Goal: Task Accomplishment & Management: Use online tool/utility

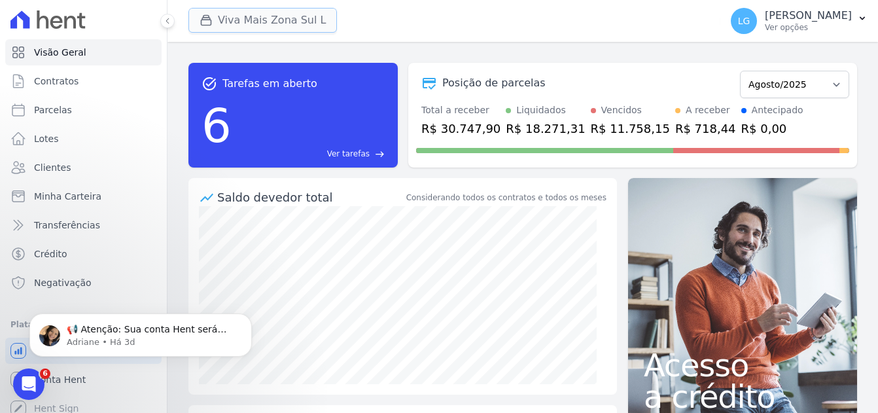
click at [248, 13] on button "Viva Mais Zona Sul L" at bounding box center [262, 20] width 149 height 25
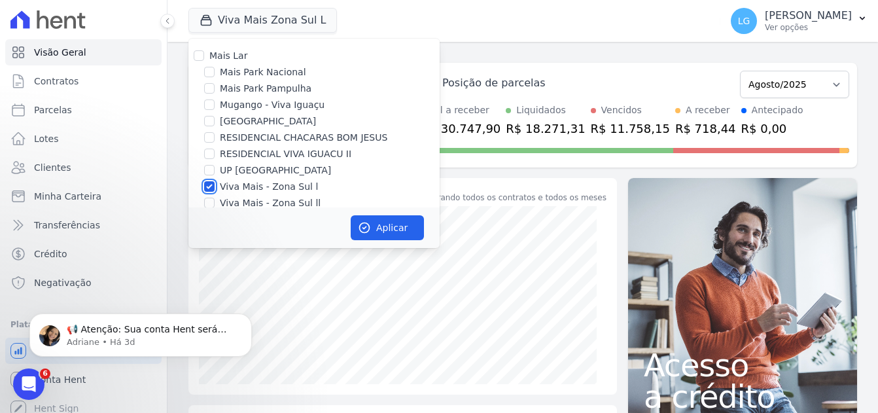
click at [209, 183] on input "Viva Mais - Zona Sul l" at bounding box center [209, 186] width 10 height 10
checkbox input "false"
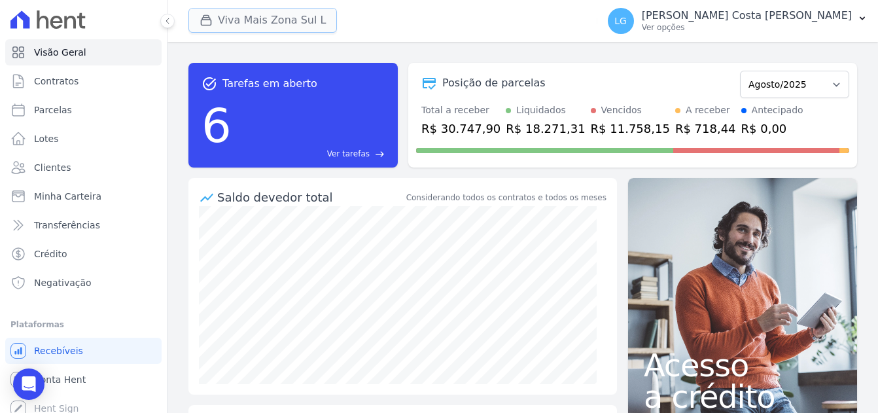
click at [251, 24] on button "Viva Mais Zona Sul L" at bounding box center [262, 20] width 149 height 25
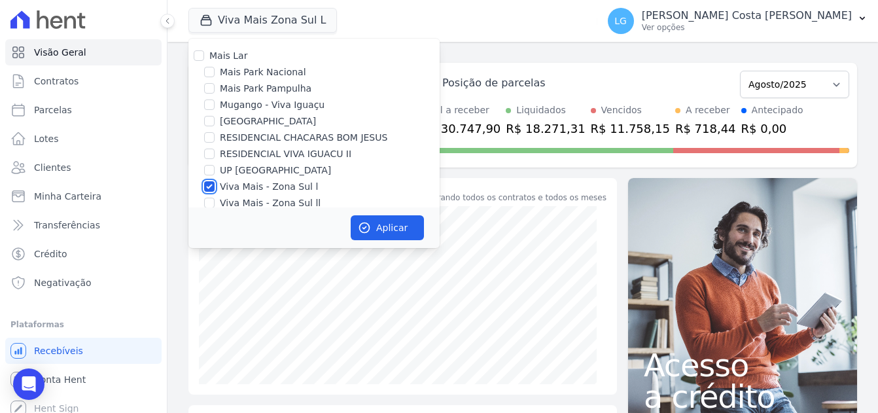
click at [211, 184] on input "Viva Mais - Zona Sul l" at bounding box center [209, 186] width 10 height 10
checkbox input "false"
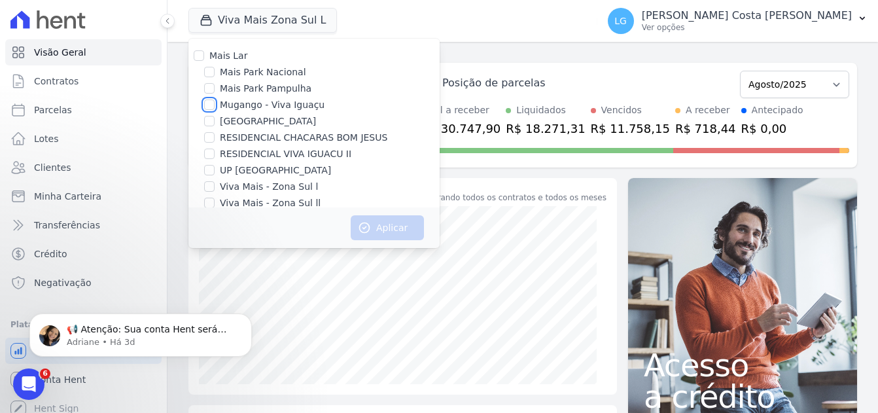
click at [212, 107] on input "Mugango - Viva Iguaçu" at bounding box center [209, 104] width 10 height 10
checkbox input "true"
click at [385, 230] on button "Aplicar" at bounding box center [387, 227] width 73 height 25
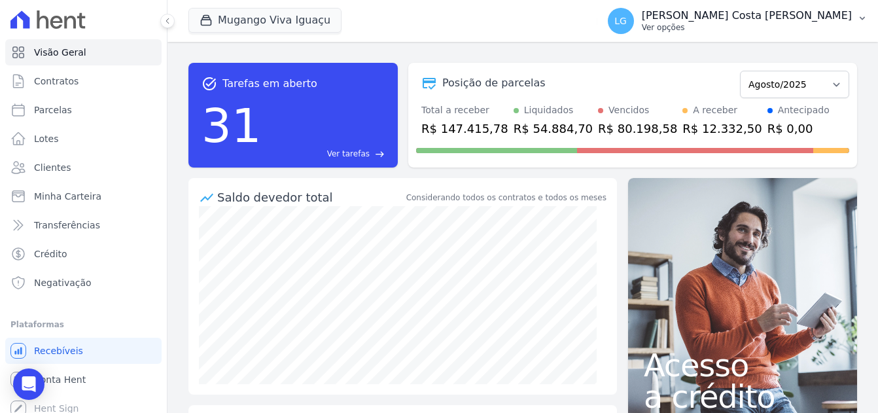
click at [862, 17] on icon "button" at bounding box center [862, 18] width 10 height 10
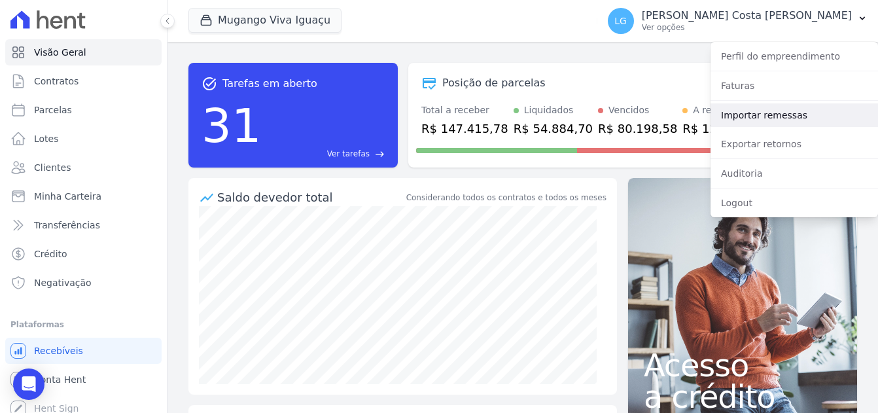
click at [765, 114] on link "Importar remessas" at bounding box center [794, 115] width 167 height 24
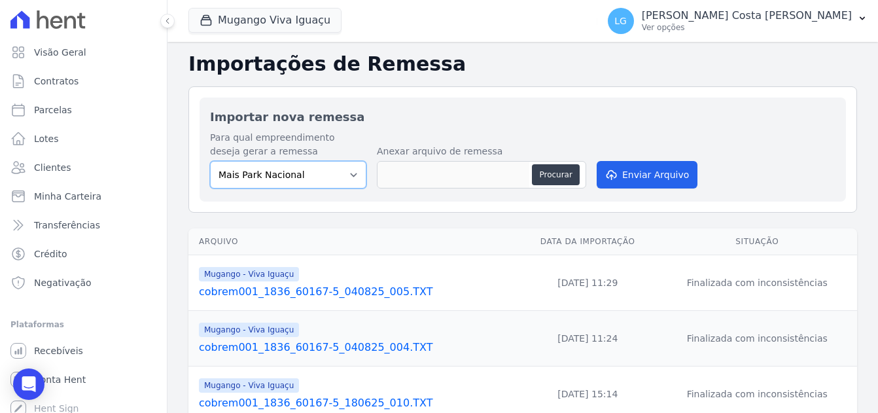
click at [323, 174] on select "Mais Park Nacional Mais Park Pampulha Mugango - Viva Iguaçu Parque Primavera RE…" at bounding box center [288, 174] width 156 height 27
select select "f525e02c-9c4c-4f57-95ad-169c6ef5a465"
click at [210, 161] on select "Mais Park Nacional Mais Park Pampulha Mugango - Viva Iguaçu Parque Primavera RE…" at bounding box center [288, 174] width 156 height 27
click at [553, 171] on button "Procurar" at bounding box center [555, 174] width 47 height 21
type input "cobrem001_1836_60167-5_280825_005.TXT"
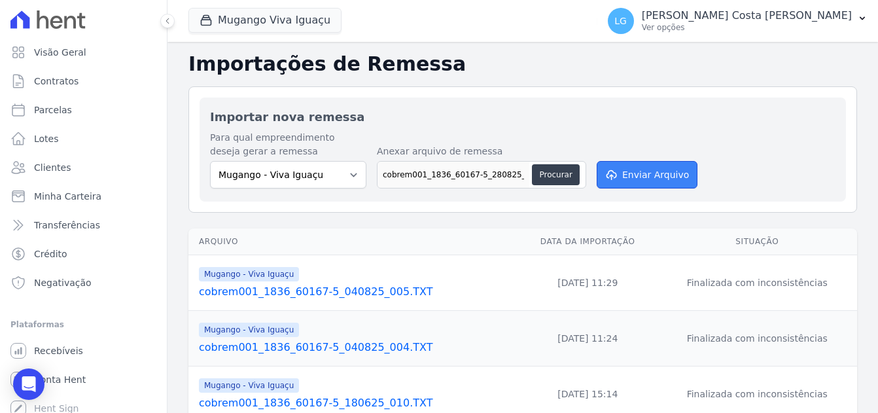
click at [649, 179] on button "Enviar Arquivo" at bounding box center [647, 174] width 101 height 27
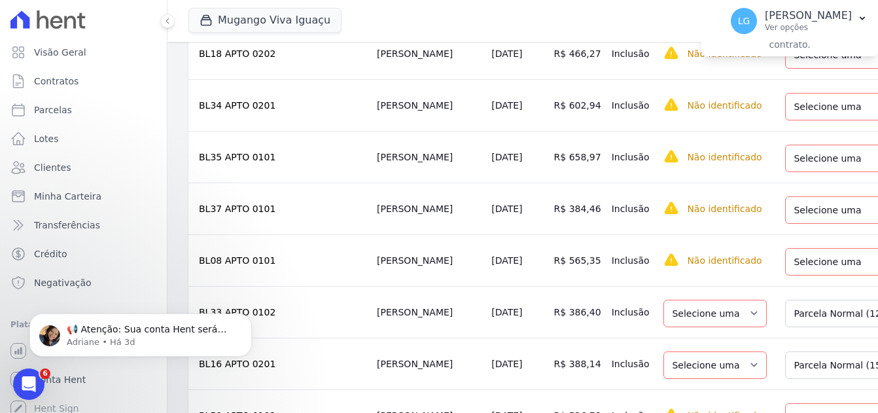
scroll to position [1243, 0]
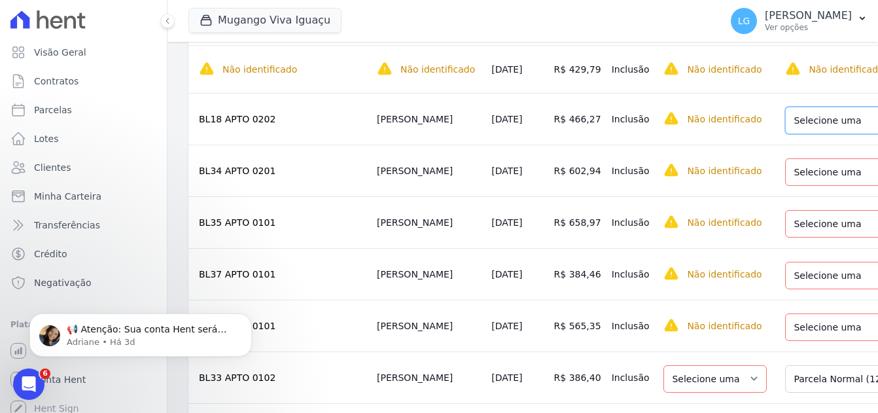
click at [785, 122] on select "Selecione uma Nova Parcela Avulsa Parcela Avulsa Existente Parcela Normal (38 X…" at bounding box center [878, 120] width 186 height 27
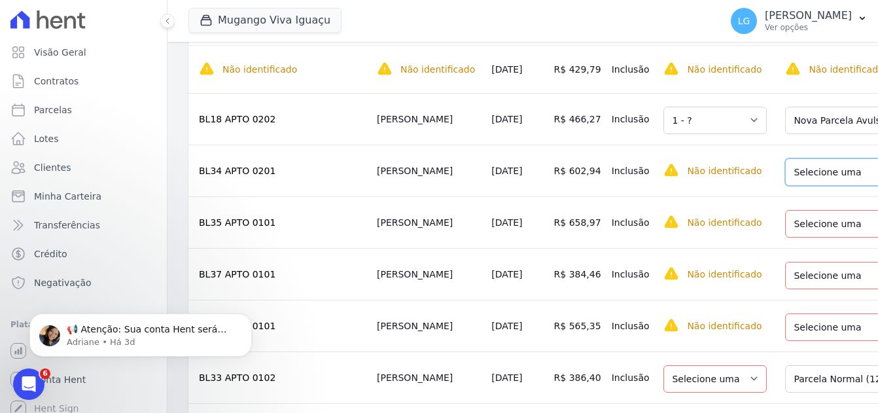
click at [785, 177] on select "Selecione uma Nova Parcela Avulsa Parcela Avulsa Existente Parcela Normal (37 X…" at bounding box center [878, 171] width 186 height 27
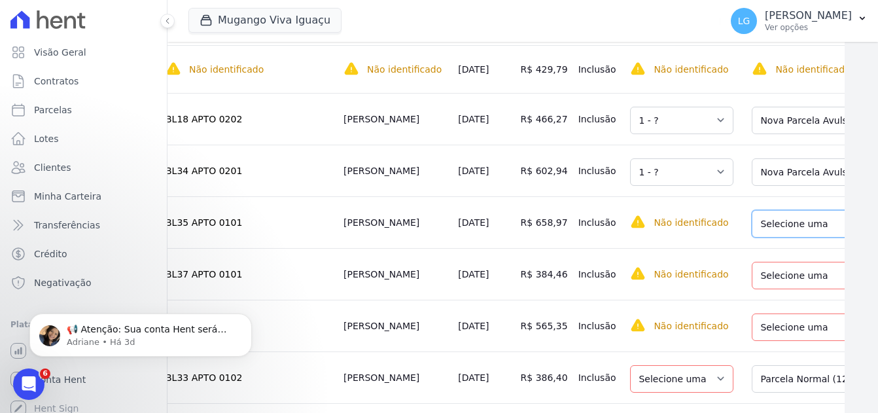
click at [752, 221] on select "Selecione uma Nova Parcela Avulsa Parcela Avulsa Existente Parcela Normal (38 X…" at bounding box center [845, 223] width 186 height 27
click at [752, 287] on select "Selecione uma Nova Parcela Avulsa Parcela Avulsa Existente Parcela Normal (38 X…" at bounding box center [845, 275] width 186 height 27
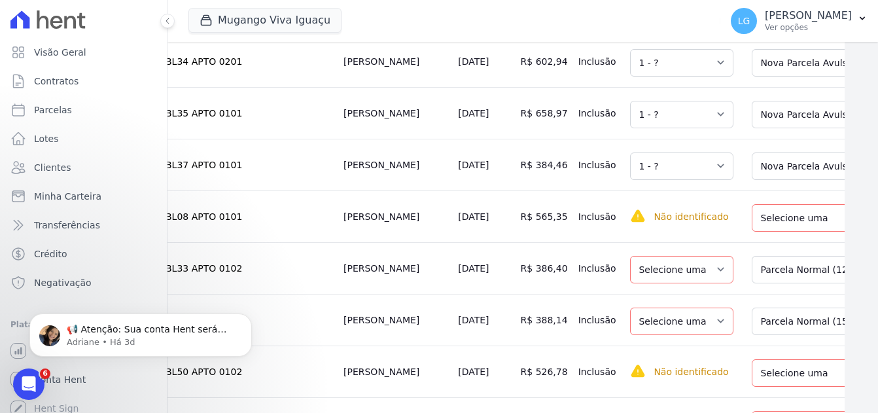
scroll to position [1374, 33]
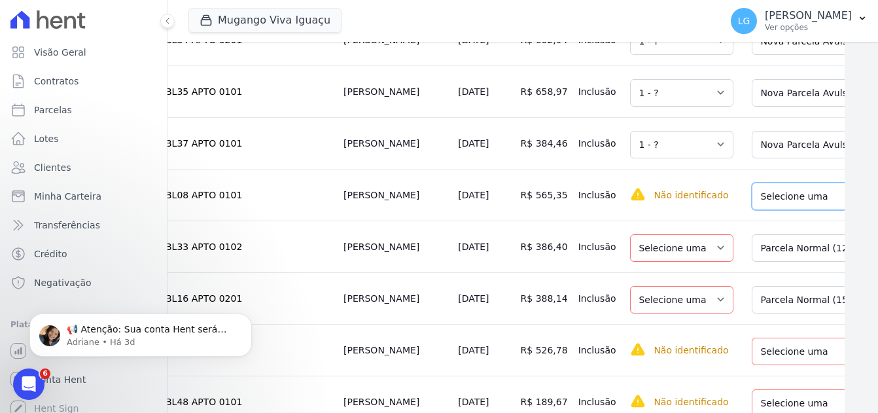
drag, startPoint x: 750, startPoint y: 198, endPoint x: 751, endPoint y: 217, distance: 19.0
click at [752, 197] on select "Selecione uma Nova Parcela Avulsa Parcela Avulsa Existente Parcela Normal (34 X…" at bounding box center [845, 196] width 186 height 27
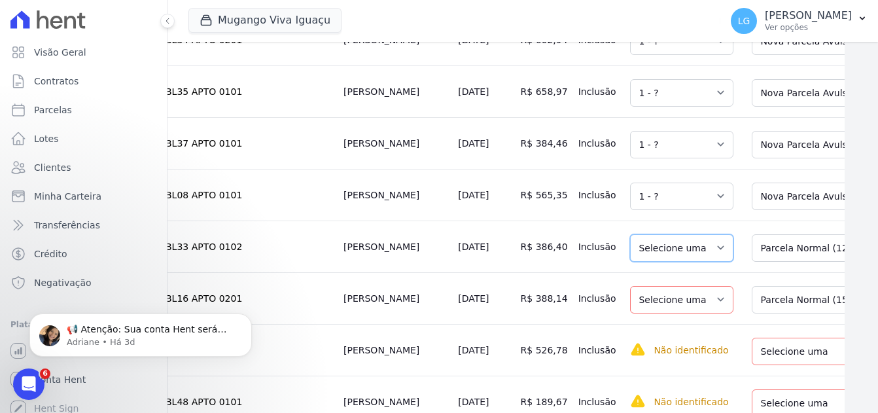
drag, startPoint x: 645, startPoint y: 256, endPoint x: 659, endPoint y: 258, distance: 14.5
click at [645, 256] on select "Selecione uma" at bounding box center [681, 247] width 103 height 27
click at [752, 259] on select "Selecione uma Nova Parcela Avulsa Parcela Avulsa Existente Parcela Normal (12 X…" at bounding box center [845, 247] width 186 height 27
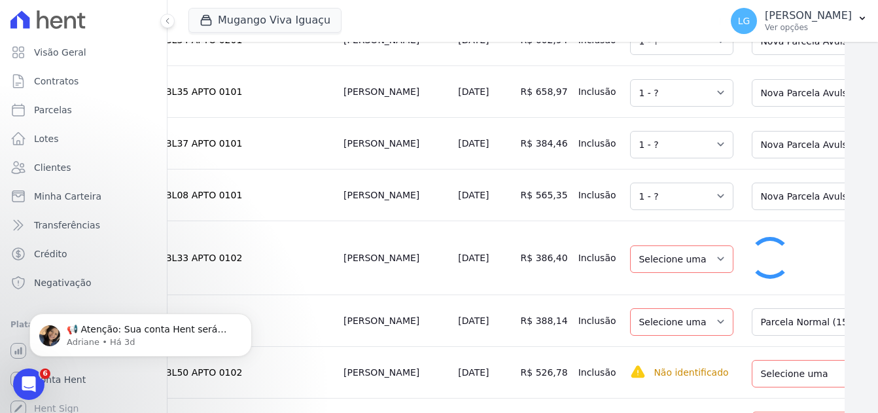
select select "1"
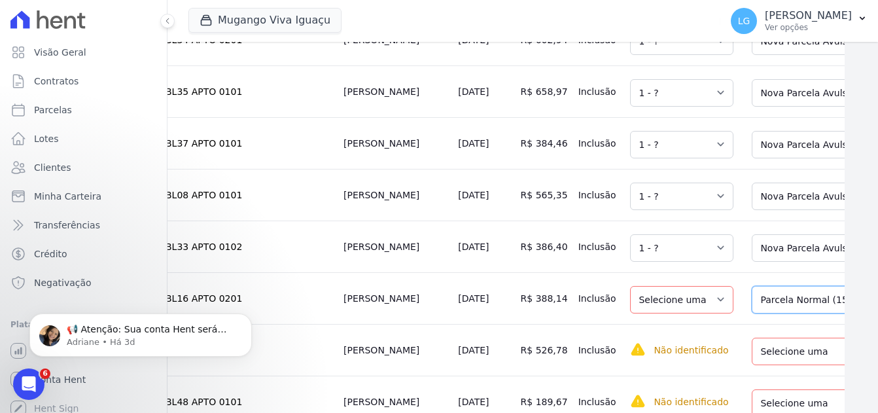
click at [752, 312] on select "Selecione uma Nova Parcela Avulsa Parcela Avulsa Existente Parcela Normal (15 X…" at bounding box center [845, 299] width 186 height 27
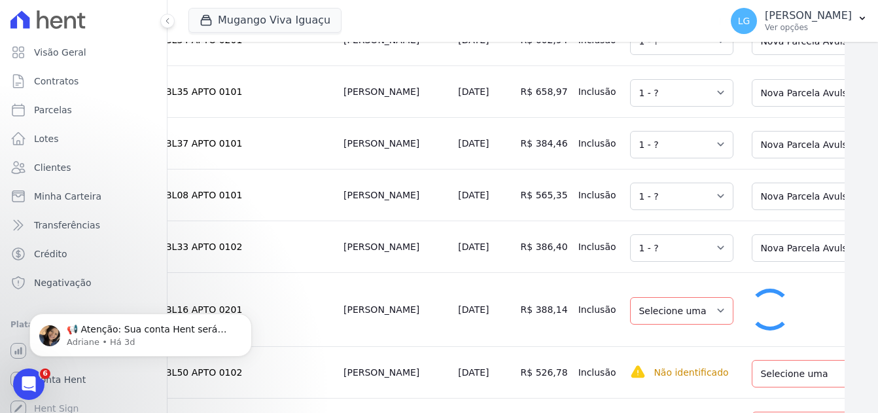
select select "1"
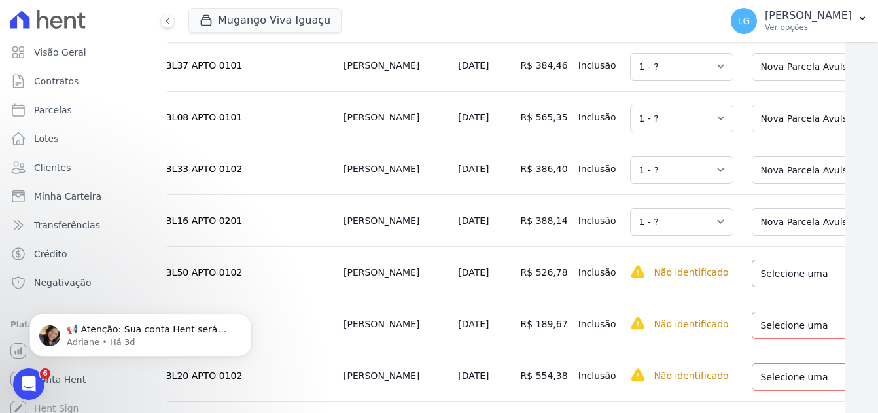
scroll to position [1570, 33]
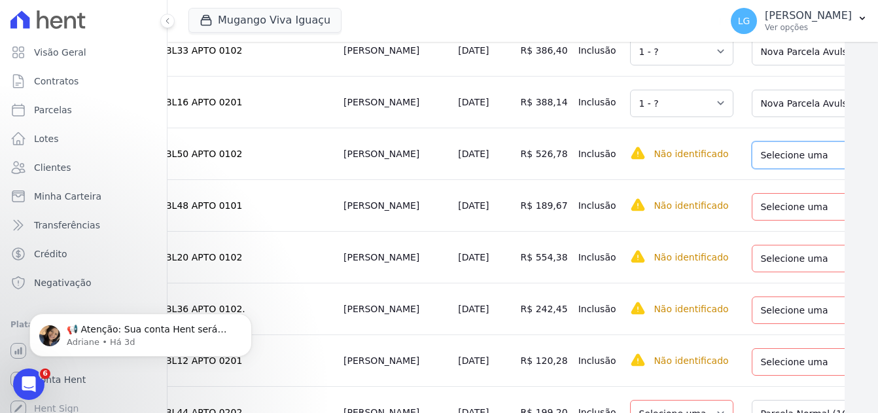
drag, startPoint x: 738, startPoint y: 159, endPoint x: 738, endPoint y: 167, distance: 8.5
click at [752, 159] on select "Selecione uma Nova Parcela Avulsa Parcela Avulsa Existente Parcela Normal (37 X…" at bounding box center [845, 154] width 186 height 27
click at [752, 209] on select "Selecione uma Nova Parcela Avulsa Parcela Avulsa Existente Parcela Normal (23 X…" at bounding box center [842, 206] width 180 height 27
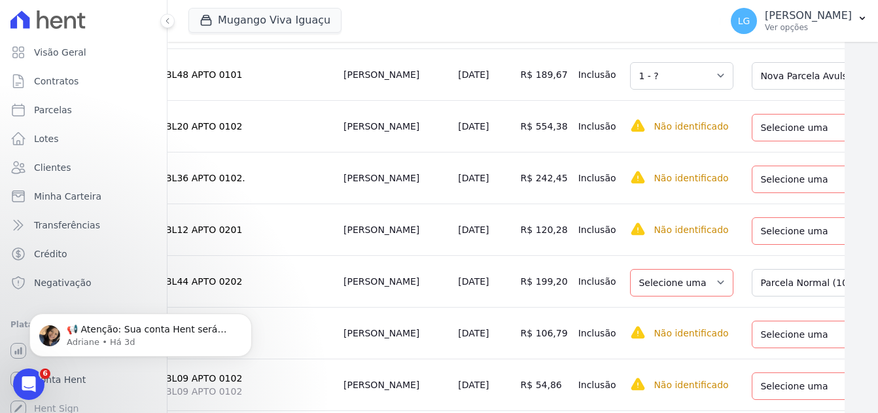
scroll to position [1636, 33]
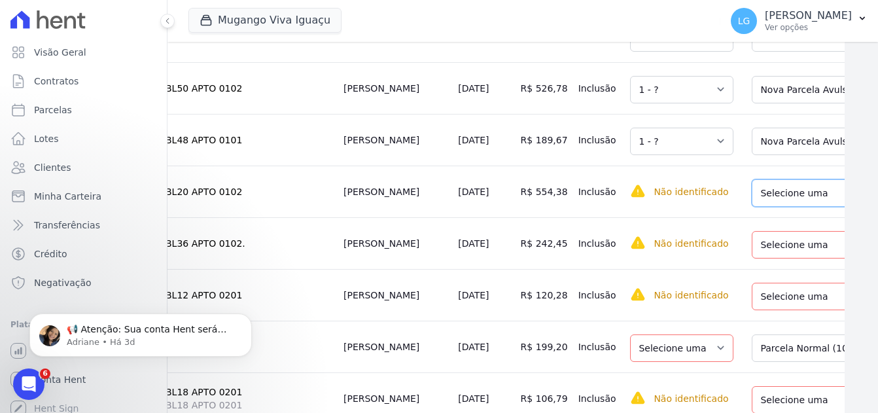
click at [752, 196] on select "Selecione uma Nova Parcela Avulsa Parcela Avulsa Existente Parcela Normal (38 X…" at bounding box center [845, 192] width 186 height 27
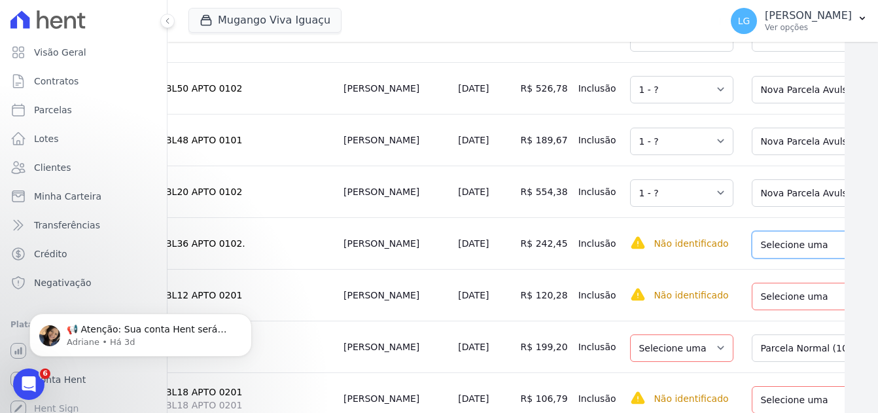
drag, startPoint x: 756, startPoint y: 251, endPoint x: 755, endPoint y: 263, distance: 11.8
click at [756, 251] on select "Selecione uma Nova Parcela Avulsa Parcela Avulsa Existente Parcela Normal (37 X…" at bounding box center [845, 244] width 186 height 27
click at [752, 302] on select "Selecione uma Nova Parcela Avulsa Parcela Avulsa Existente Parcela Normal (38 X…" at bounding box center [845, 296] width 186 height 27
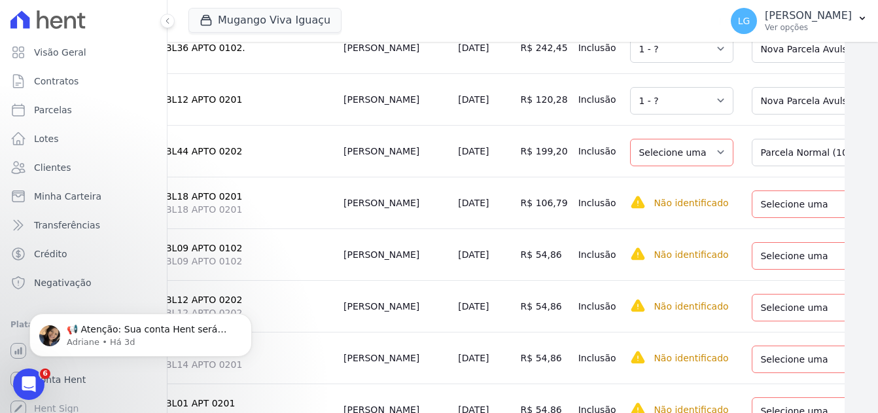
scroll to position [1832, 33]
click at [752, 166] on select "Selecione uma Nova Parcela Avulsa Parcela Avulsa Existente Parcela Normal (10 X…" at bounding box center [845, 151] width 186 height 27
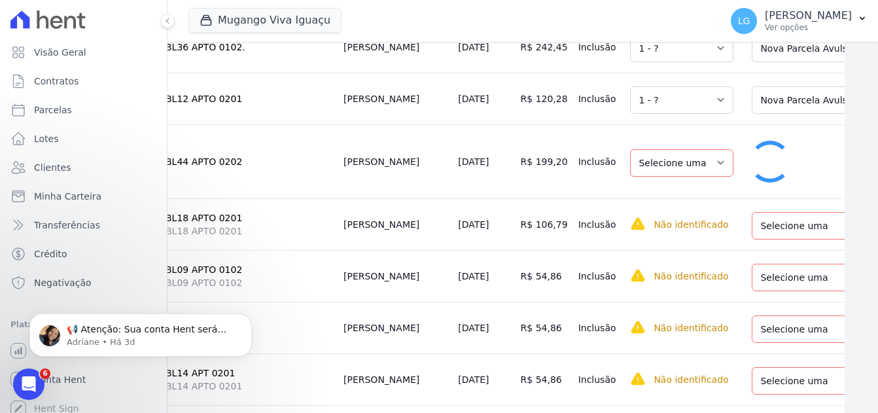
select select "1"
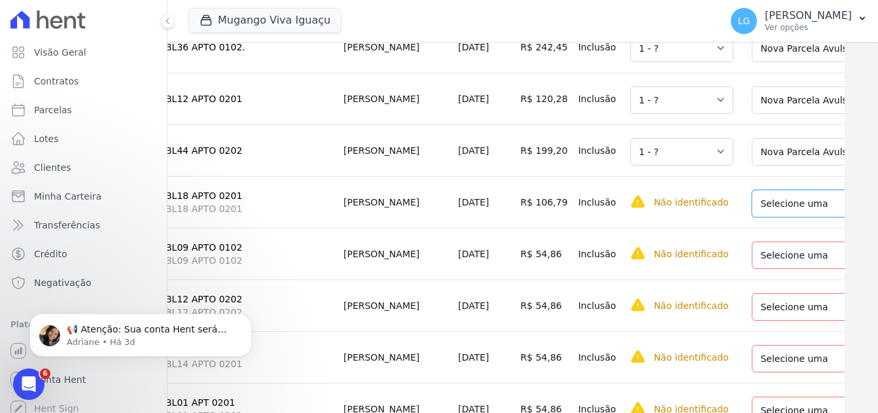
click at [752, 217] on select "Selecione uma Nova Parcela Avulsa Parcela Avulsa Existente Sinal (1 X R$ 2.000,…" at bounding box center [845, 203] width 186 height 27
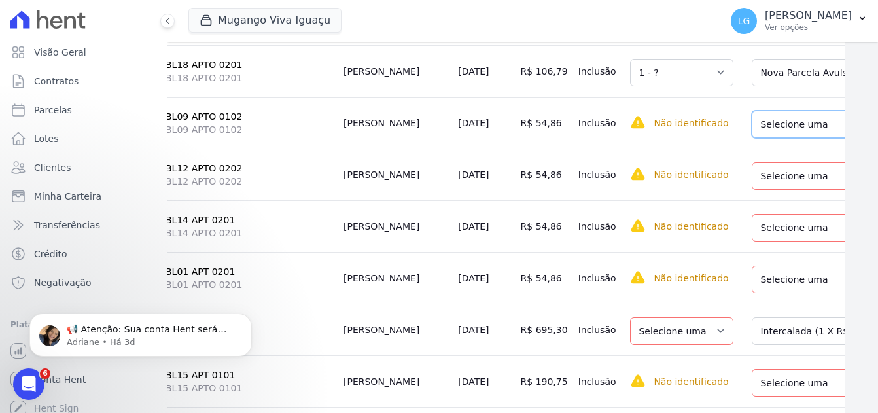
drag, startPoint x: 739, startPoint y: 145, endPoint x: 739, endPoint y: 159, distance: 13.7
click at [752, 138] on select "Selecione uma Nova Parcela Avulsa Parcela Avulsa Existente Sinal (1 X R$ 3.500,…" at bounding box center [845, 124] width 186 height 27
drag, startPoint x: 745, startPoint y: 196, endPoint x: 739, endPoint y: 212, distance: 17.2
click at [752, 190] on select "Selecione uma Nova Parcela Avulsa Parcela Avulsa Existente Sinal (1 X R$ 1.000,…" at bounding box center [845, 175] width 186 height 27
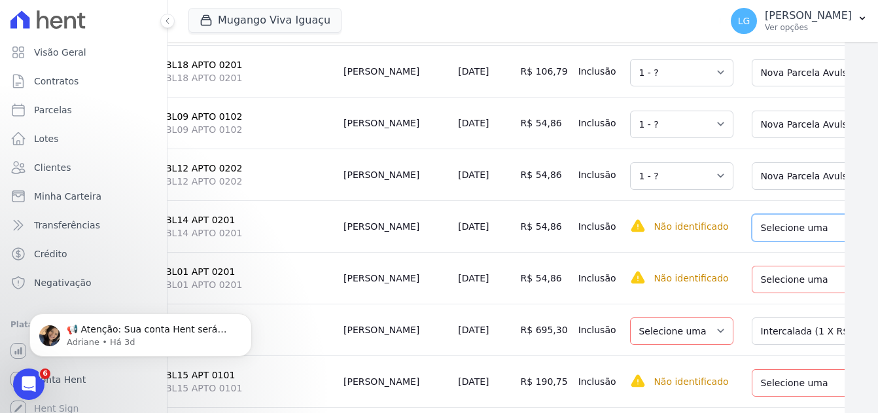
drag, startPoint x: 734, startPoint y: 243, endPoint x: 724, endPoint y: 260, distance: 20.0
click at [752, 241] on select "Selecione uma Nova Parcela Avulsa Parcela Avulsa Existente Sinal (1 X R$ 1.000,…" at bounding box center [845, 227] width 186 height 27
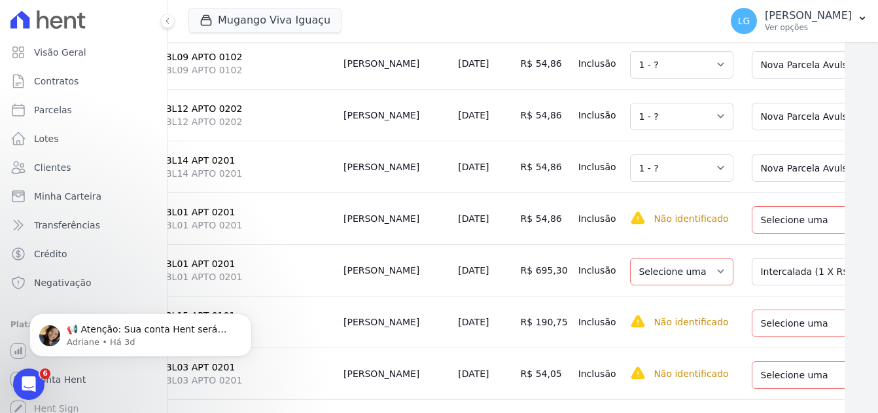
scroll to position [2094, 33]
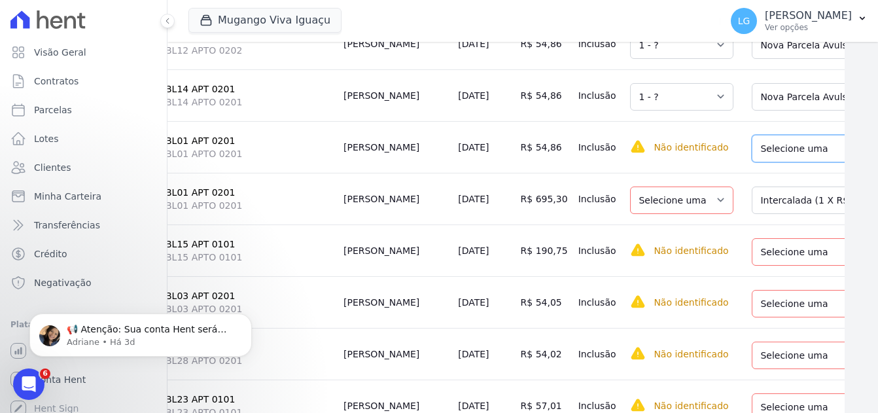
click at [752, 162] on select "Selecione uma Nova Parcela Avulsa Parcela Avulsa Existente Sinal (1 X R$ 2.800,…" at bounding box center [845, 148] width 186 height 27
click at [752, 214] on select "Selecione uma Nova Parcela Avulsa Parcela Avulsa Existente Sinal (1 X R$ 2.800,…" at bounding box center [845, 199] width 186 height 27
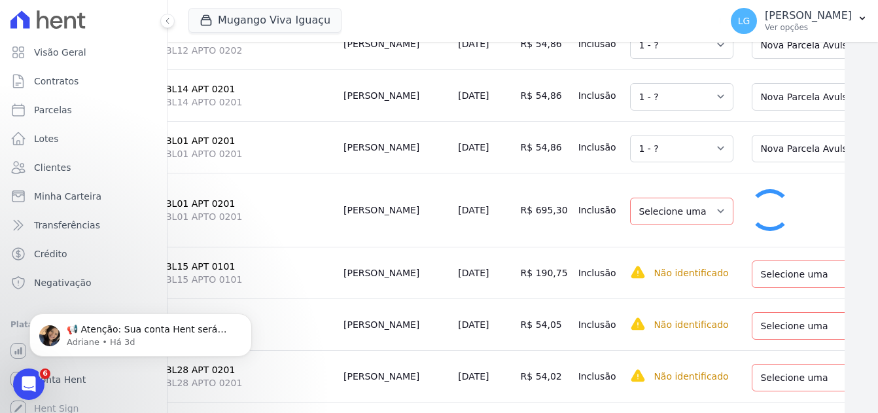
select select "1"
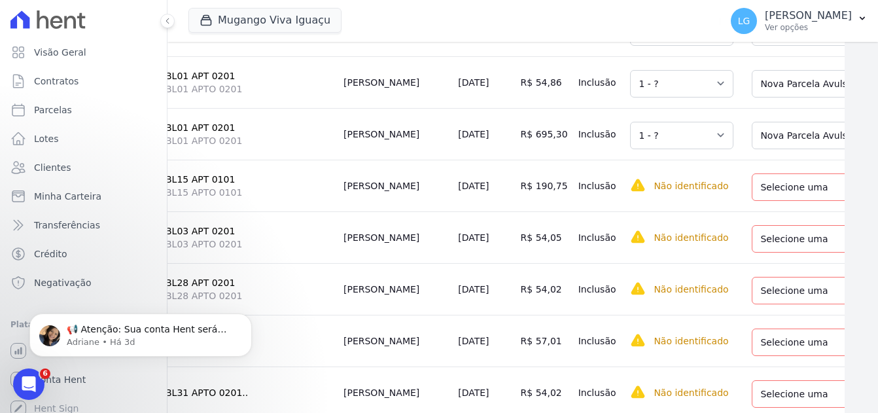
scroll to position [2159, 33]
click at [752, 200] on select "Selecione uma Nova Parcela Avulsa Parcela Avulsa Existente Sinal (1 X R$ 33.999…" at bounding box center [845, 186] width 186 height 27
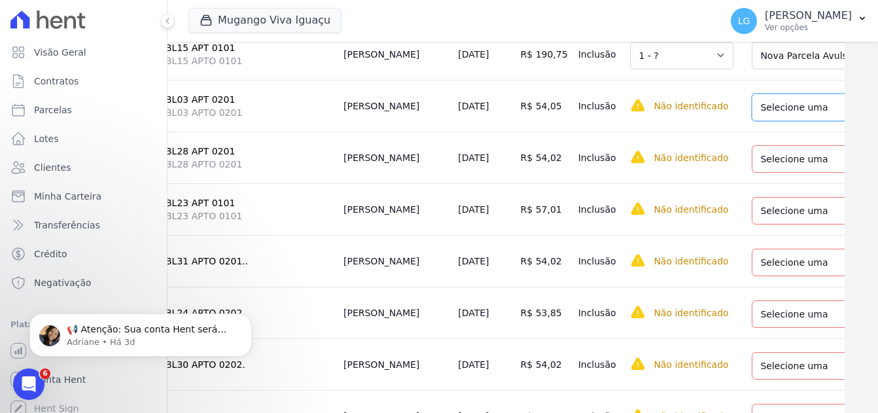
drag, startPoint x: 709, startPoint y: 140, endPoint x: 709, endPoint y: 150, distance: 9.8
click at [752, 121] on select "Selecione uma Nova Parcela Avulsa Parcela Avulsa Existente Sinal (1 X R$ 1.000,…" at bounding box center [845, 107] width 186 height 27
click at [752, 173] on select "Selecione uma Nova Parcela Avulsa Parcela Avulsa Existente Sinal (1 X R$ 1.000,…" at bounding box center [845, 158] width 186 height 27
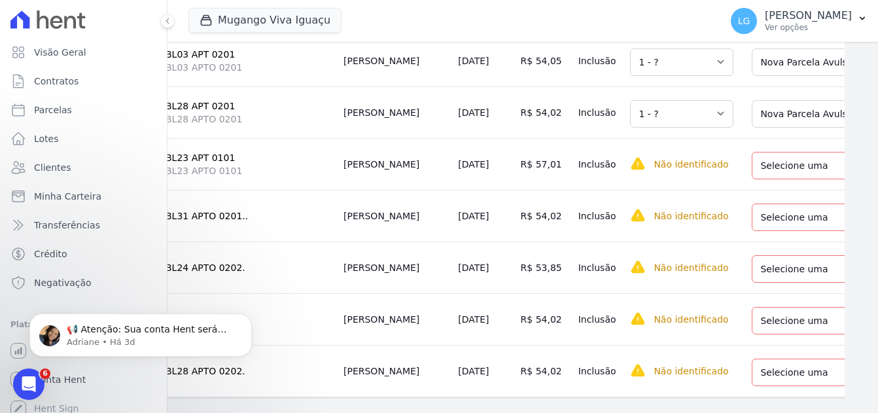
scroll to position [2355, 33]
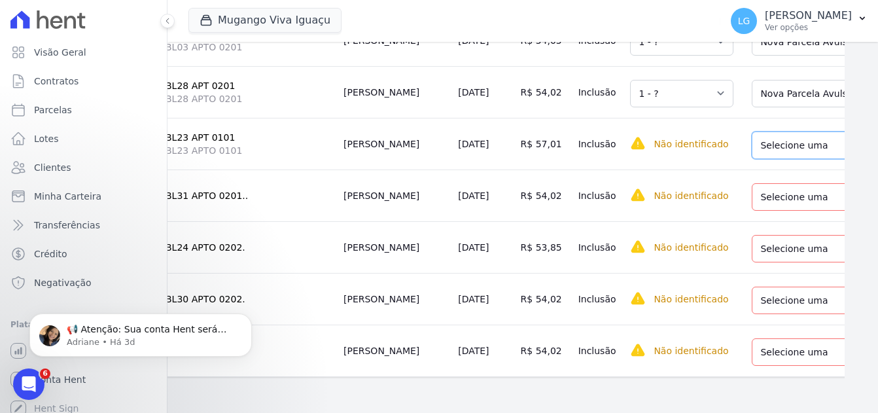
click at [762, 159] on select "Selecione uma Nova Parcela Avulsa Parcela Avulsa Existente Sinal (1 X R$ 1.000,…" at bounding box center [845, 145] width 186 height 27
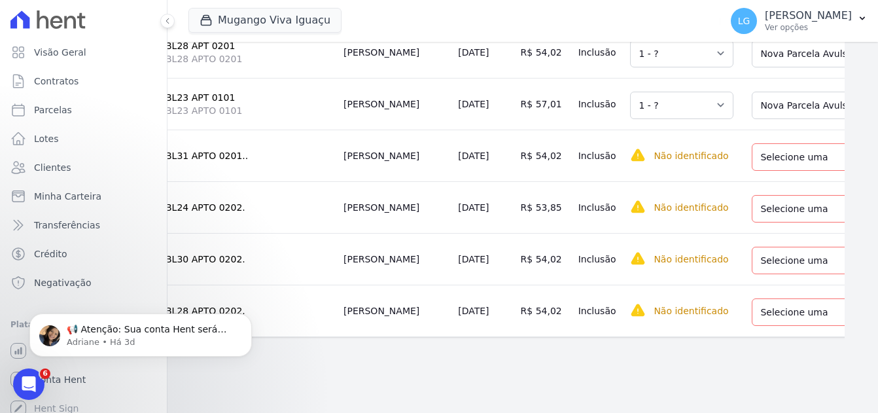
scroll to position [2421, 33]
drag, startPoint x: 728, startPoint y: 160, endPoint x: 722, endPoint y: 172, distance: 13.5
click at [752, 160] on select "Selecione uma Nova Parcela Avulsa Parcela Avulsa Existente Sinal (1 X R$ 1.000,…" at bounding box center [845, 156] width 186 height 27
click at [752, 212] on select "Selecione uma Nova Parcela Avulsa Parcela Avulsa Existente Sinal (1 X R$ 1.000,…" at bounding box center [845, 208] width 186 height 27
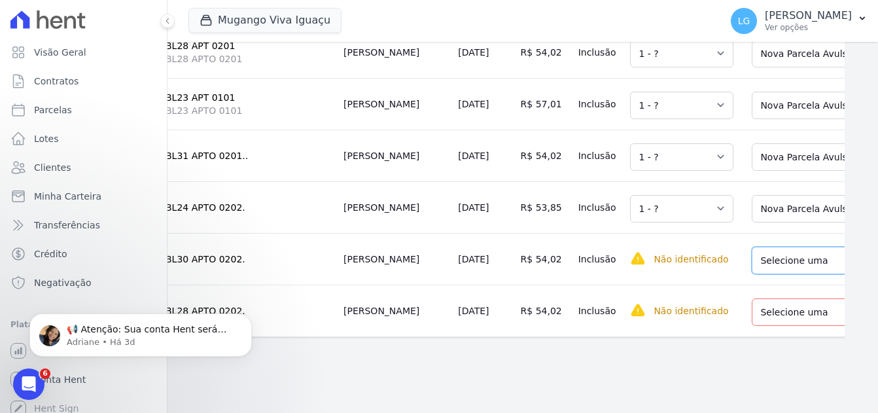
click at [752, 268] on select "Selecione uma Nova Parcela Avulsa Parcela Avulsa Existente Sinal (1 X R$ 1.000,…" at bounding box center [845, 260] width 186 height 27
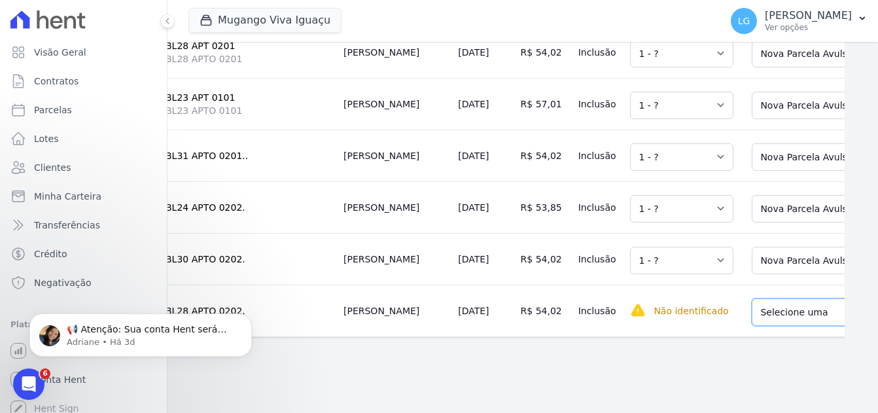
drag, startPoint x: 760, startPoint y: 302, endPoint x: 722, endPoint y: 290, distance: 39.7
click at [760, 302] on select "Selecione uma Nova Parcela Avulsa Parcela Avulsa Existente Sinal (1 X R$ 1.000,…" at bounding box center [845, 311] width 186 height 27
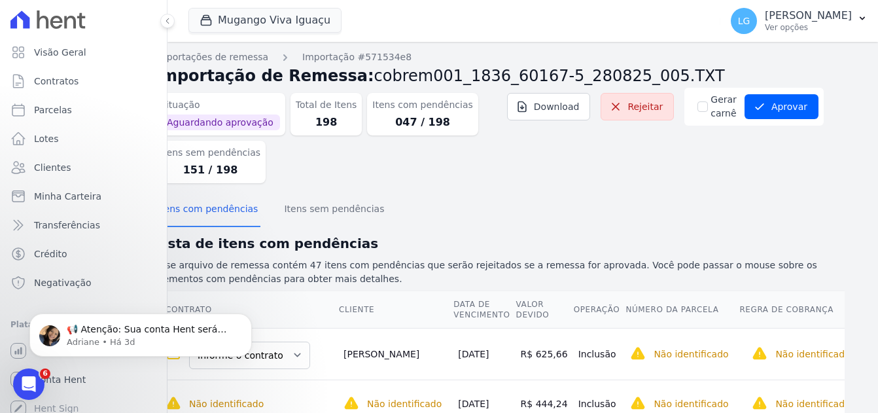
scroll to position [0, 33]
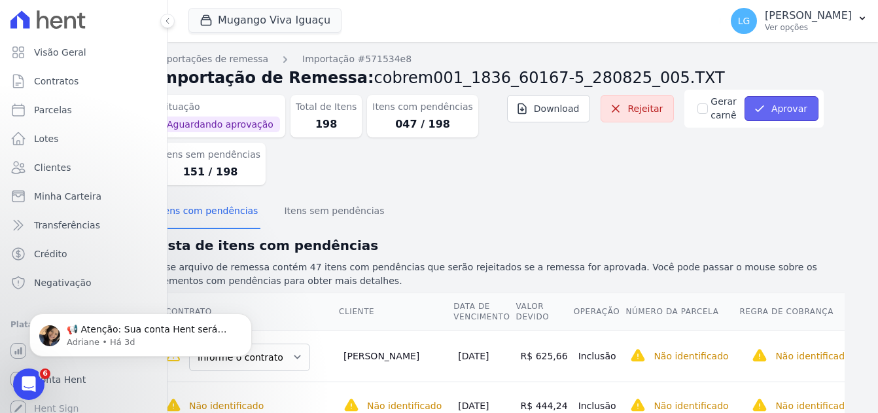
click at [784, 109] on button "Aprovar" at bounding box center [782, 108] width 74 height 25
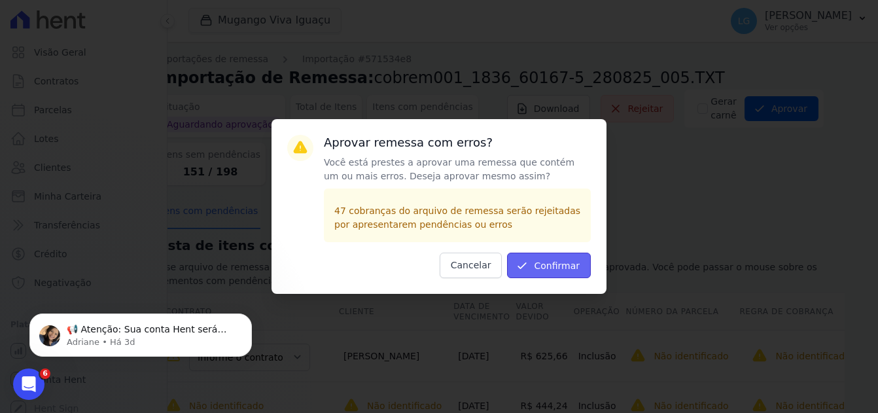
click at [541, 262] on button "Confirmar" at bounding box center [549, 266] width 84 height 26
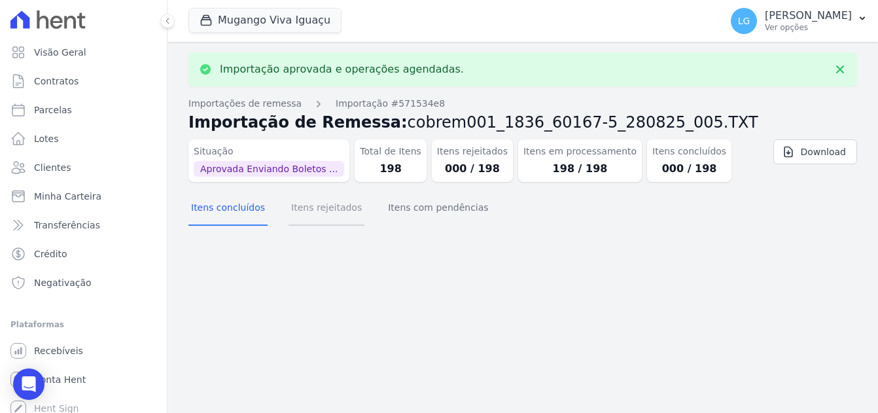
click at [293, 208] on button "Itens rejeitados" at bounding box center [327, 209] width 76 height 34
click at [385, 210] on button "Itens com pendências" at bounding box center [437, 209] width 105 height 34
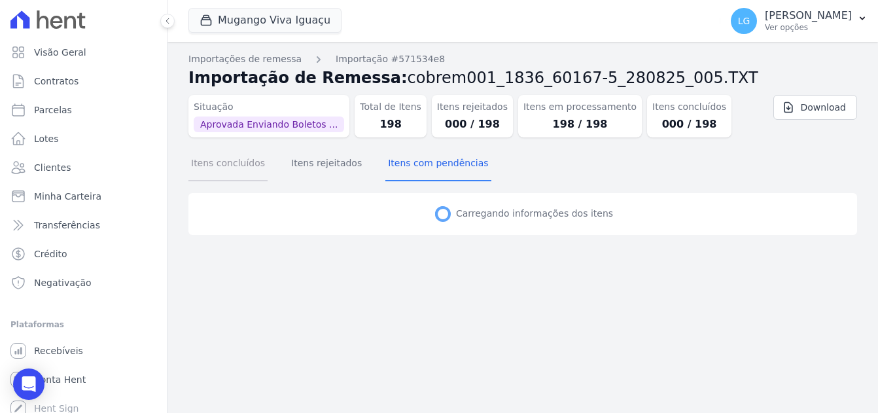
click at [245, 167] on button "Itens concluídos" at bounding box center [227, 164] width 79 height 34
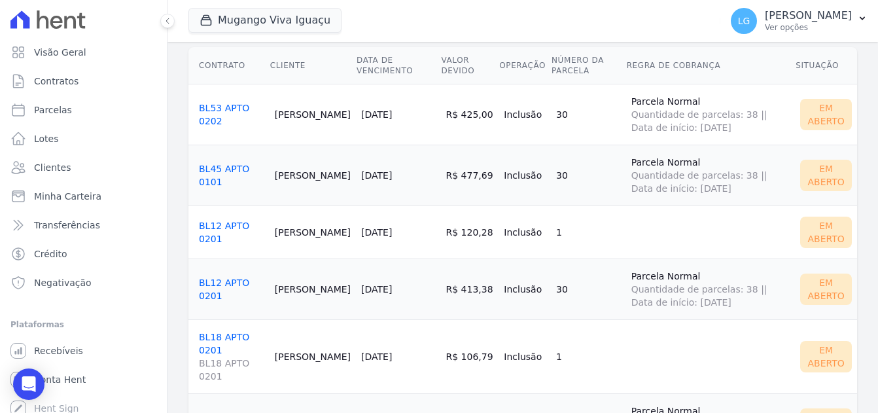
scroll to position [0, 0]
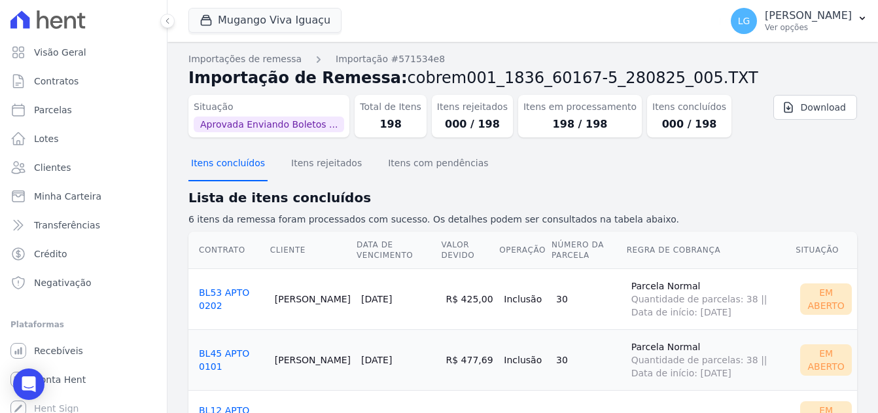
click at [253, 162] on button "Itens concluídos" at bounding box center [227, 164] width 79 height 34
click at [329, 162] on button "Itens rejeitados" at bounding box center [327, 164] width 76 height 34
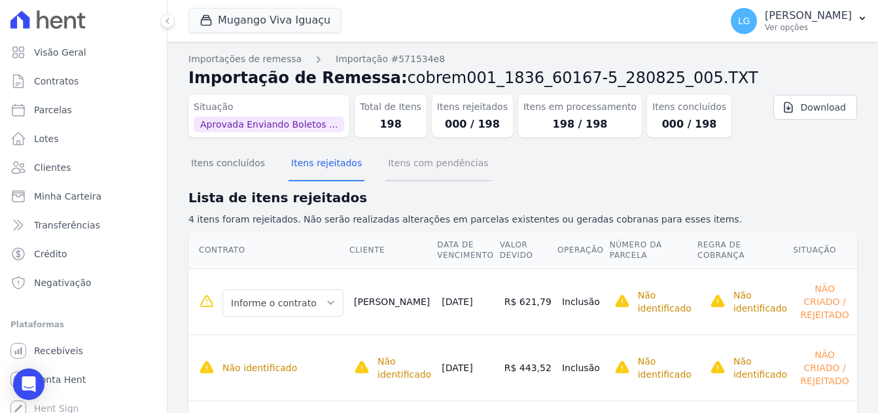
click at [417, 171] on button "Itens com pendências" at bounding box center [437, 164] width 105 height 34
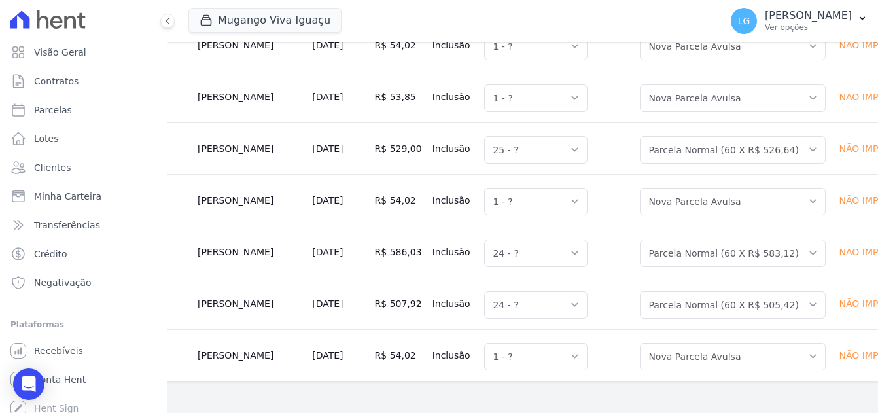
scroll to position [8093, 87]
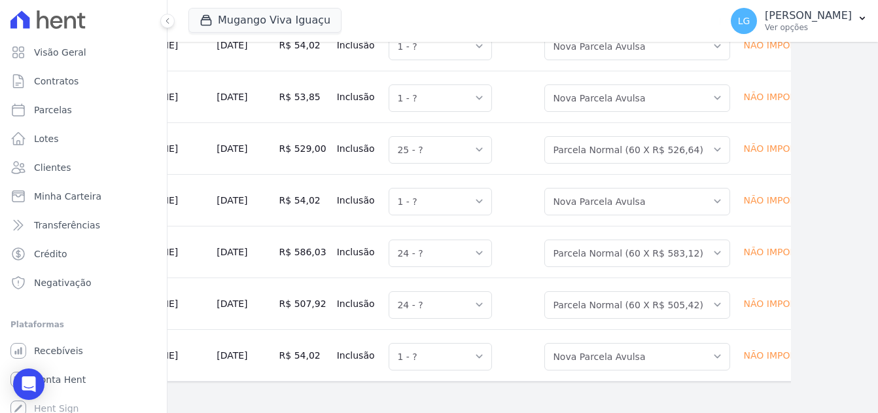
drag, startPoint x: 201, startPoint y: 121, endPoint x: 763, endPoint y: 337, distance: 602.6
copy table
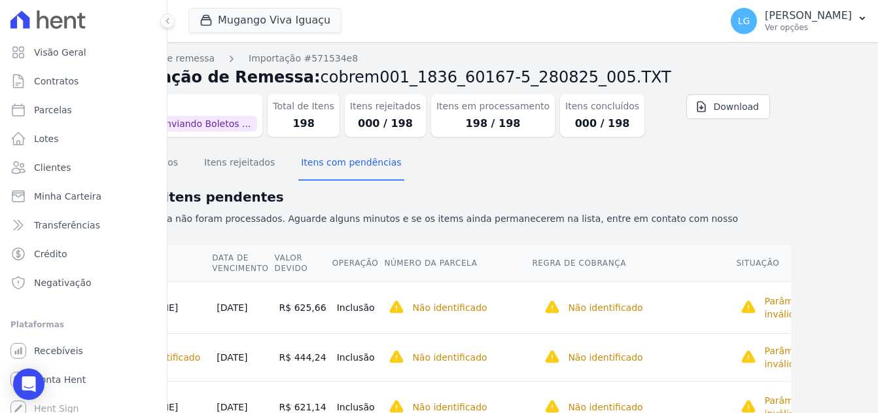
scroll to position [0, 87]
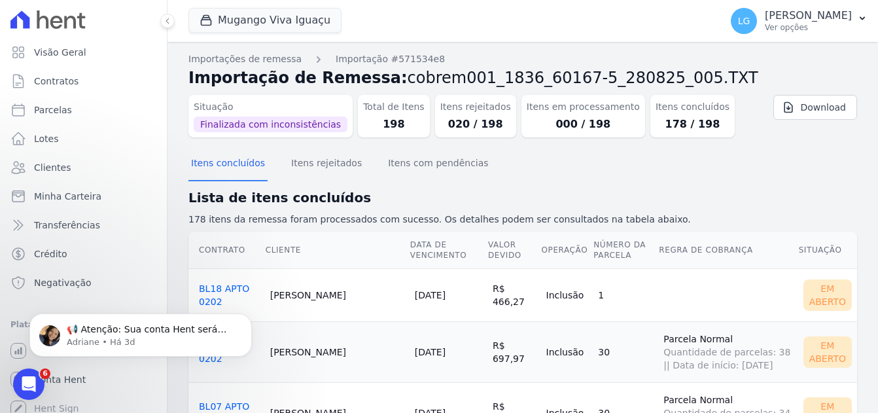
click at [440, 127] on dd "020 / 198" at bounding box center [475, 124] width 71 height 16
click at [326, 161] on button "Itens rejeitados" at bounding box center [327, 164] width 76 height 34
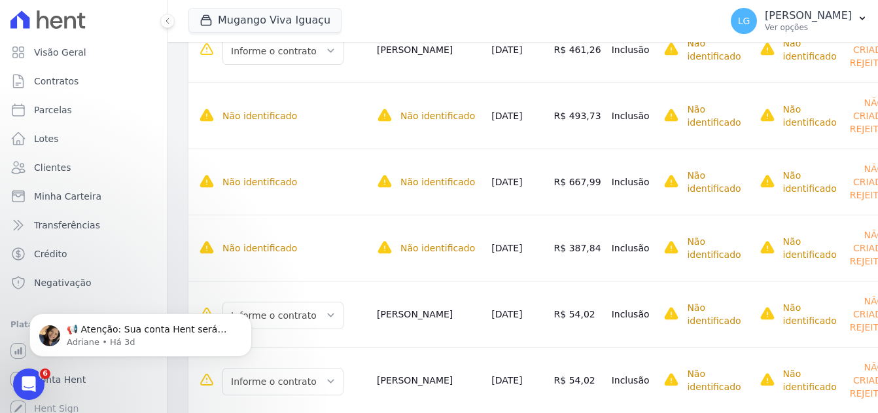
scroll to position [1210, 0]
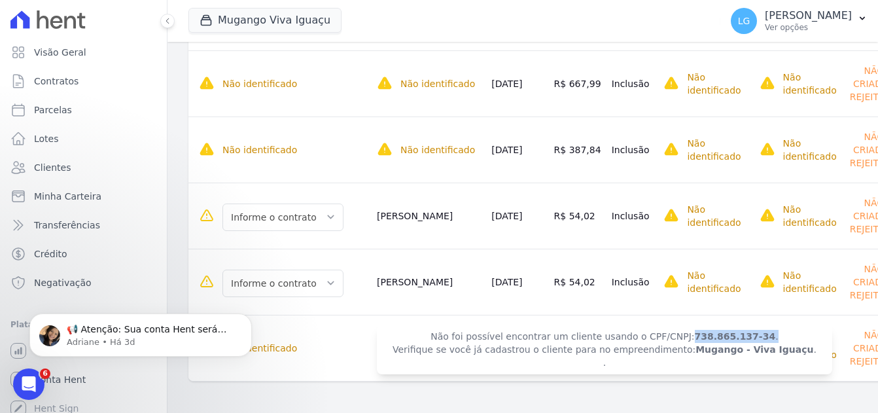
drag, startPoint x: 656, startPoint y: 342, endPoint x: 730, endPoint y: 342, distance: 73.9
click at [730, 342] on span "Não foi possível encontrar um cliente usando o CPF/CNPJ: 738.865.137-34 . Verif…" at bounding box center [604, 350] width 455 height 50
copy span "738.865.137-34 ."
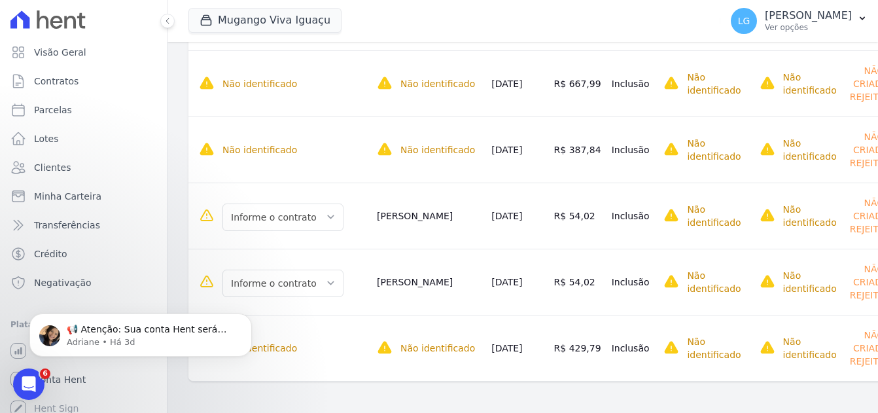
click at [343, 282] on div "Informe o contrato BL06 APT 0202 BL06 APT 0202" at bounding box center [282, 282] width 167 height 30
drag, startPoint x: 366, startPoint y: 281, endPoint x: 436, endPoint y: 279, distance: 70.7
click at [436, 279] on td "Fábio Carvalho" at bounding box center [429, 282] width 114 height 66
copy td "Fábio Carvalho"
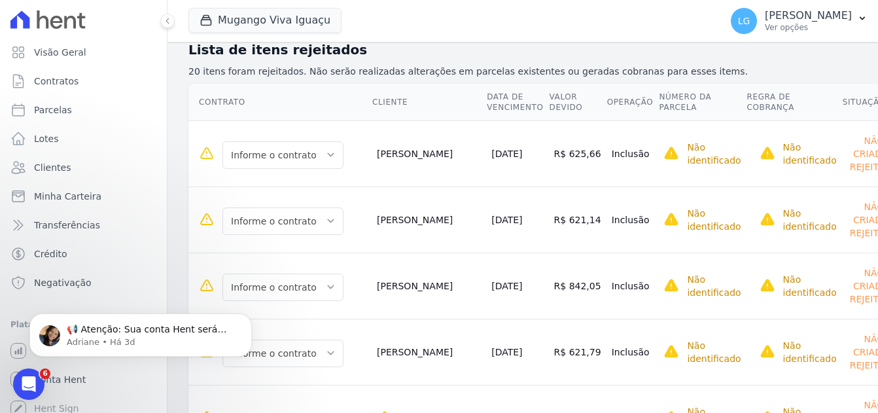
scroll to position [0, 0]
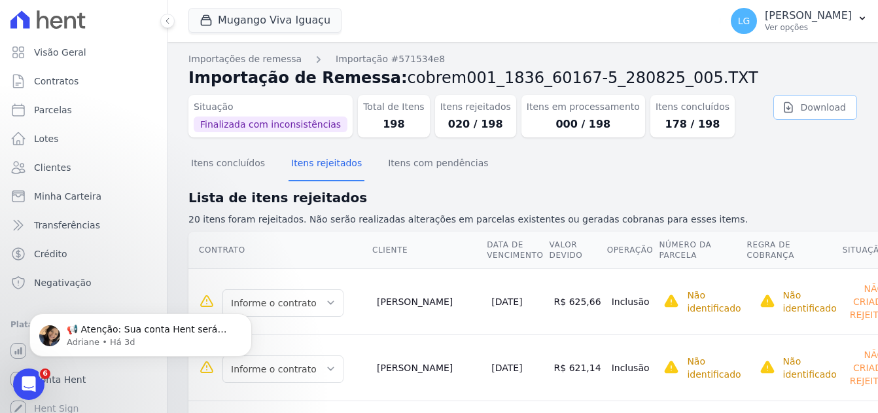
click at [820, 107] on link "Download" at bounding box center [815, 107] width 84 height 25
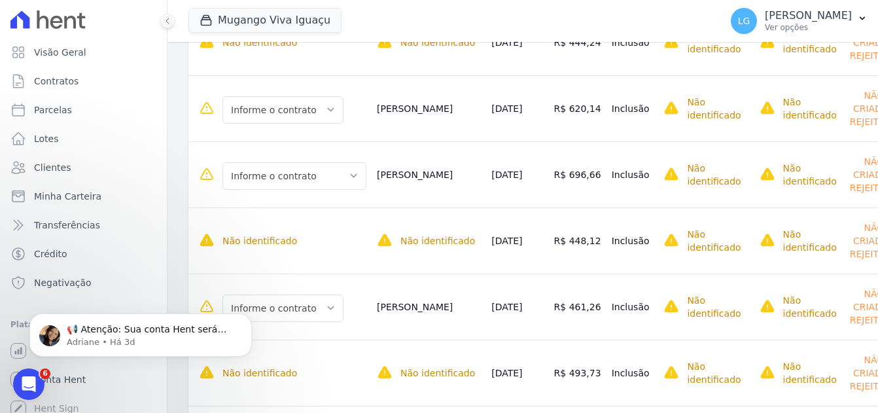
scroll to position [1210, 0]
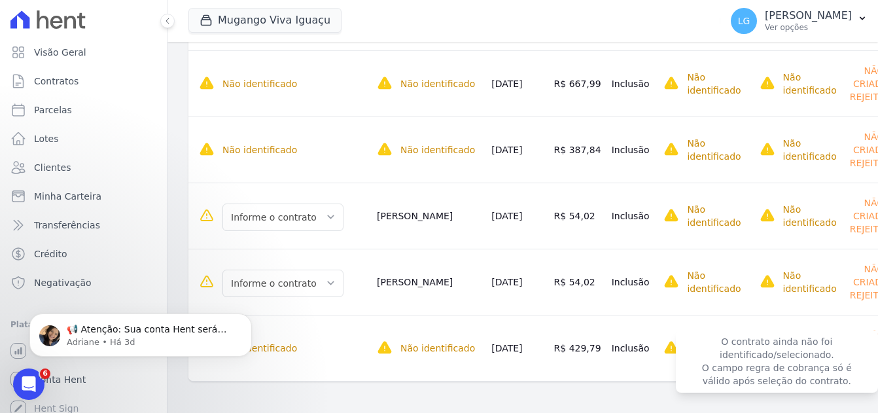
drag, startPoint x: 198, startPoint y: 122, endPoint x: 820, endPoint y: 366, distance: 668.0
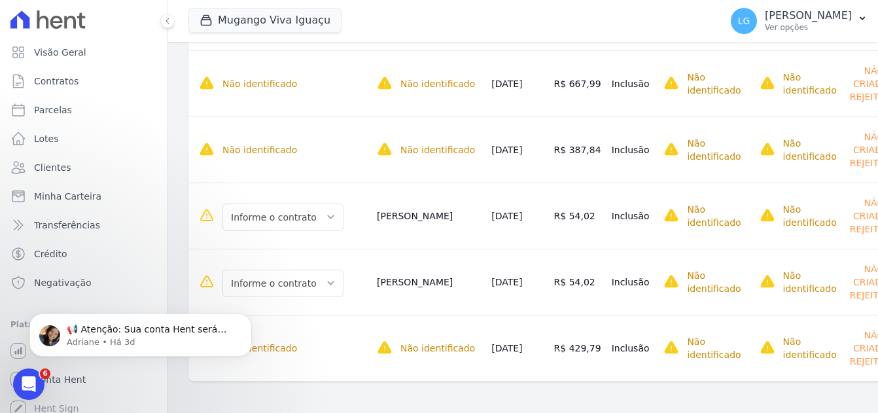
copy table "Contrato Cliente Data de Vencimento Valor devido Operação Número da Parcela Reg…"
click at [407, 200] on td "Alessandra Lins" at bounding box center [429, 216] width 114 height 66
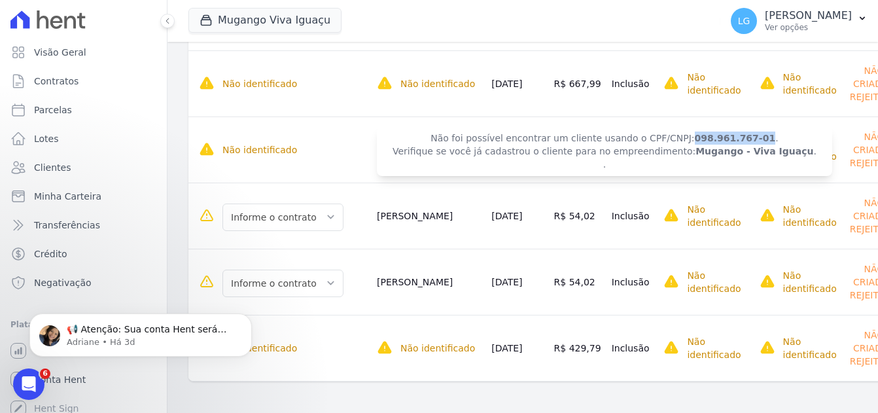
drag, startPoint x: 657, startPoint y: 145, endPoint x: 722, endPoint y: 140, distance: 65.6
click at [722, 140] on span "Não foi possível encontrar um cliente usando o CPF/CNPJ: 098.961.767-01 . Verif…" at bounding box center [604, 151] width 455 height 50
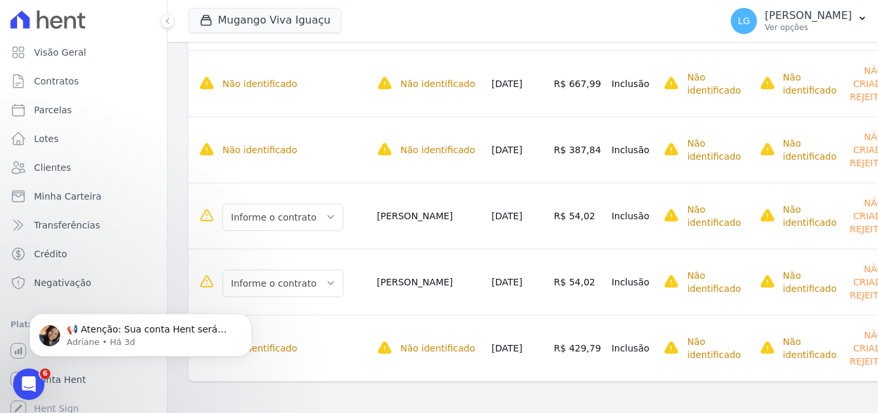
copy strong "098.961.767-01"
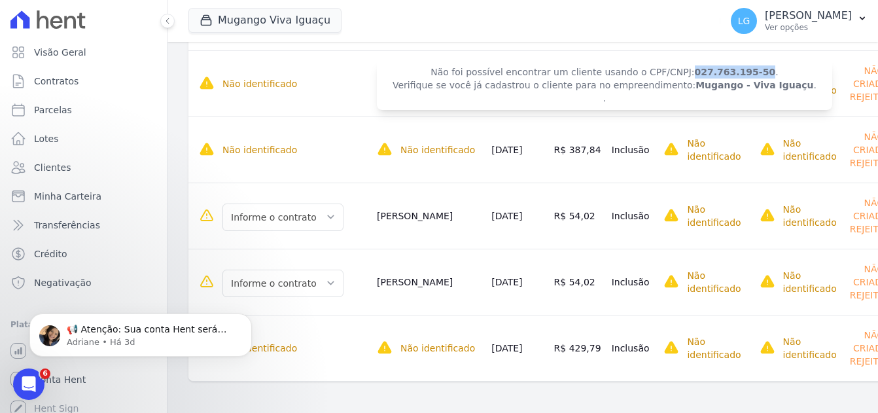
drag, startPoint x: 656, startPoint y: 80, endPoint x: 721, endPoint y: 78, distance: 64.8
click at [721, 77] on strong "027.763.195-50" at bounding box center [735, 72] width 81 height 10
copy strong "027.763.195-50"
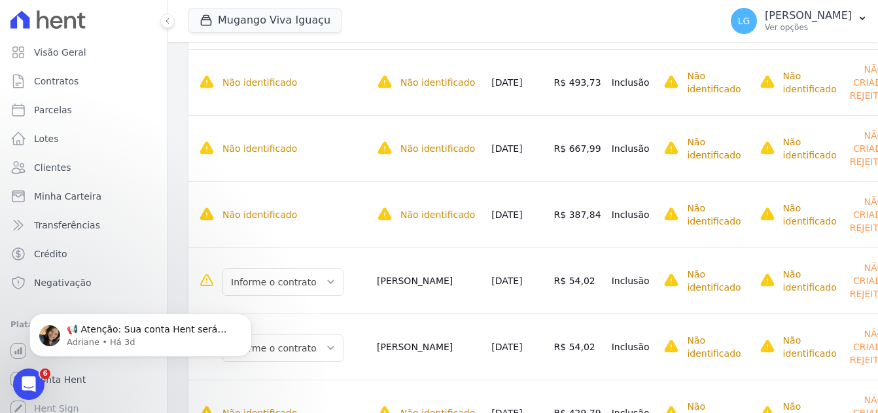
scroll to position [1079, 0]
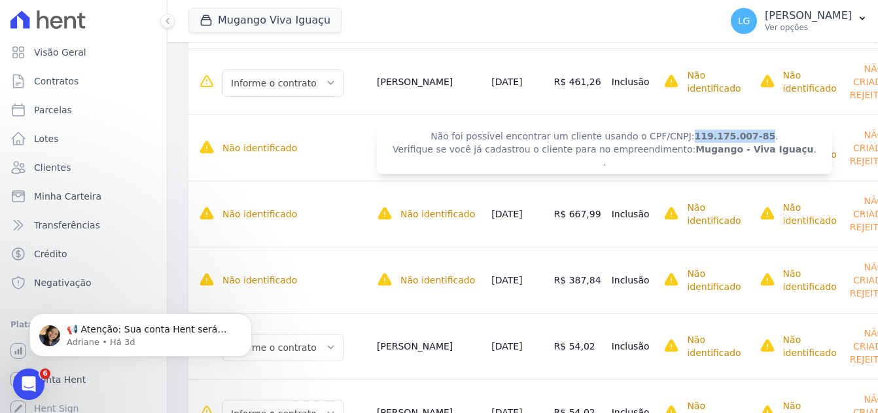
drag, startPoint x: 656, startPoint y: 139, endPoint x: 721, endPoint y: 139, distance: 64.8
click at [721, 139] on strong "119.175.007-85" at bounding box center [735, 136] width 81 height 10
copy strong "119.175.007-85"
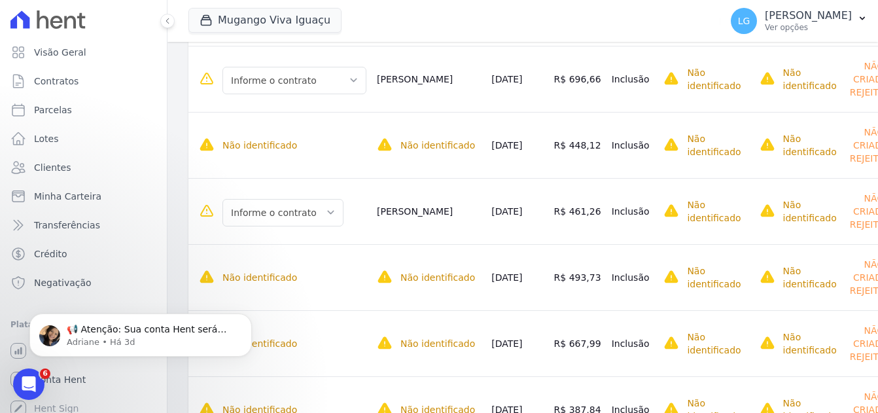
scroll to position [948, 0]
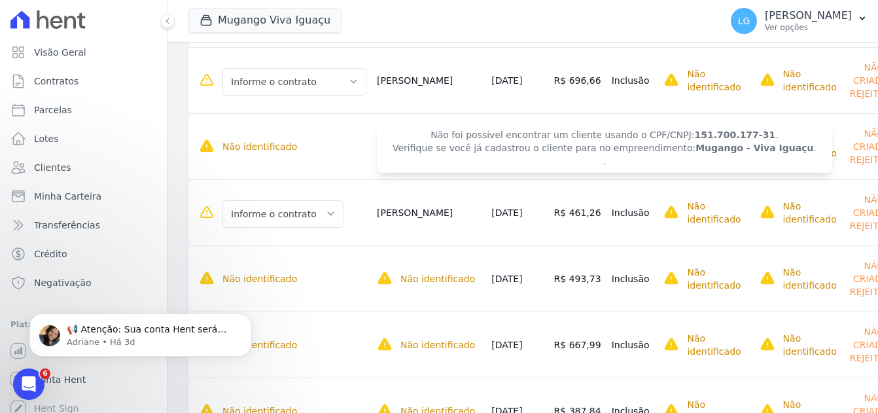
drag, startPoint x: 654, startPoint y: 139, endPoint x: 720, endPoint y: 139, distance: 66.7
click at [720, 139] on span "Não foi possível encontrar um cliente usando o CPF/CNPJ: 151.700.177-31 . Verif…" at bounding box center [604, 148] width 455 height 50
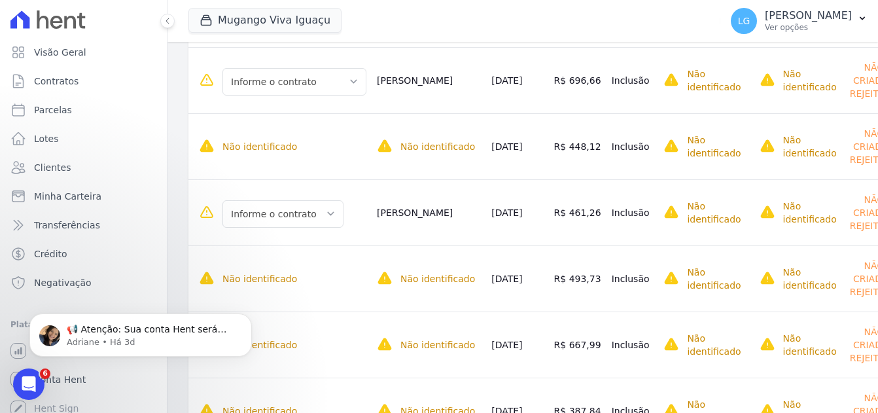
copy span "151.700.177-31"
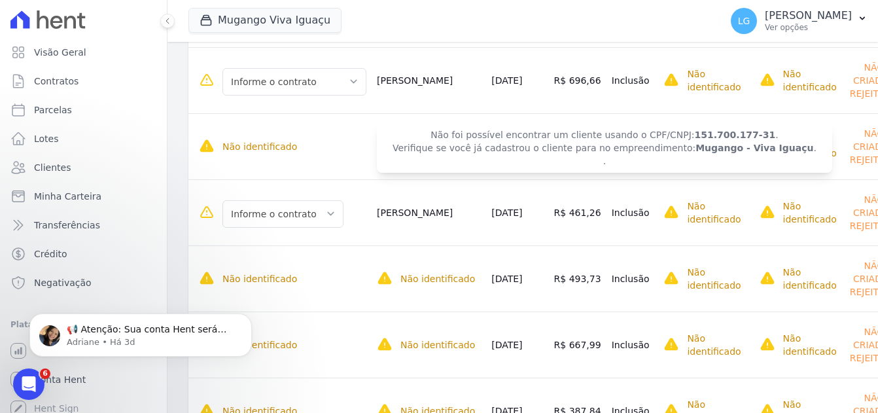
copy span "151.700.177-31"
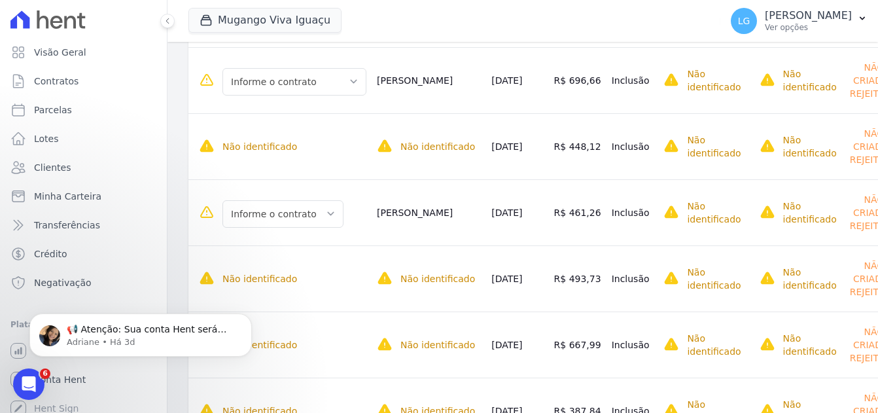
click at [409, 83] on td "Mônica Bodani" at bounding box center [429, 80] width 114 height 66
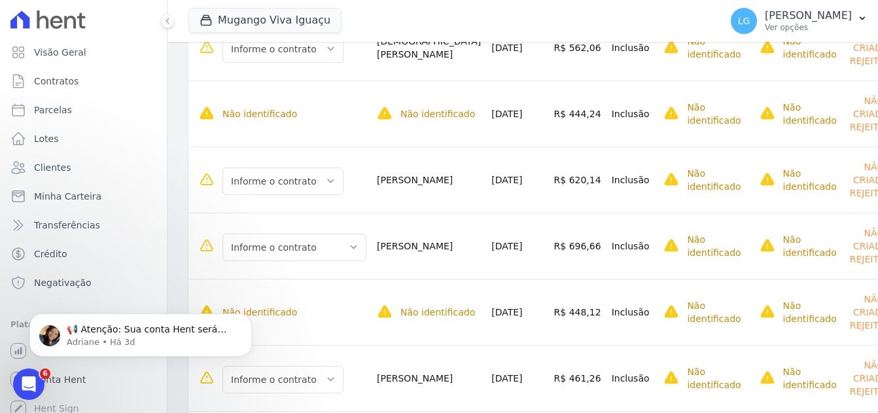
scroll to position [752, 0]
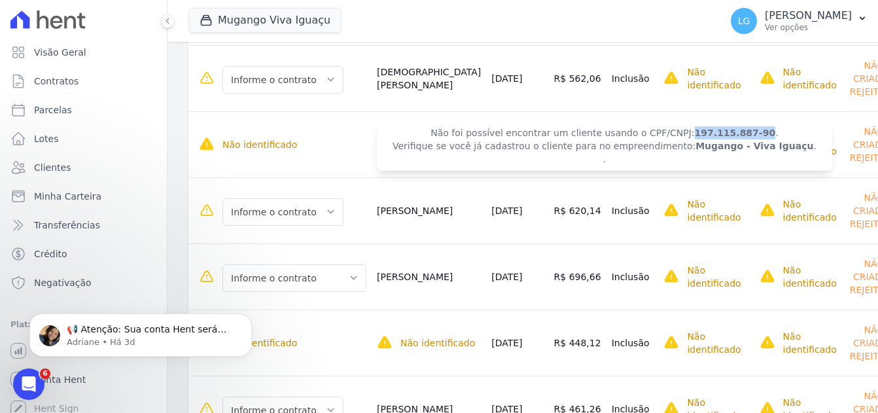
drag, startPoint x: 675, startPoint y: 136, endPoint x: 722, endPoint y: 132, distance: 47.3
click at [722, 132] on strong "197.115.887-90" at bounding box center [735, 133] width 81 height 10
copy strong "197.115.887-90"
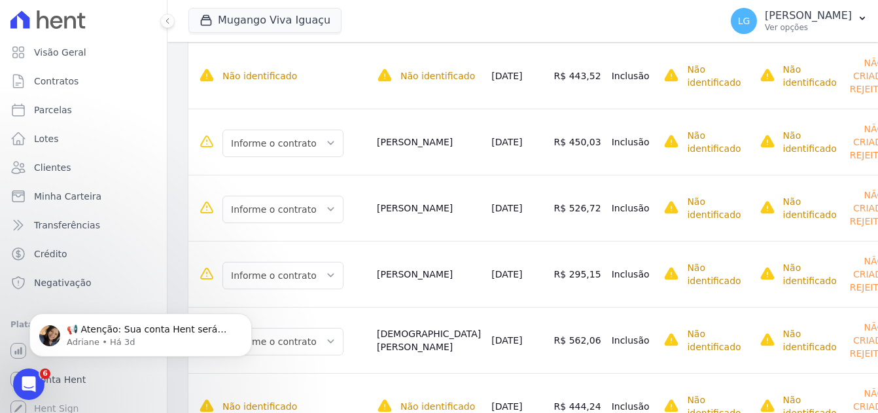
scroll to position [425, 0]
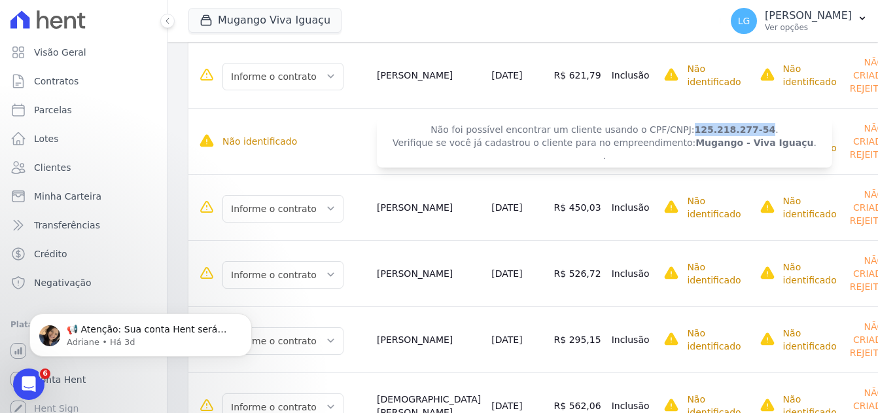
drag, startPoint x: 655, startPoint y: 133, endPoint x: 720, endPoint y: 138, distance: 65.0
click at [720, 135] on strong "125.218.277-54" at bounding box center [735, 129] width 81 height 10
copy strong "125.218.277-54"
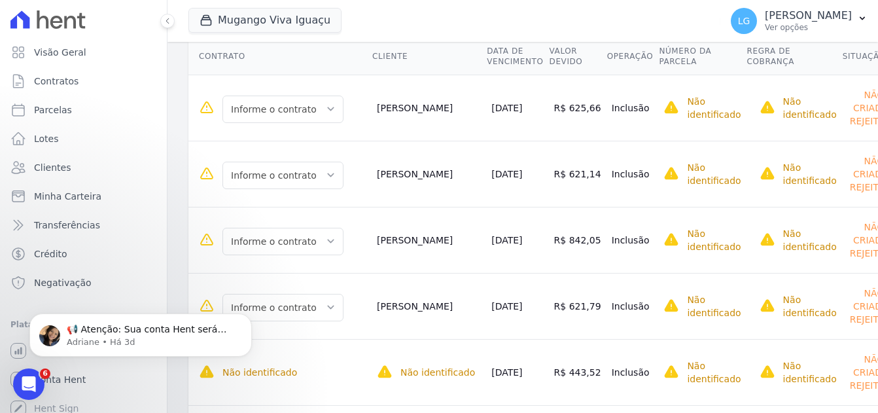
scroll to position [196, 0]
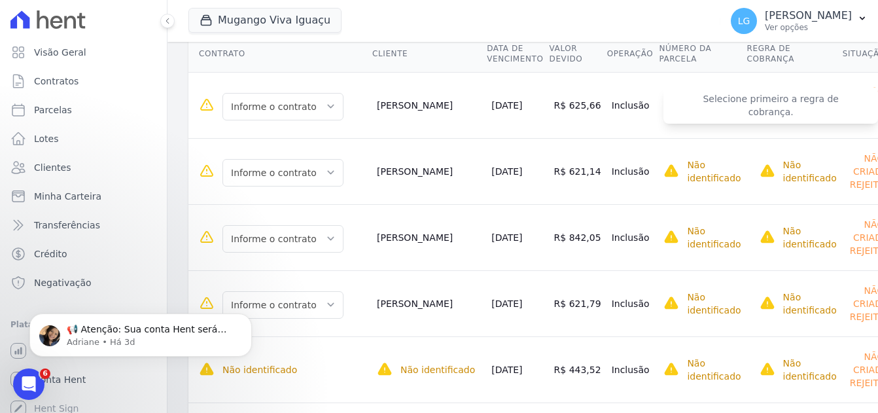
click at [663, 109] on span "Selecione primeiro a regra de cobrança." at bounding box center [770, 105] width 215 height 37
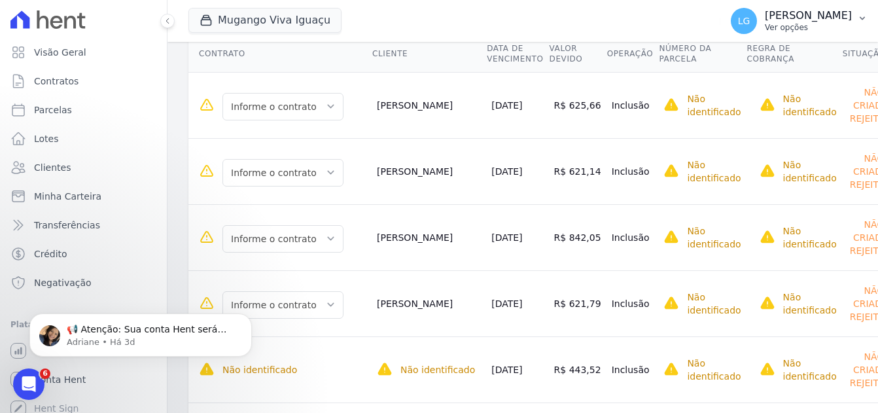
click at [853, 18] on button "LG [PERSON_NAME] Ver opções" at bounding box center [799, 21] width 158 height 37
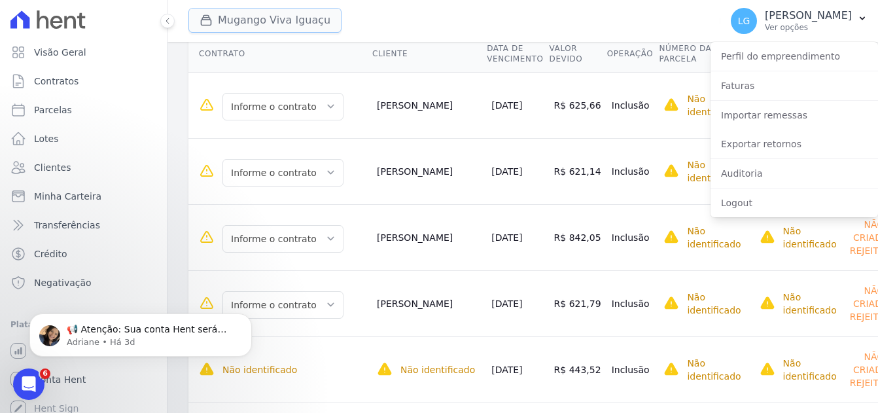
click at [286, 25] on button "Mugango Viva Iguaçu" at bounding box center [264, 20] width 153 height 25
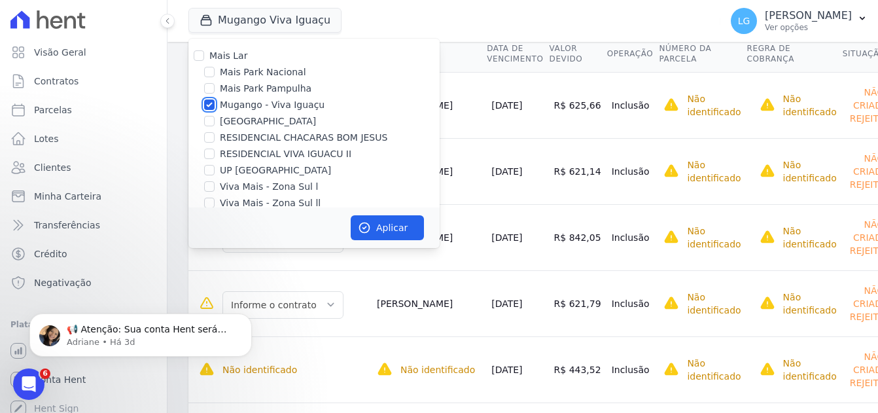
click at [205, 103] on input "Mugango - Viva Iguaçu" at bounding box center [209, 104] width 10 height 10
checkbox input "false"
click at [210, 146] on div "Mais Lar Mais Park Nacional Mais Park Pampulha Mugango - Viva Iguaçu Parque Pri…" at bounding box center [313, 130] width 251 height 182
click at [214, 155] on input "RESIDENCIAL VIVA IGUACU II" at bounding box center [209, 154] width 10 height 10
checkbox input "true"
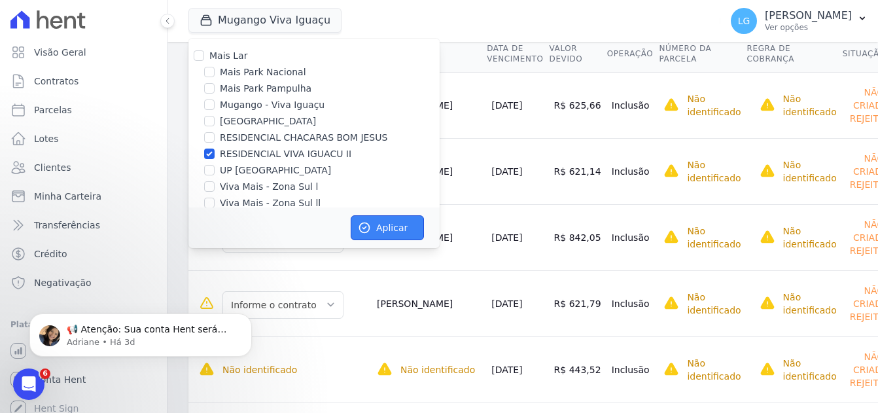
click at [398, 226] on button "Aplicar" at bounding box center [387, 227] width 73 height 25
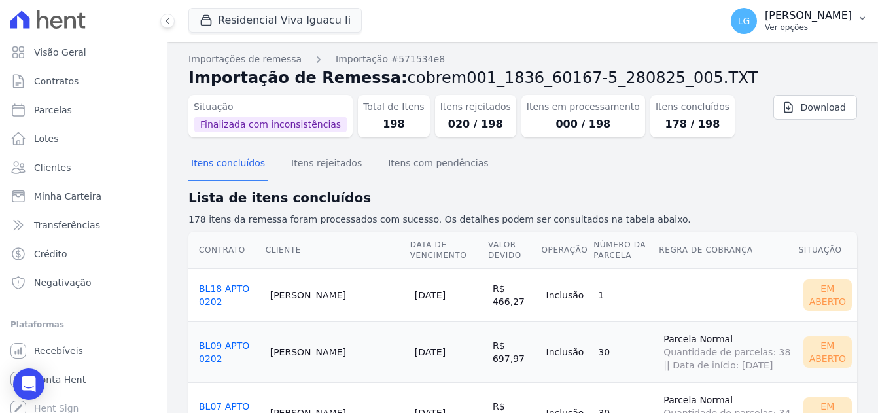
click at [849, 19] on p "[PERSON_NAME]" at bounding box center [808, 15] width 87 height 13
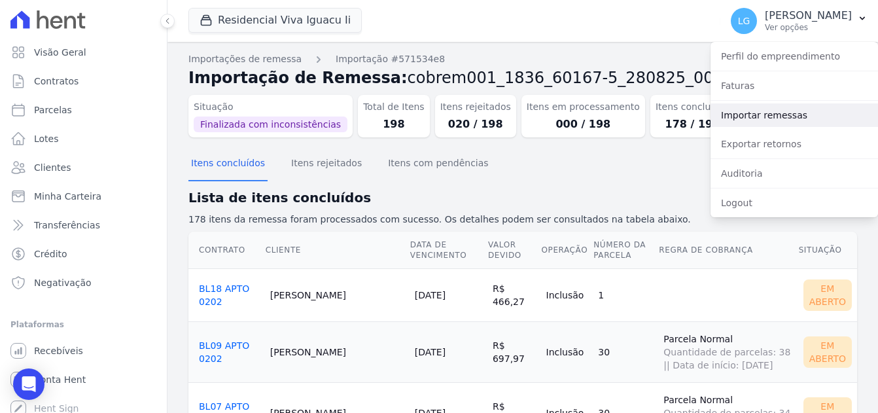
click at [756, 109] on link "Importar remessas" at bounding box center [794, 115] width 167 height 24
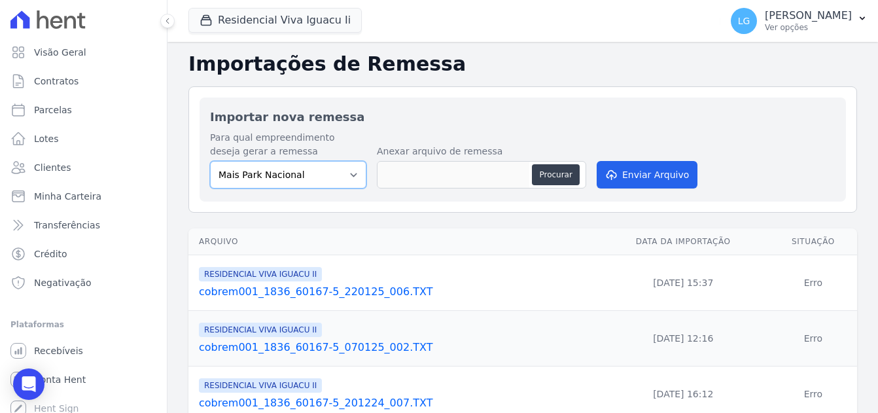
click at [327, 169] on select "[GEOGRAPHIC_DATA] [GEOGRAPHIC_DATA] Iguaçu [GEOGRAPHIC_DATA] RESIDENCIAL CHACAR…" at bounding box center [288, 174] width 156 height 27
select select "d90dfdf2-9b8a-4e54-9990-5486bcbc899b"
click at [210, 161] on select "[GEOGRAPHIC_DATA] [GEOGRAPHIC_DATA] Iguaçu [GEOGRAPHIC_DATA] RESIDENCIAL CHACAR…" at bounding box center [288, 174] width 156 height 27
click at [557, 173] on button "Procurar" at bounding box center [555, 174] width 47 height 21
type input "cobrem001_1836_60167-5_280825_006.TXT"
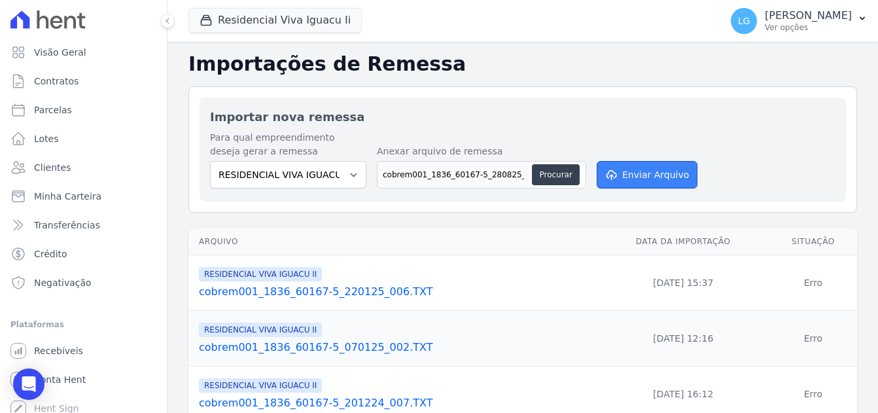
click at [629, 172] on button "Enviar Arquivo" at bounding box center [647, 174] width 101 height 27
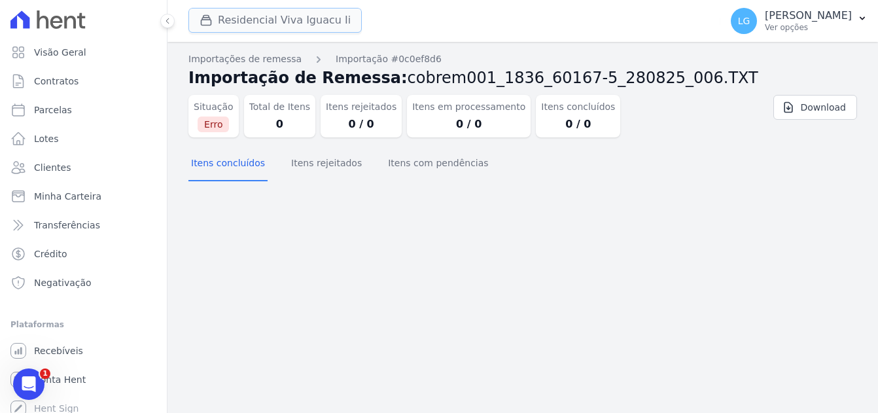
click at [293, 16] on button "Residencial Viva Iguacu Ii" at bounding box center [274, 20] width 173 height 25
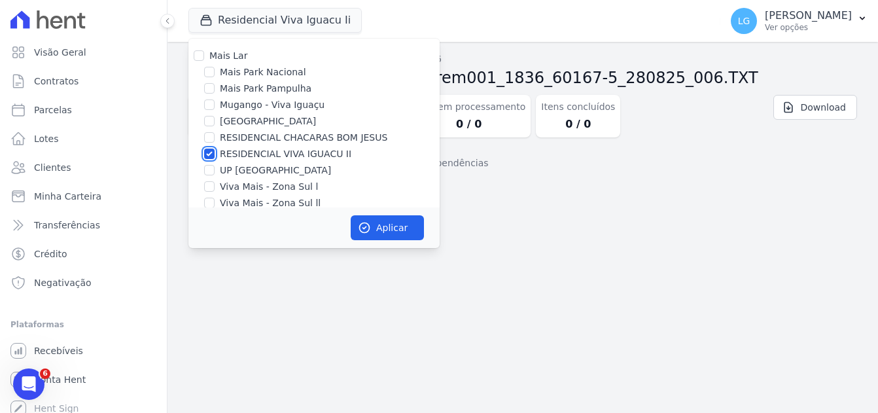
click at [214, 152] on input "RESIDENCIAL VIVA IGUACU II" at bounding box center [209, 154] width 10 height 10
checkbox input "false"
click at [212, 107] on input "Mugango - Viva Iguaçu" at bounding box center [209, 104] width 10 height 10
checkbox input "true"
click at [390, 226] on button "Aplicar" at bounding box center [387, 227] width 73 height 25
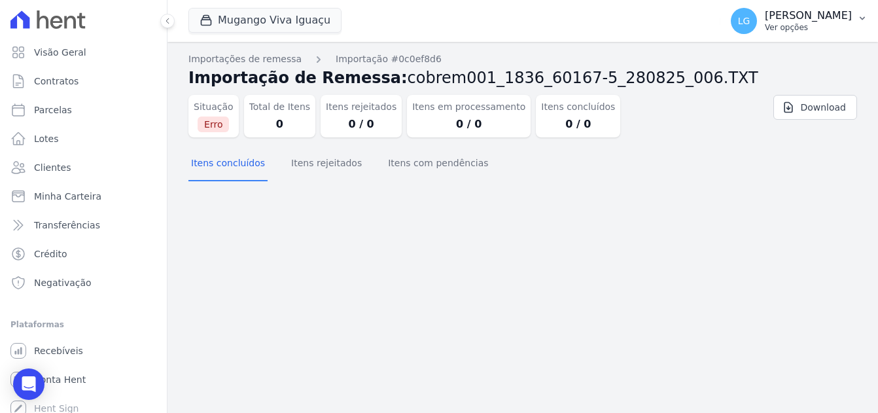
click at [765, 15] on p "[PERSON_NAME] Costa [PERSON_NAME]" at bounding box center [808, 15] width 87 height 13
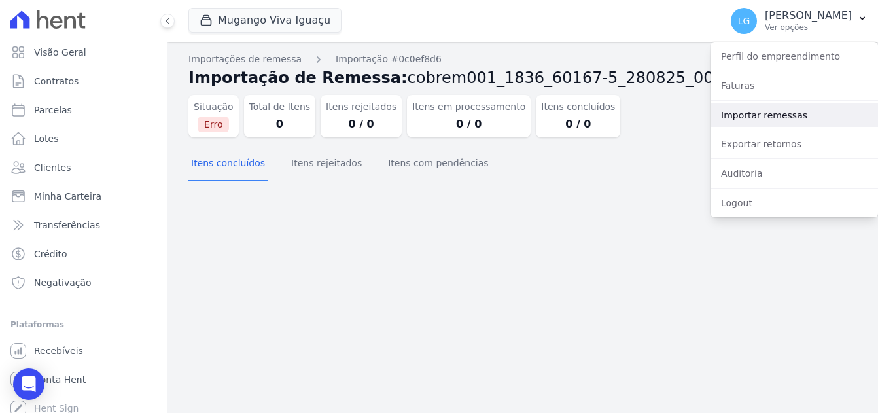
click at [731, 113] on link "Importar remessas" at bounding box center [794, 115] width 167 height 24
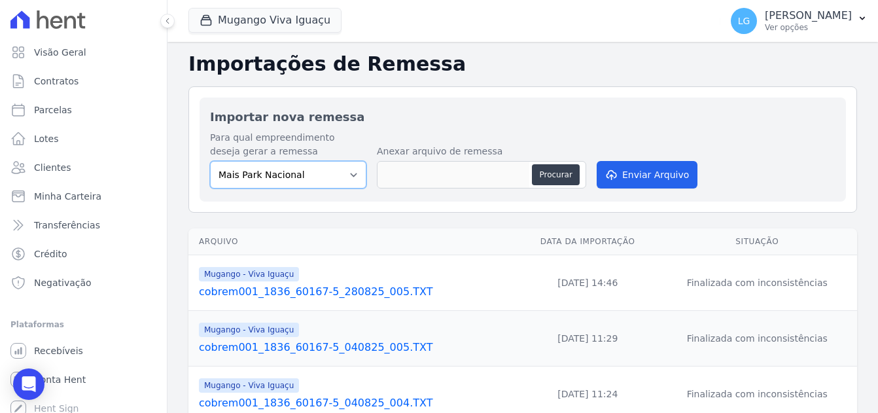
click at [315, 179] on select "Mais Park Nacional Mais Park Pampulha Mugango - Viva Iguaçu Parque Primavera RE…" at bounding box center [288, 174] width 156 height 27
select select "f525e02c-9c4c-4f57-95ad-169c6ef5a465"
click at [210, 161] on select "Mais Park Nacional Mais Park Pampulha Mugango - Viva Iguaçu Parque Primavera RE…" at bounding box center [288, 174] width 156 height 27
click at [557, 171] on button "Procurar" at bounding box center [555, 174] width 47 height 21
type input "cobrem001_1836_60167-5_280825_006.TXT"
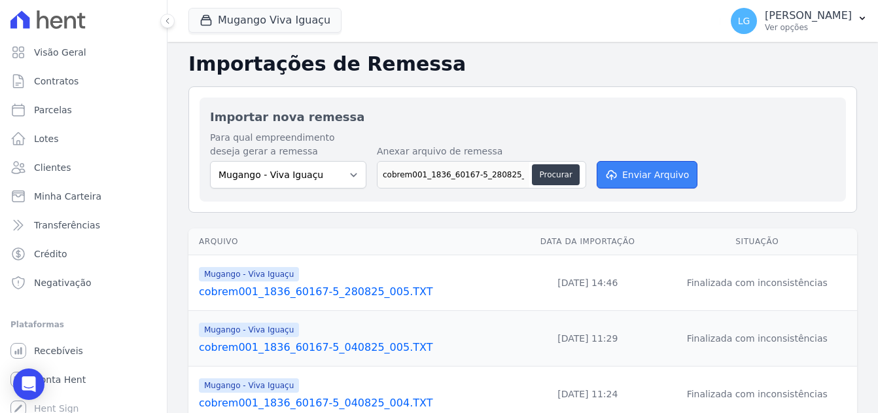
click at [633, 171] on button "Enviar Arquivo" at bounding box center [647, 174] width 101 height 27
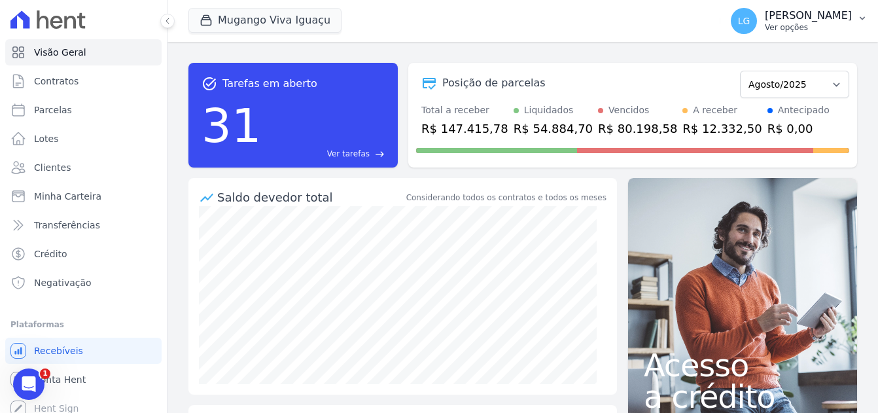
click at [765, 12] on p "[PERSON_NAME]" at bounding box center [808, 15] width 87 height 13
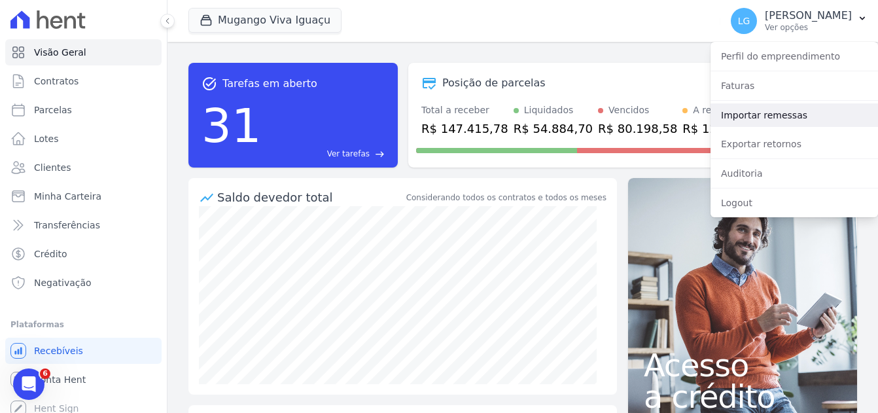
click at [752, 109] on link "Importar remessas" at bounding box center [794, 115] width 167 height 24
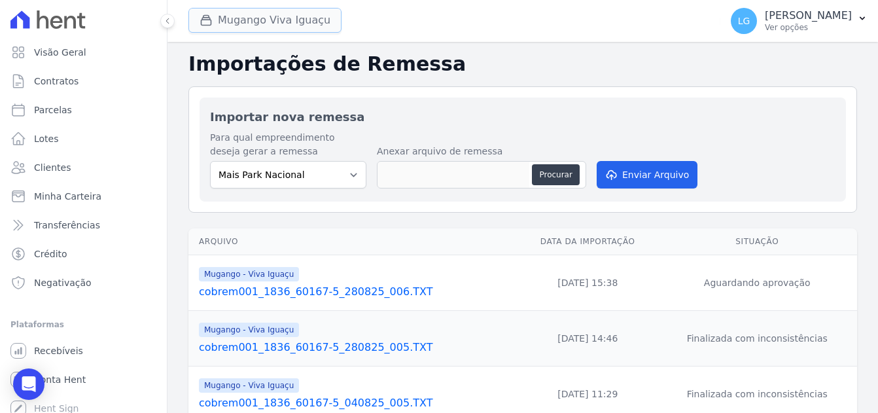
click at [235, 22] on button "Mugango Viva Iguaçu" at bounding box center [264, 20] width 153 height 25
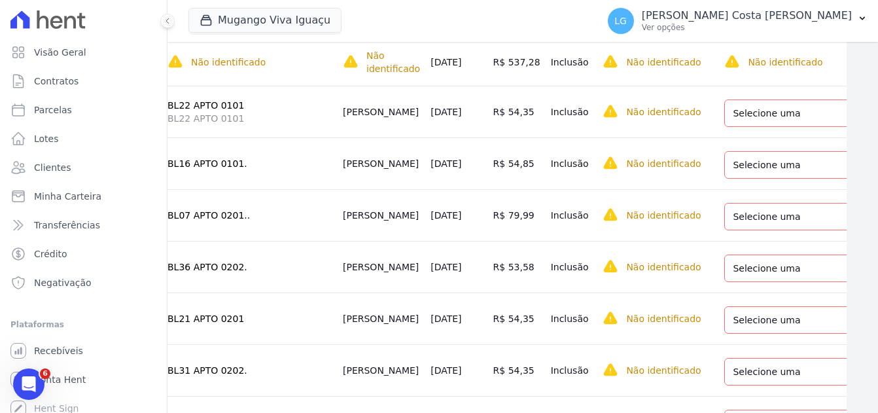
scroll to position [916, 31]
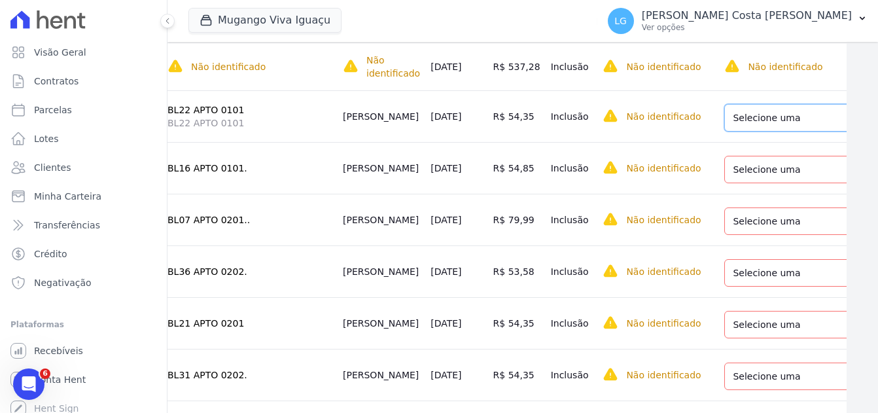
click at [725, 122] on select "Selecione uma Nova Parcela Avulsa Parcela Avulsa Existente Sinal (1 X R$ 1.031,…" at bounding box center [817, 117] width 186 height 27
click at [734, 164] on select "Selecione uma Nova Parcela Avulsa Parcela Avulsa Existente Sinal (1 X R$ 1.400,…" at bounding box center [817, 169] width 186 height 27
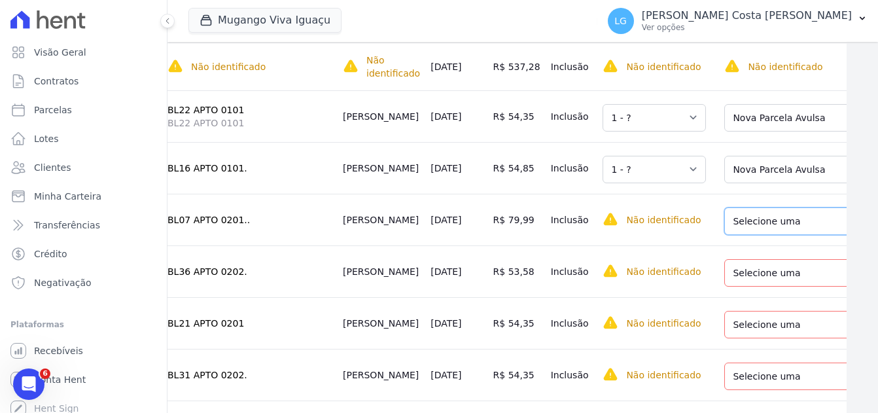
click at [732, 226] on select "Selecione uma Nova Parcela Avulsa Parcela Avulsa Existente Sinal (1 X R$ 1.000,…" at bounding box center [817, 220] width 186 height 27
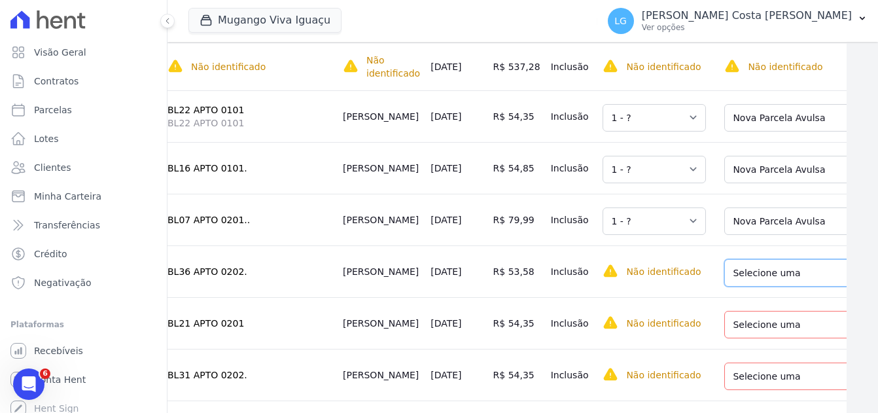
drag, startPoint x: 735, startPoint y: 285, endPoint x: 733, endPoint y: 293, distance: 8.7
click at [735, 285] on select "Selecione uma Nova Parcela Avulsa Parcela Avulsa Existente Sinal (1 X R$ 1.000,…" at bounding box center [817, 272] width 186 height 27
drag, startPoint x: 767, startPoint y: 323, endPoint x: 760, endPoint y: 337, distance: 16.1
click at [767, 323] on select "Selecione uma Nova Parcela Avulsa Parcela Avulsa Existente Sinal (1 X R$ 500,49…" at bounding box center [817, 324] width 186 height 27
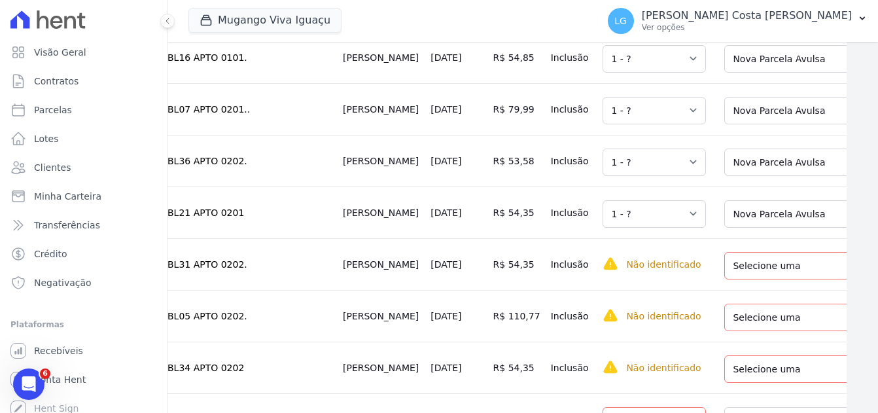
scroll to position [1047, 31]
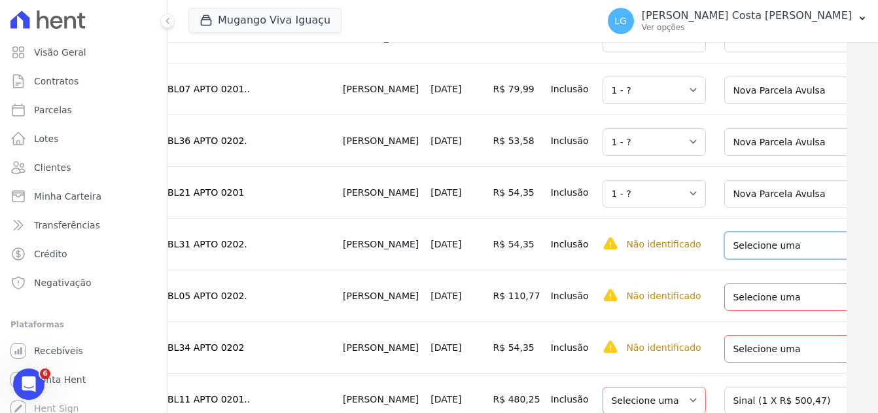
drag, startPoint x: 741, startPoint y: 248, endPoint x: 743, endPoint y: 256, distance: 8.0
click at [742, 249] on select "Selecione uma Nova Parcela Avulsa Parcela Avulsa Existente Sinal (1 X R$ 1.000,…" at bounding box center [817, 245] width 186 height 27
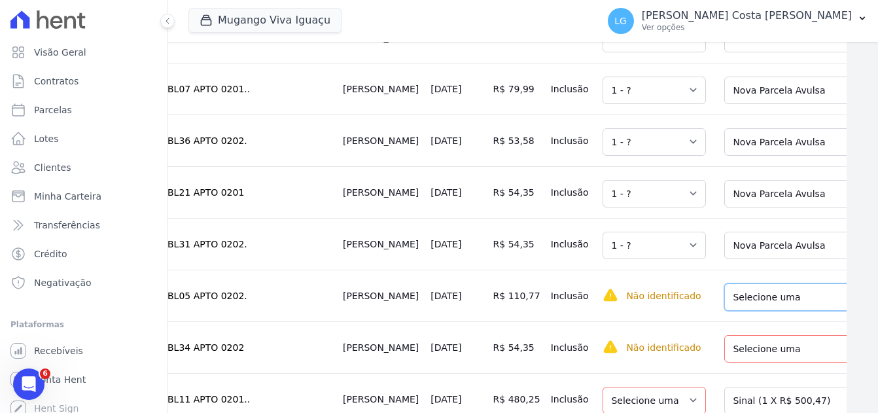
drag, startPoint x: 738, startPoint y: 309, endPoint x: 735, endPoint y: 319, distance: 11.0
click at [739, 309] on select "Selecione uma Nova Parcela Avulsa Parcela Avulsa Existente Sinal (1 X R$ 4.206,…" at bounding box center [817, 296] width 186 height 27
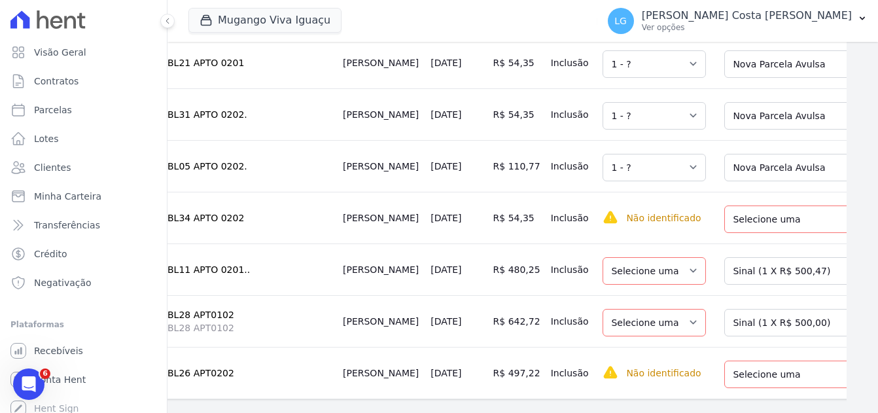
scroll to position [1178, 31]
click at [756, 228] on select "Selecione uma Nova Parcela Avulsa Parcela Avulsa Existente Sinal (1 X R$ 1.000,…" at bounding box center [817, 217] width 186 height 27
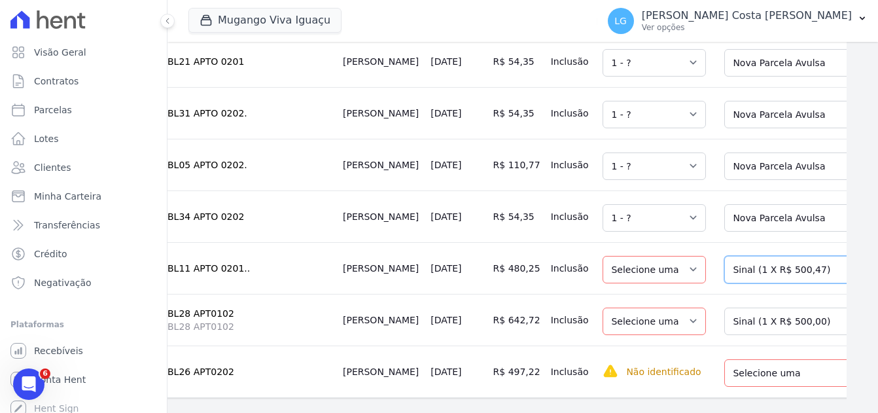
click at [750, 283] on select "Selecione uma Nova Parcela Avulsa Parcela Avulsa Existente Sinal (1 X R$ 500,47…" at bounding box center [817, 269] width 186 height 27
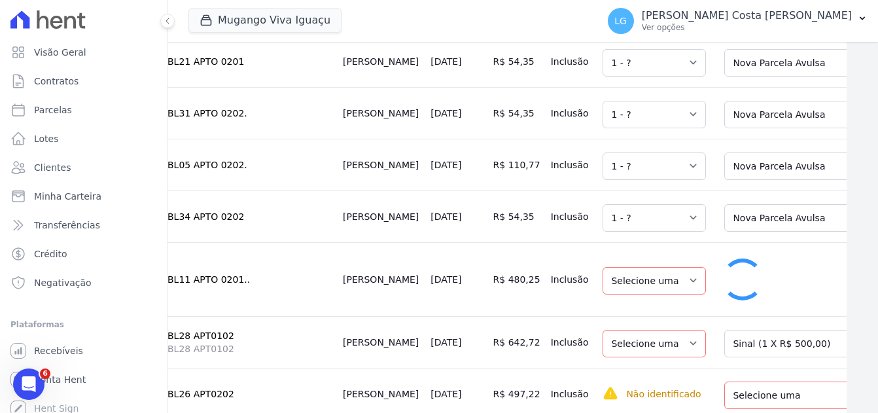
select select "1"
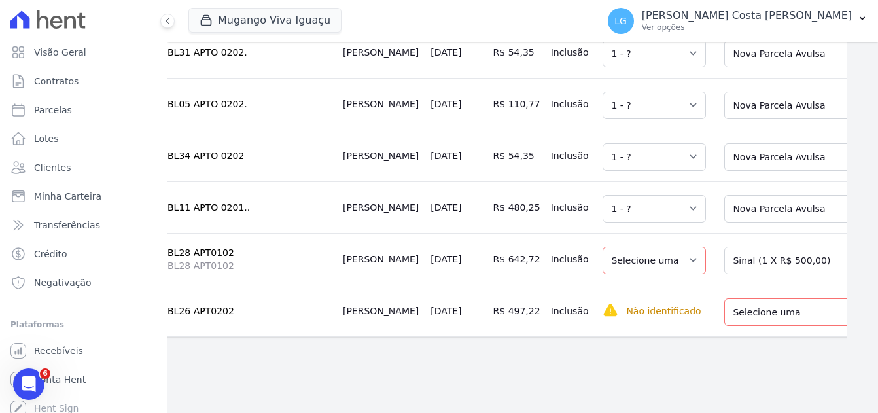
scroll to position [1261, 31]
click at [762, 252] on select "Selecione uma Nova Parcela Avulsa Parcela Avulsa Existente Sinal (1 X R$ 500,00…" at bounding box center [817, 260] width 186 height 27
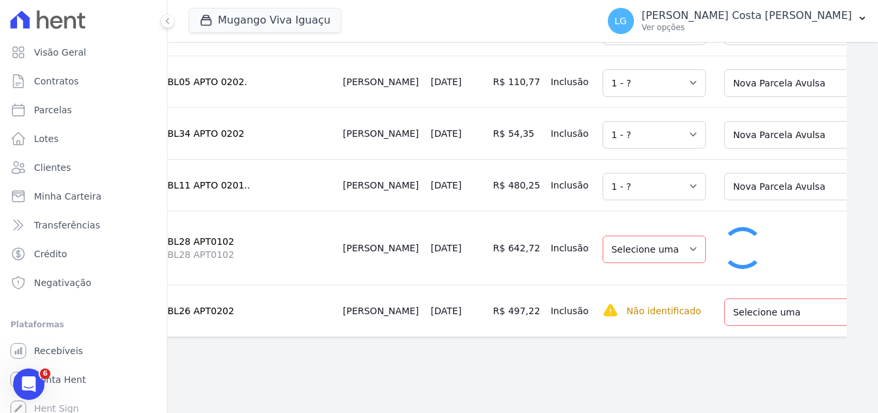
select select "1"
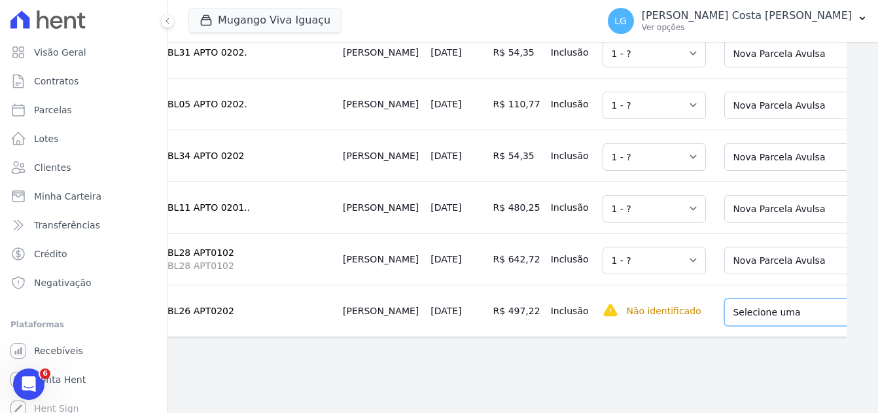
click at [762, 311] on select "Selecione uma Nova Parcela Avulsa Parcela Avulsa Existente Parcela Normal (0 X …" at bounding box center [814, 311] width 180 height 27
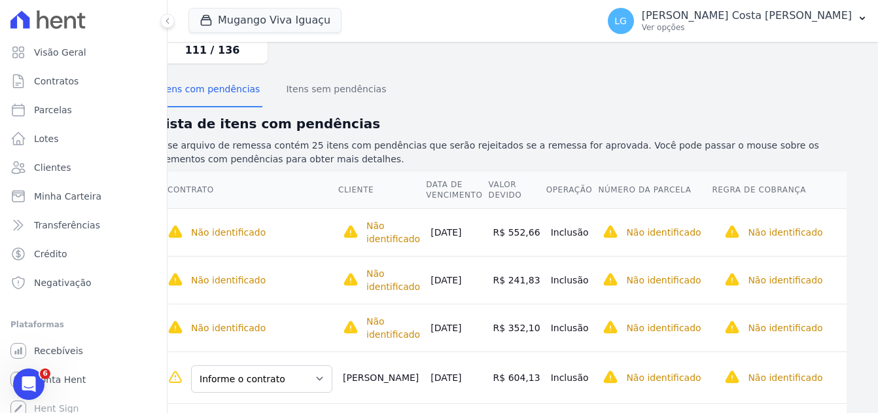
scroll to position [0, 31]
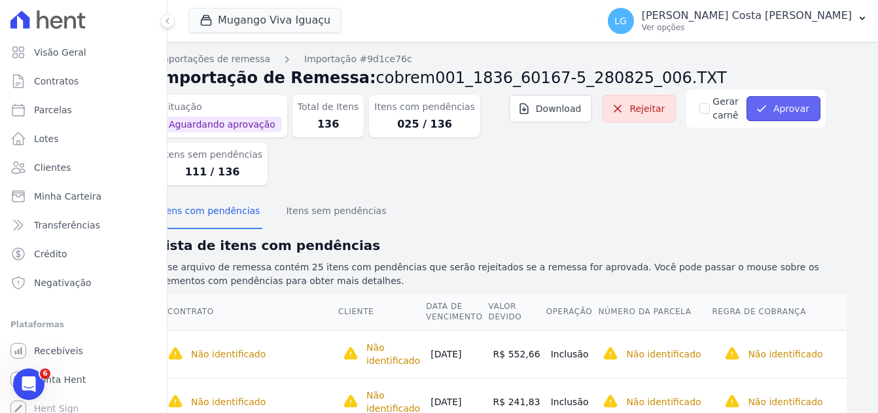
click at [779, 106] on button "Aprovar" at bounding box center [783, 108] width 74 height 25
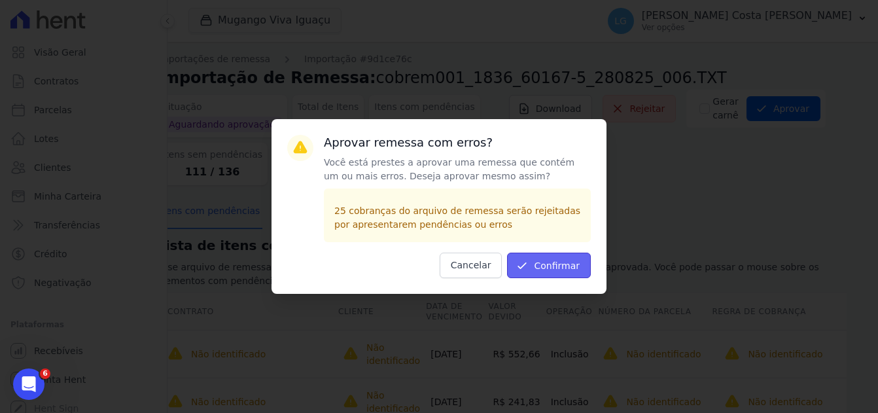
click at [553, 265] on button "Confirmar" at bounding box center [549, 266] width 84 height 26
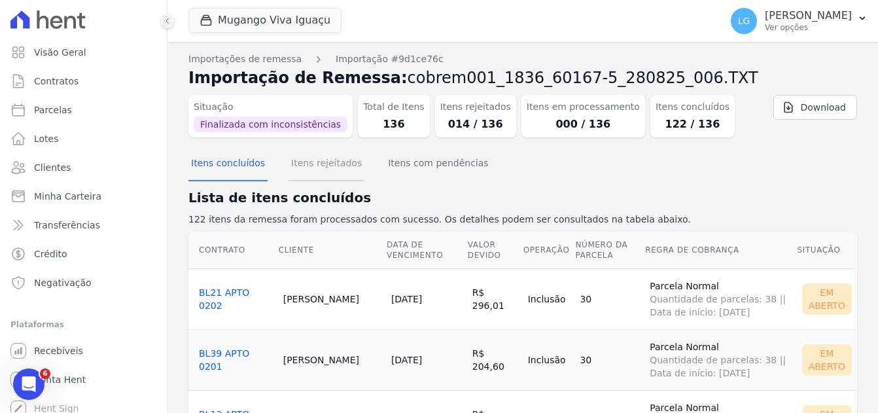
click at [319, 167] on button "Itens rejeitados" at bounding box center [327, 164] width 76 height 34
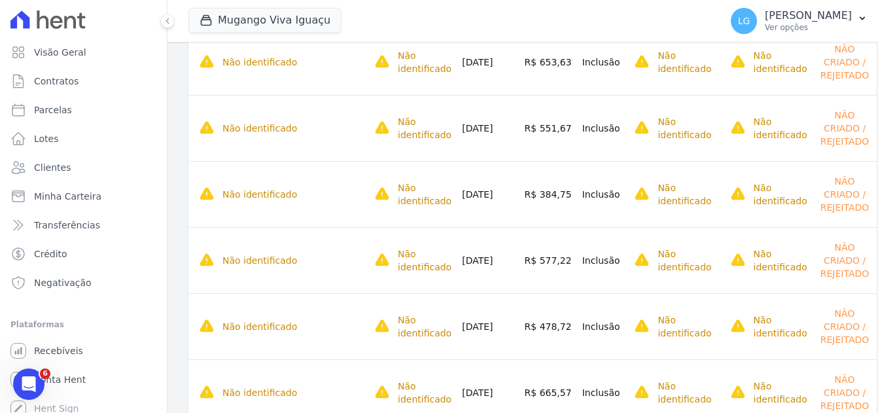
scroll to position [813, 0]
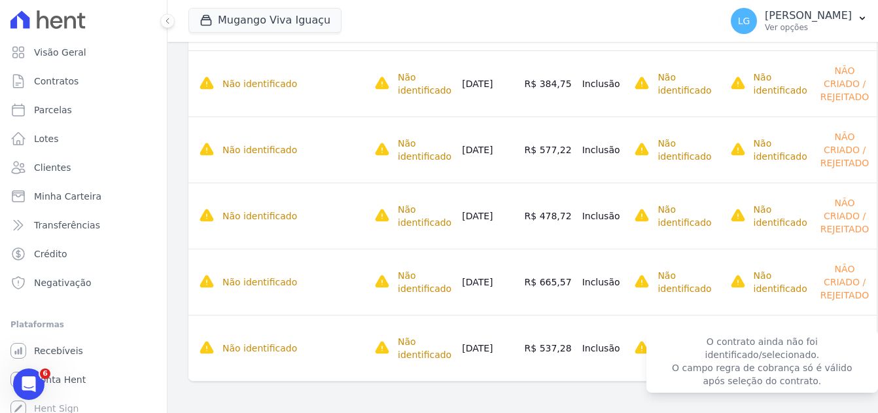
drag, startPoint x: 191, startPoint y: 219, endPoint x: 864, endPoint y: 368, distance: 689.7
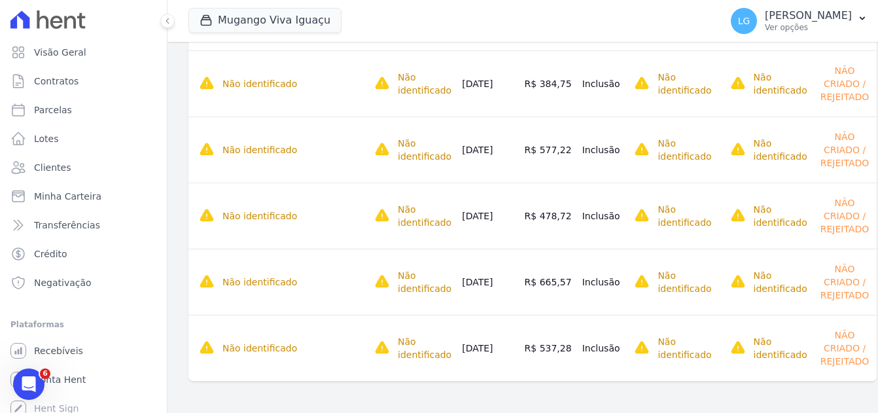
copy div "6 lorem ipsum dolorsitam. Con adipi elitseddoe temporinci ut laboreet doloremag…"
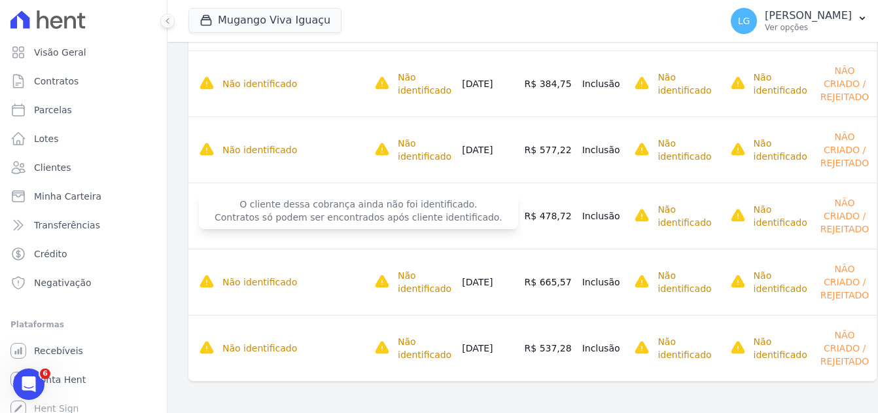
click at [321, 202] on span "O cliente dessa cobrança ainda não foi identificado. Contratos só podem ser enc…" at bounding box center [358, 210] width 319 height 37
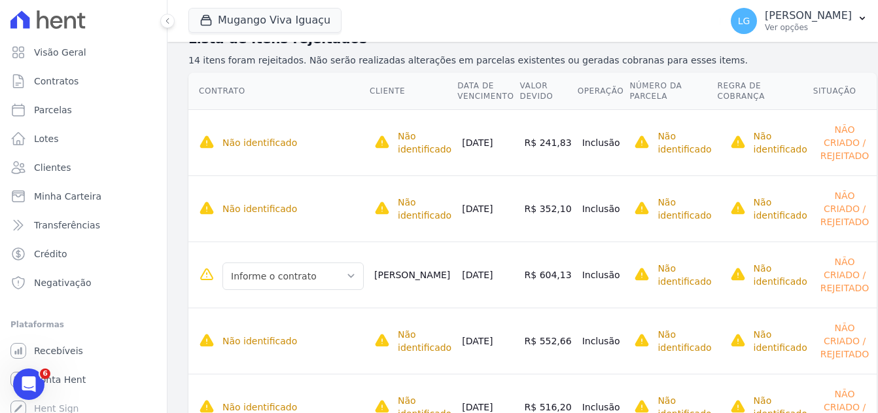
scroll to position [94, 0]
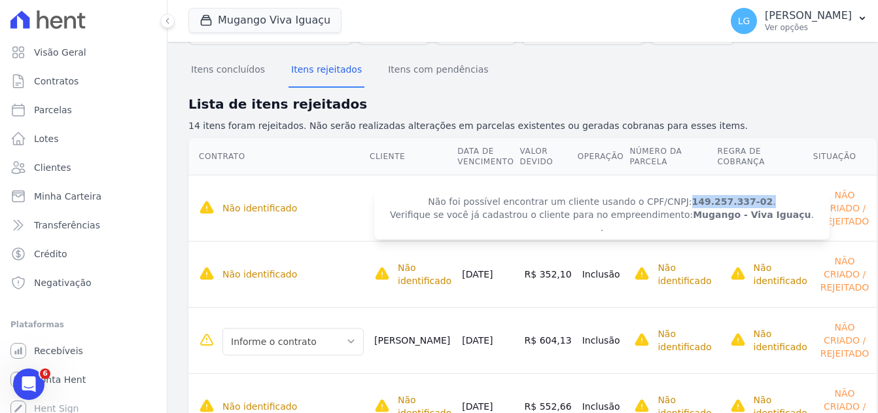
drag, startPoint x: 654, startPoint y: 205, endPoint x: 722, endPoint y: 203, distance: 68.1
click at [722, 203] on span "Não foi possível encontrar um cliente usando o CPF/CNPJ: 149.257.337-02 . Verif…" at bounding box center [601, 215] width 455 height 50
copy span "149.257.337-02 ."
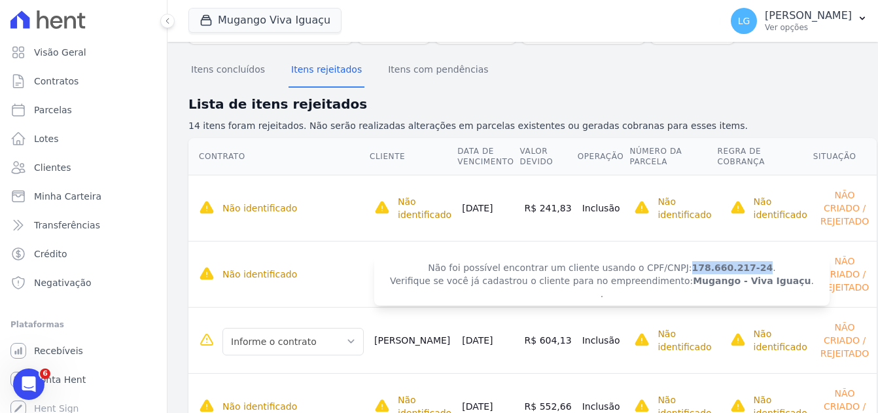
drag, startPoint x: 655, startPoint y: 272, endPoint x: 719, endPoint y: 270, distance: 64.2
click at [719, 270] on strong "178.660.217-24" at bounding box center [732, 267] width 81 height 10
copy strong "178.660.217-24"
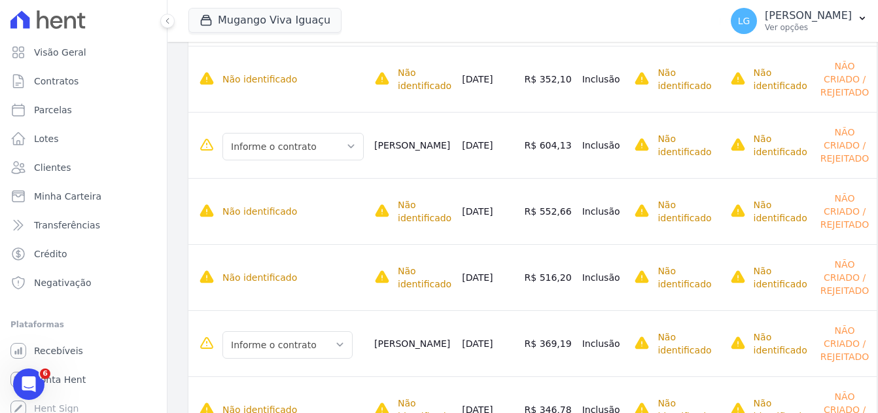
scroll to position [290, 0]
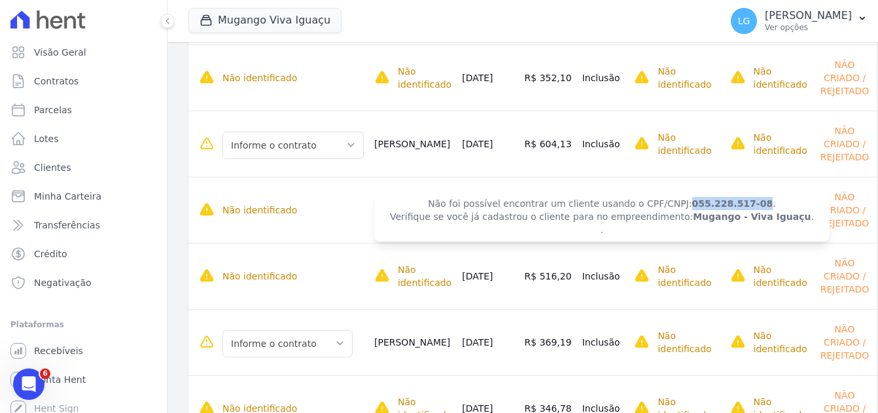
drag, startPoint x: 654, startPoint y: 206, endPoint x: 719, endPoint y: 205, distance: 64.8
click at [719, 205] on strong "055.228.517-08" at bounding box center [732, 203] width 81 height 10
copy strong "055.228.517-08"
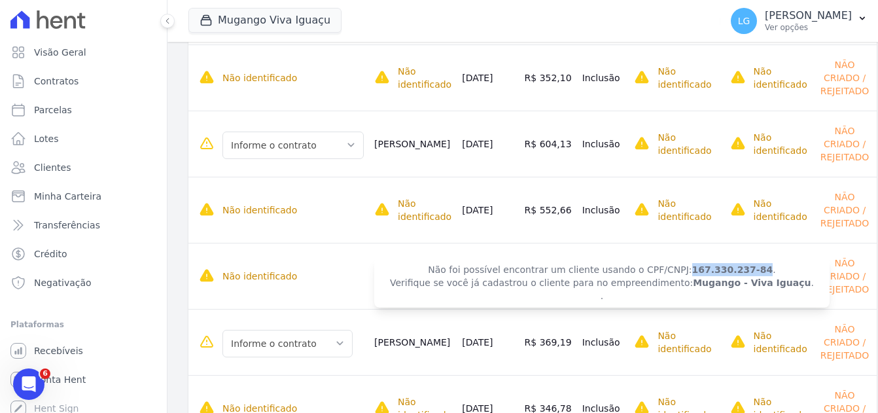
drag, startPoint x: 656, startPoint y: 272, endPoint x: 720, endPoint y: 270, distance: 64.1
click at [720, 270] on strong "167.330.237-84" at bounding box center [732, 269] width 81 height 10
copy strong "167.330.237-84"
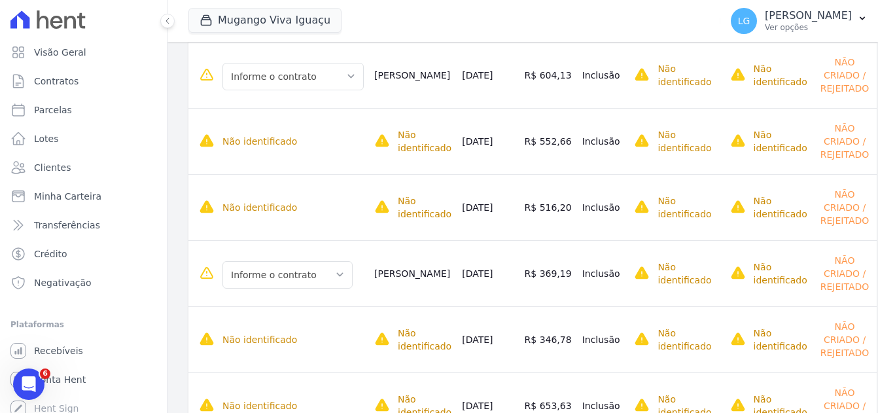
scroll to position [421, 0]
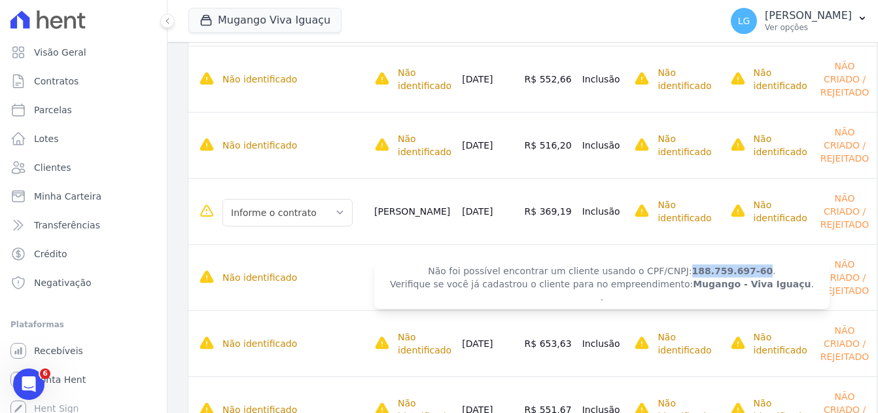
drag, startPoint x: 655, startPoint y: 272, endPoint x: 720, endPoint y: 277, distance: 65.0
click at [720, 277] on span "Não foi possível encontrar um cliente usando o CPF/CNPJ: 188.759.697-60 . Verif…" at bounding box center [601, 284] width 455 height 50
copy strong "188.759.697-60"
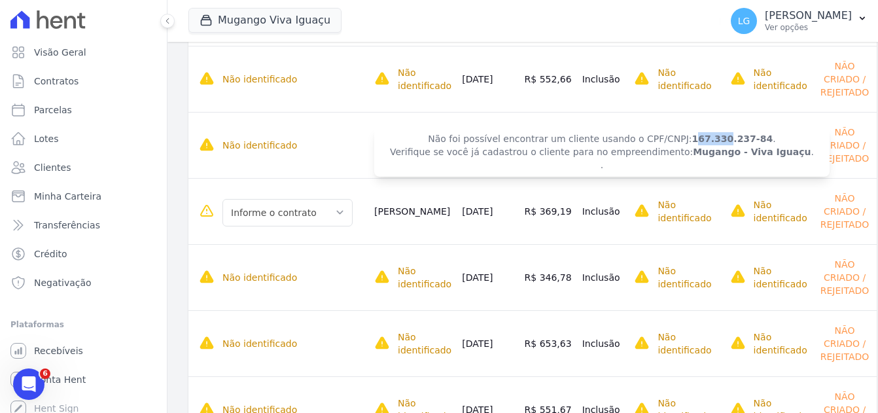
drag, startPoint x: 657, startPoint y: 141, endPoint x: 687, endPoint y: 139, distance: 30.2
click at [692, 139] on strong "167.330.237-84" at bounding box center [732, 138] width 81 height 10
drag, startPoint x: 687, startPoint y: 139, endPoint x: 656, endPoint y: 139, distance: 30.7
click at [692, 139] on strong "167.330.237-84" at bounding box center [732, 138] width 81 height 10
drag, startPoint x: 656, startPoint y: 139, endPoint x: 720, endPoint y: 138, distance: 64.1
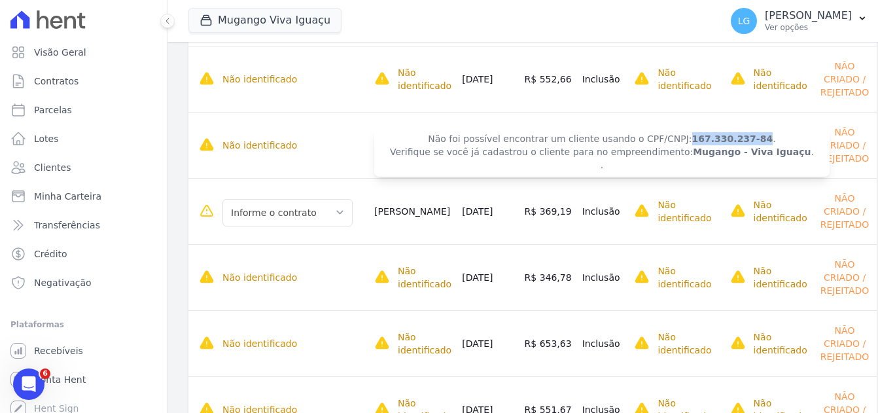
click at [720, 138] on strong "167.330.237-84" at bounding box center [732, 138] width 81 height 10
copy strong "167.330.237-84"
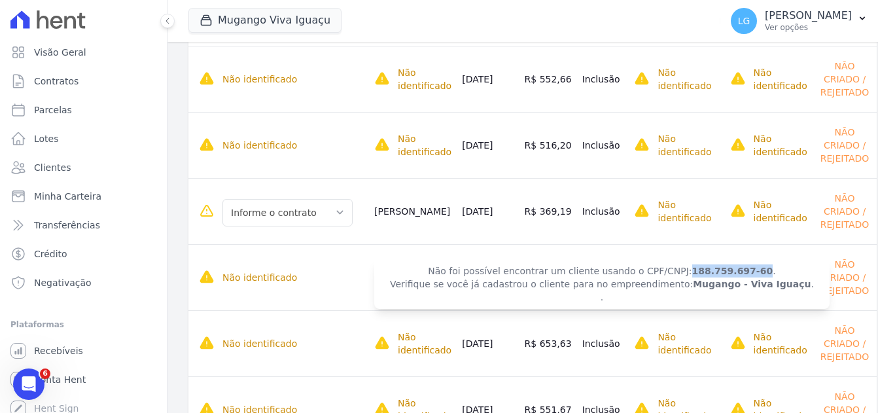
drag, startPoint x: 658, startPoint y: 272, endPoint x: 720, endPoint y: 268, distance: 62.3
click at [720, 268] on strong "188.759.697-60" at bounding box center [732, 271] width 81 height 10
copy strong "188.759.697-60"
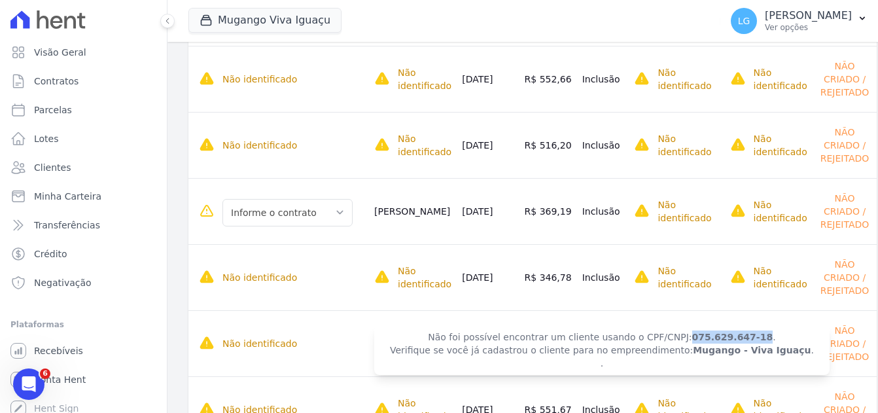
drag, startPoint x: 654, startPoint y: 338, endPoint x: 720, endPoint y: 338, distance: 65.4
click at [720, 338] on strong "075.629.647-18" at bounding box center [732, 337] width 81 height 10
copy strong "075.629.647-18"
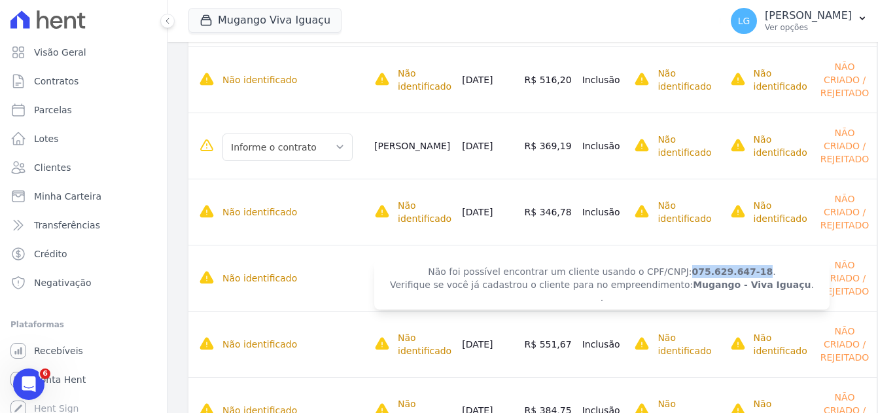
scroll to position [552, 0]
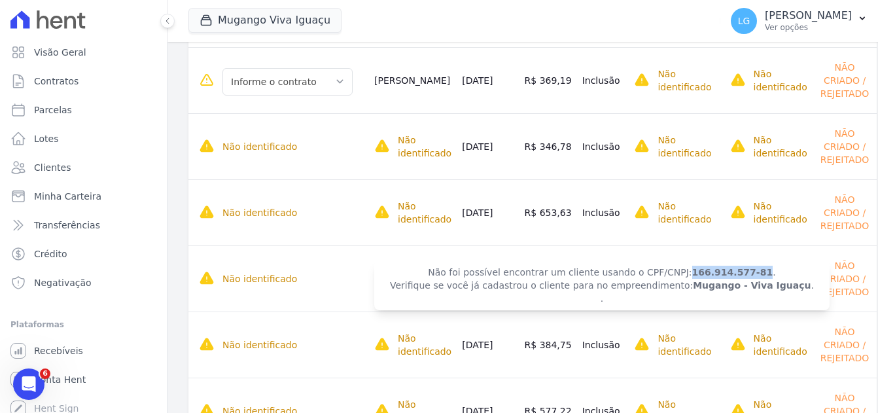
drag, startPoint x: 656, startPoint y: 273, endPoint x: 718, endPoint y: 273, distance: 62.2
click at [718, 273] on strong "166.914.577-81" at bounding box center [732, 272] width 81 height 10
copy strong "166.914.577-81"
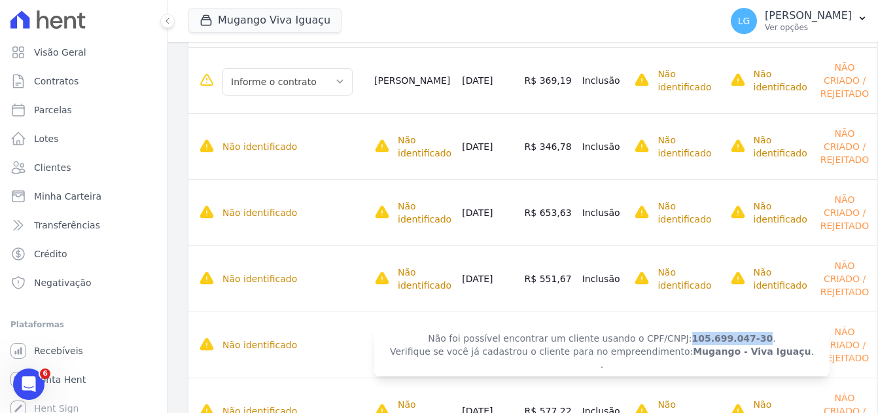
drag, startPoint x: 654, startPoint y: 342, endPoint x: 720, endPoint y: 343, distance: 66.8
click at [720, 343] on strong "105.699.047-30" at bounding box center [732, 338] width 81 height 10
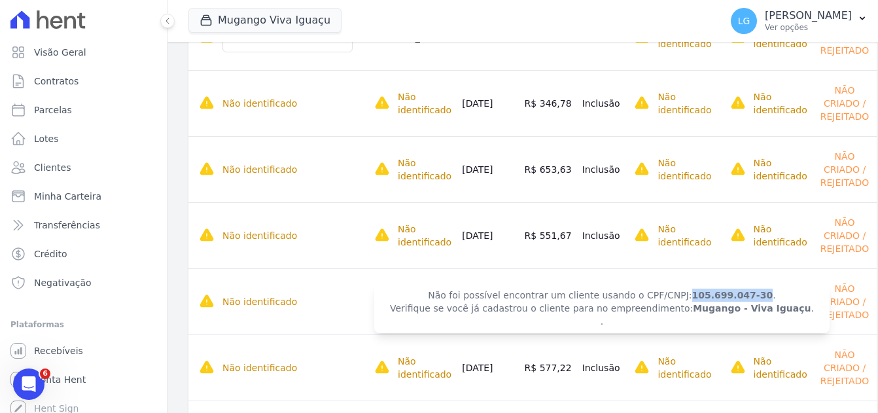
scroll to position [617, 0]
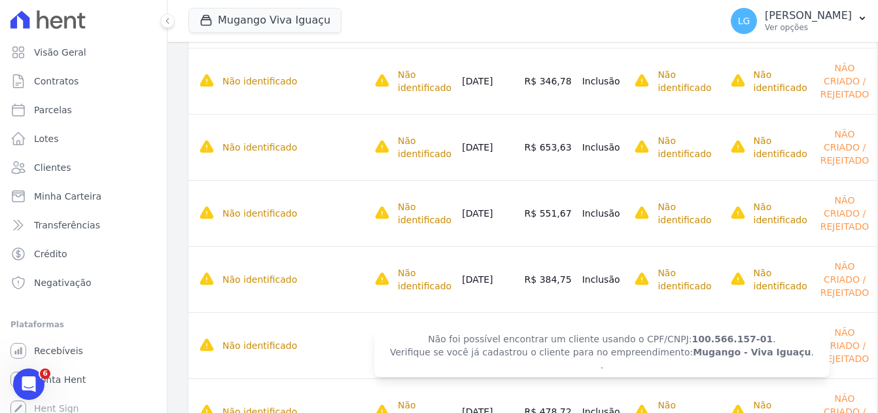
drag, startPoint x: 653, startPoint y: 342, endPoint x: 684, endPoint y: 338, distance: 31.6
click at [684, 338] on span "Não foi possível encontrar um cliente usando o CPF/CNPJ: 100.566.157-01 . Verif…" at bounding box center [601, 352] width 455 height 50
drag, startPoint x: 684, startPoint y: 338, endPoint x: 656, endPoint y: 339, distance: 28.8
click at [692, 339] on strong "100.566.157-01" at bounding box center [732, 339] width 81 height 10
drag, startPoint x: 656, startPoint y: 339, endPoint x: 722, endPoint y: 344, distance: 66.3
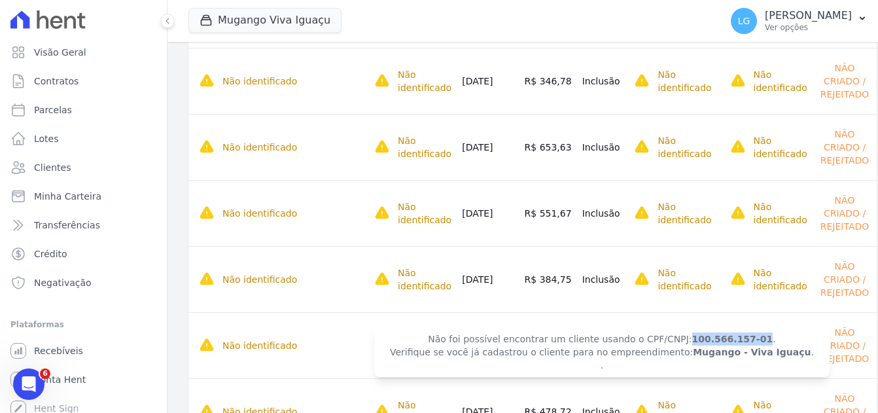
click at [722, 344] on span "Não foi possível encontrar um cliente usando o CPF/CNPJ: 100.566.157-01 . Verif…" at bounding box center [601, 352] width 455 height 50
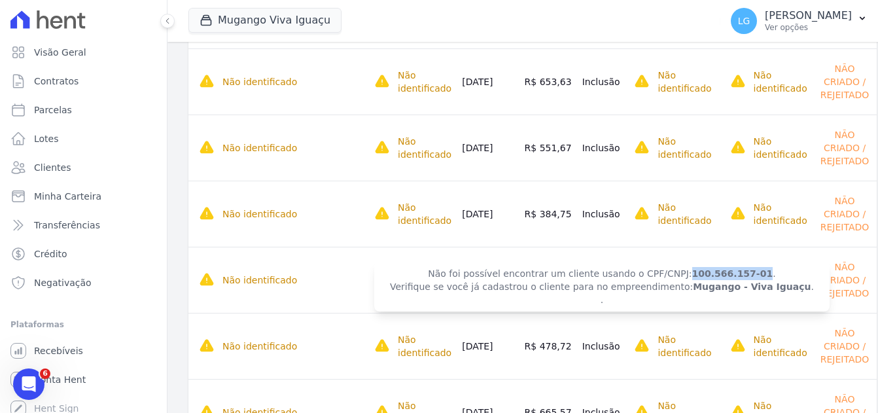
scroll to position [748, 0]
drag, startPoint x: 658, startPoint y: 277, endPoint x: 720, endPoint y: 277, distance: 62.2
click at [720, 277] on strong "139.104.417-77" at bounding box center [732, 274] width 81 height 10
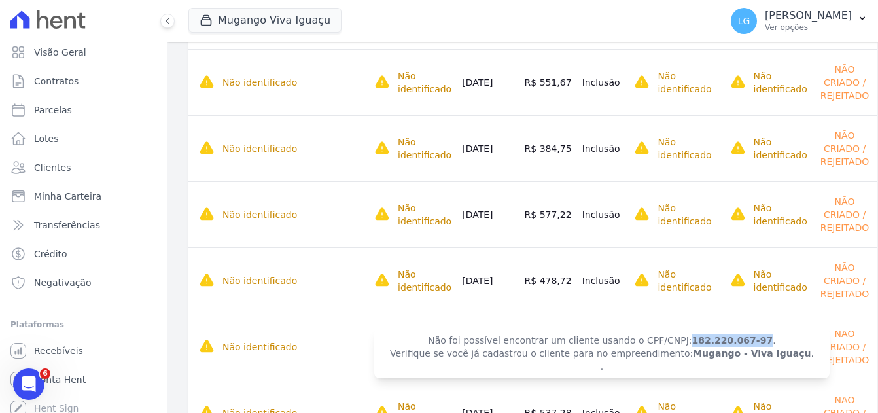
drag, startPoint x: 655, startPoint y: 342, endPoint x: 719, endPoint y: 345, distance: 64.2
click at [719, 345] on strong "182.220.067-97" at bounding box center [732, 340] width 81 height 10
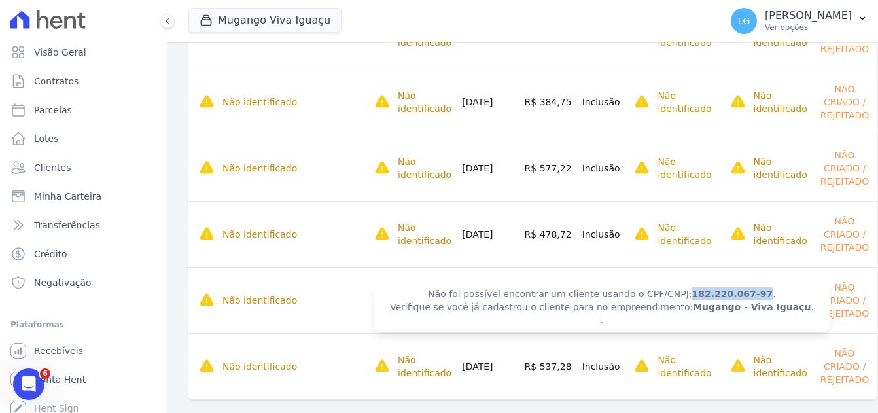
scroll to position [813, 0]
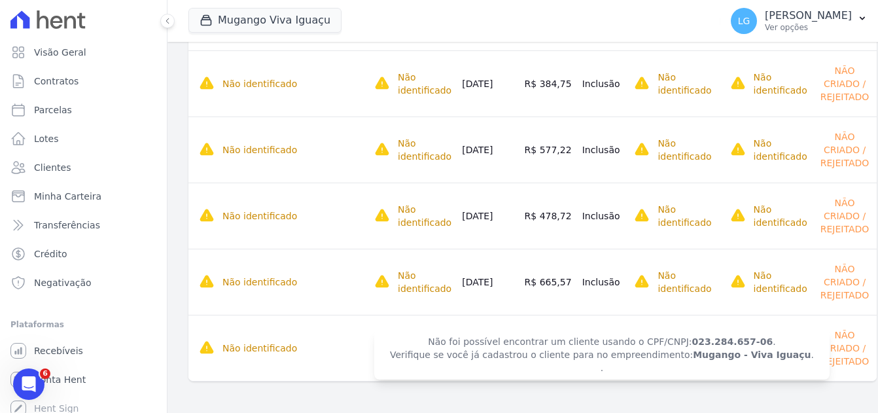
drag, startPoint x: 652, startPoint y: 342, endPoint x: 659, endPoint y: 342, distance: 7.2
click at [659, 342] on span "Não foi possível encontrar um cliente usando o CPF/CNPJ: 023.284.657-06 . Verif…" at bounding box center [601, 355] width 455 height 50
click at [692, 342] on strong "023.284.657-06" at bounding box center [732, 341] width 81 height 10
drag, startPoint x: 656, startPoint y: 342, endPoint x: 719, endPoint y: 345, distance: 62.9
click at [719, 345] on strong "023.284.657-06" at bounding box center [732, 341] width 81 height 10
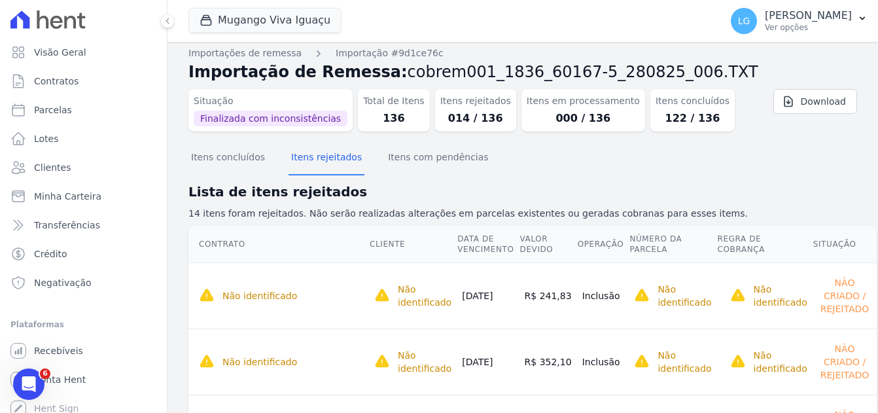
scroll to position [0, 0]
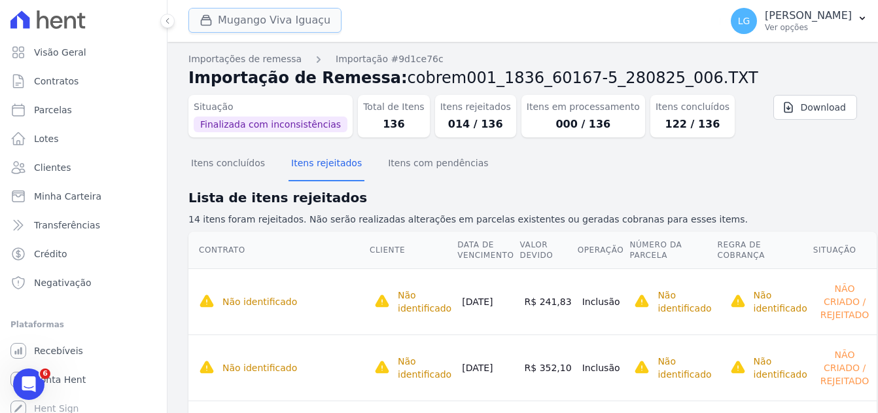
click at [275, 22] on button "Mugango Viva Iguaçu" at bounding box center [264, 20] width 153 height 25
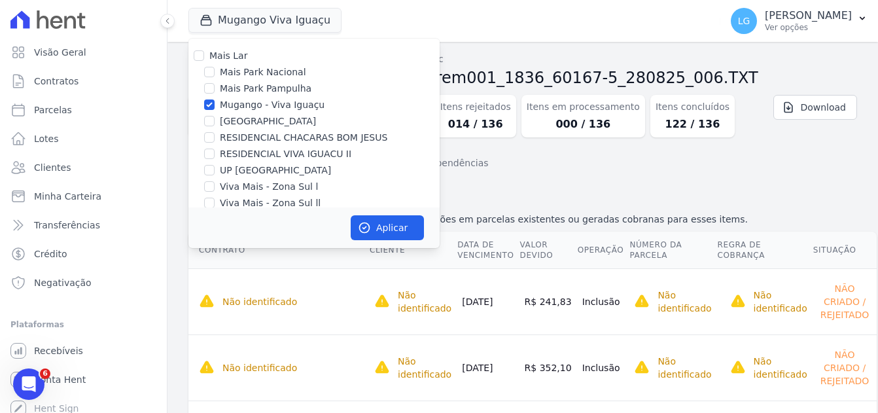
click at [215, 99] on div "Mais Lar Mais Park Nacional Mais Park Pampulha Mugango - Viva Iguaçu Parque Pri…" at bounding box center [313, 130] width 251 height 182
click at [210, 101] on input "Mugango - Viva Iguaçu" at bounding box center [209, 104] width 10 height 10
checkbox input "false"
click at [214, 73] on input "Mais Park Nacional" at bounding box center [209, 72] width 10 height 10
checkbox input "true"
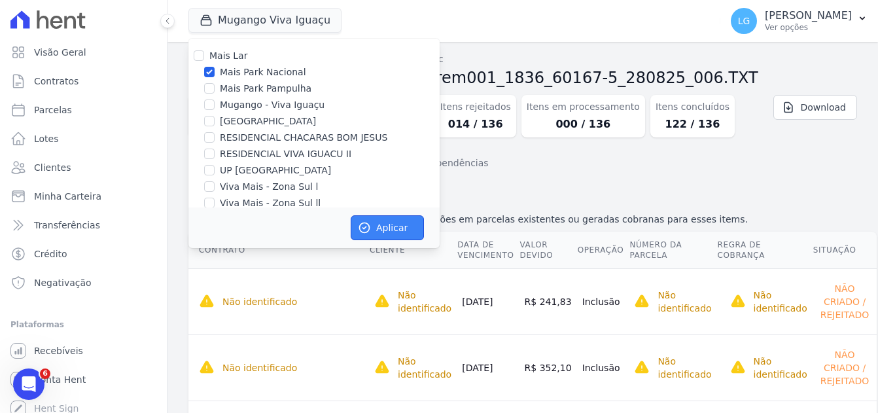
click at [389, 227] on button "Aplicar" at bounding box center [387, 227] width 73 height 25
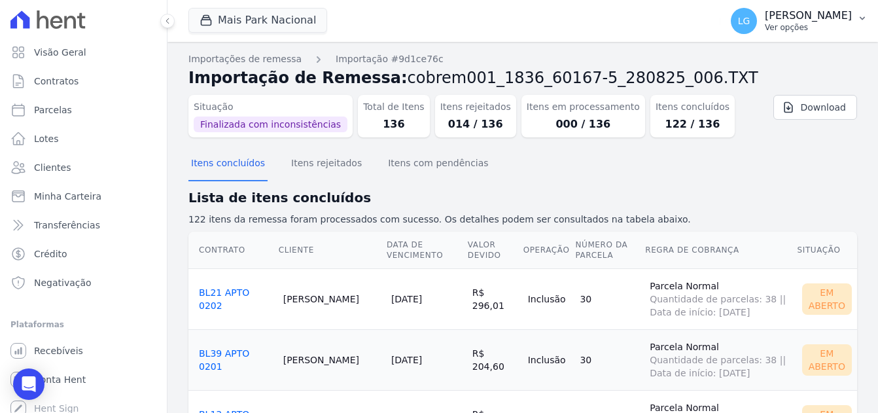
click at [819, 15] on p "[PERSON_NAME]" at bounding box center [808, 15] width 87 height 13
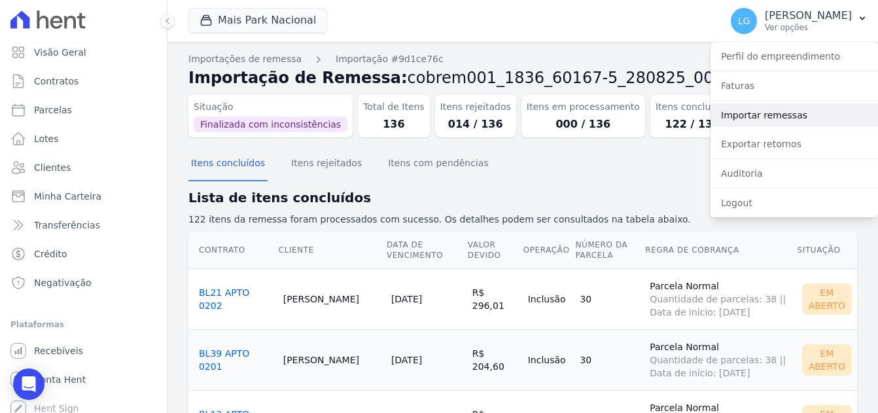
click at [761, 111] on link "Importar remessas" at bounding box center [794, 115] width 167 height 24
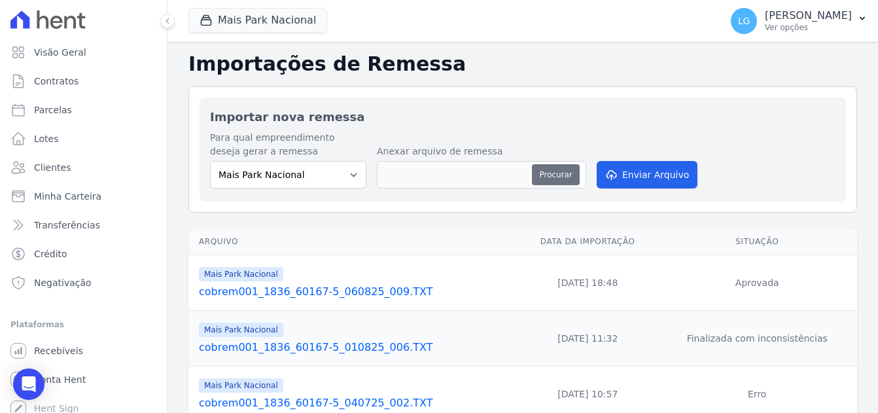
click at [560, 171] on button "Procurar" at bounding box center [555, 174] width 47 height 21
type input "cobrem001_1836_60167-5_280825_007.TXT"
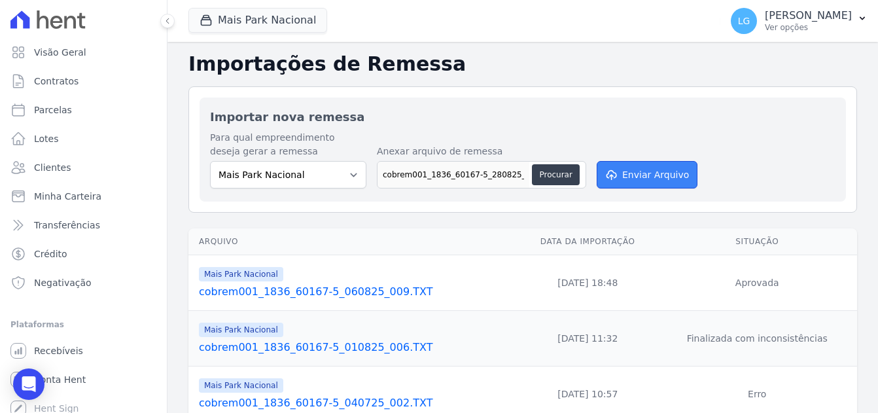
click at [633, 170] on button "Enviar Arquivo" at bounding box center [647, 174] width 101 height 27
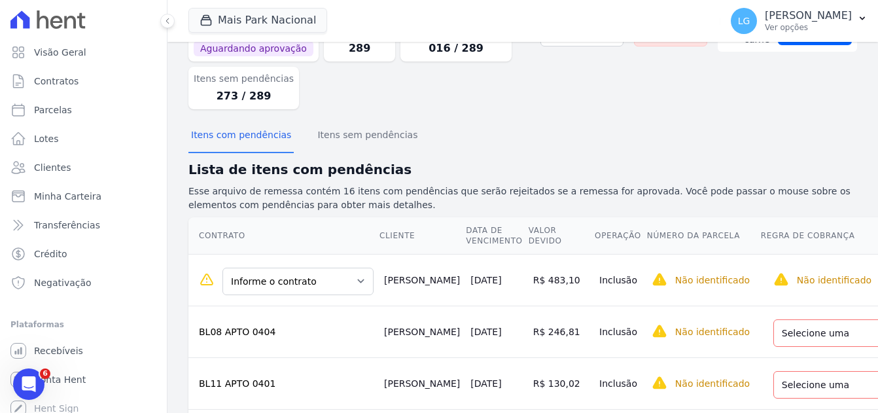
scroll to position [196, 0]
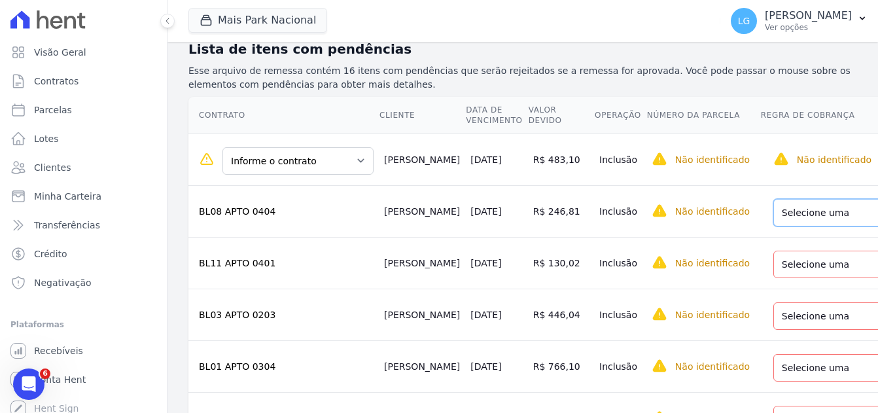
click at [773, 216] on select "Selecione uma Nova Parcela Avulsa Parcela Avulsa Existente Parcela Normal (43 X…" at bounding box center [866, 212] width 186 height 27
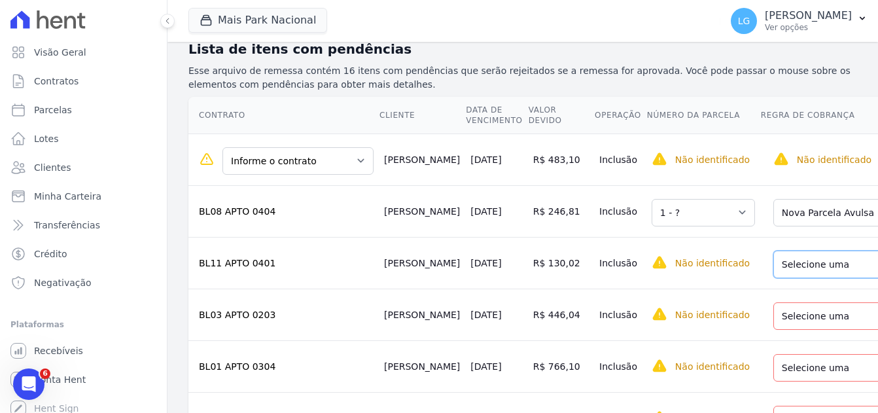
click at [773, 268] on select "Selecione uma Nova Parcela Avulsa Parcela Avulsa Existente Parcela Normal (53 X…" at bounding box center [866, 264] width 186 height 27
click at [773, 315] on select "Selecione uma Nova Parcela Avulsa Parcela Avulsa Existente Parcela Normal (48 X…" at bounding box center [866, 315] width 186 height 27
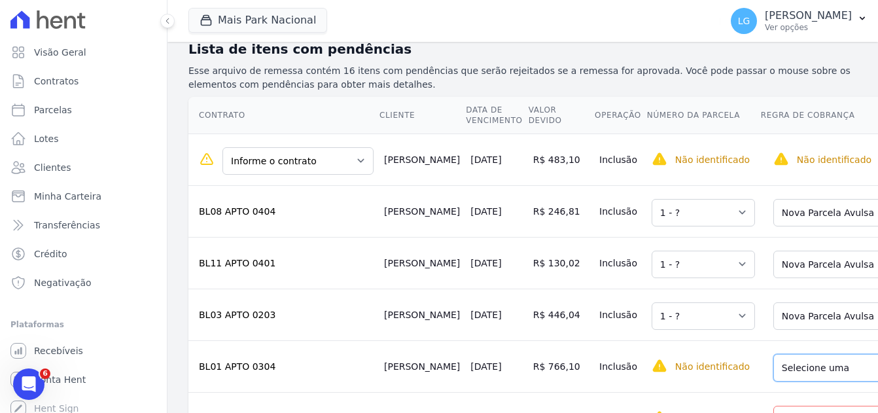
click at [773, 374] on select "Selecione uma Nova Parcela Avulsa Parcela Avulsa Existente Parcela Normal (50 X…" at bounding box center [866, 367] width 186 height 27
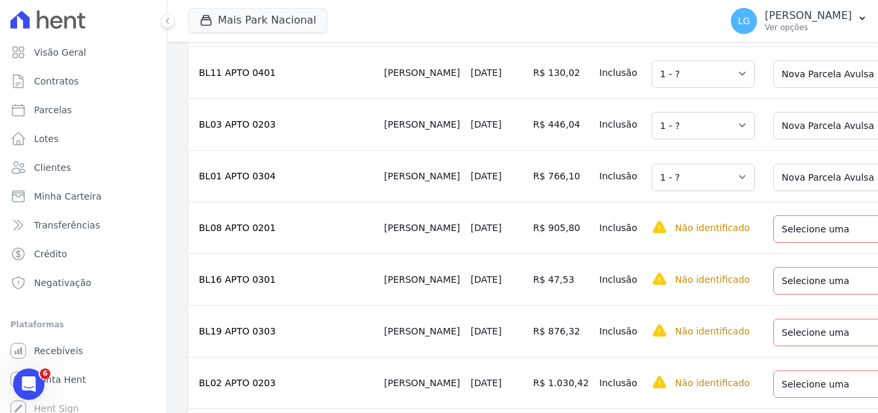
scroll to position [393, 0]
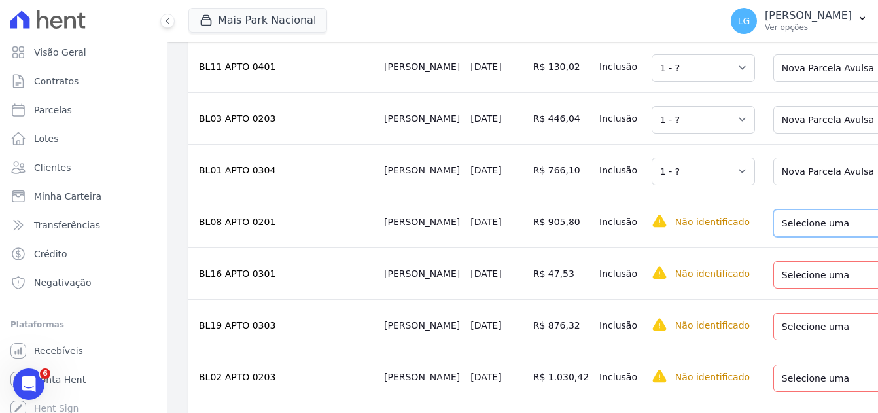
click at [773, 237] on select "Selecione uma Nova Parcela Avulsa Parcela Avulsa Existente Parcela Normal (51 X…" at bounding box center [866, 222] width 186 height 27
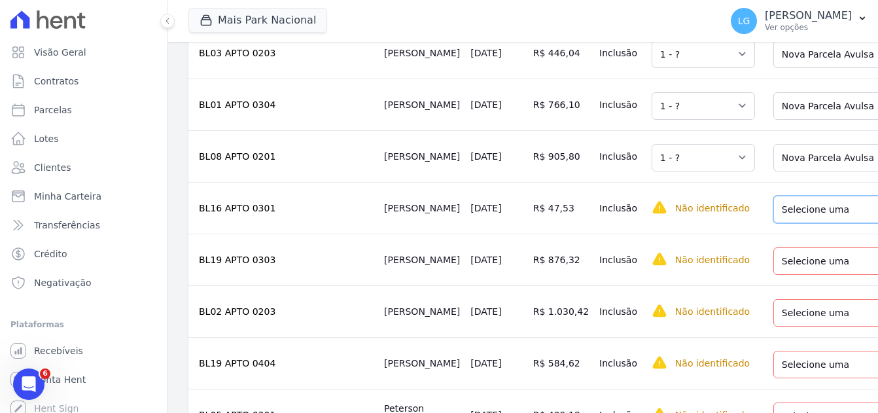
drag, startPoint x: 743, startPoint y: 215, endPoint x: 742, endPoint y: 230, distance: 15.8
click at [773, 215] on select "Selecione uma Nova Parcela Avulsa Parcela Avulsa Existente Parcela Normal (44 X…" at bounding box center [866, 209] width 186 height 27
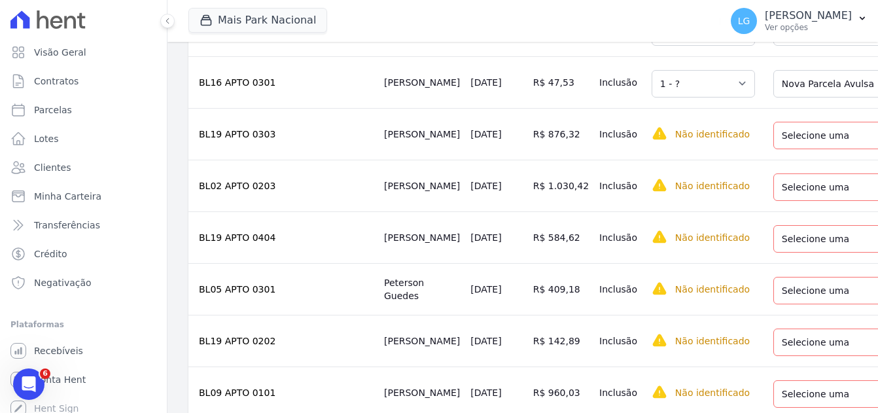
scroll to position [589, 0]
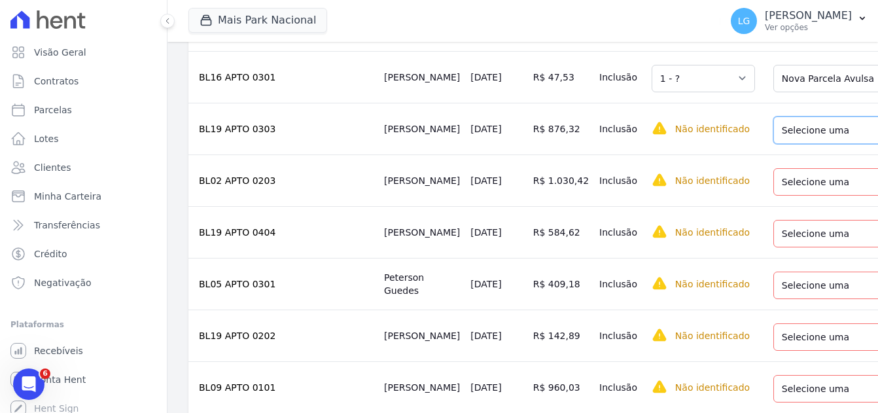
click at [773, 139] on select "Selecione uma Nova Parcela Avulsa Parcela Avulsa Existente Parcela Normal (53 X…" at bounding box center [866, 129] width 186 height 27
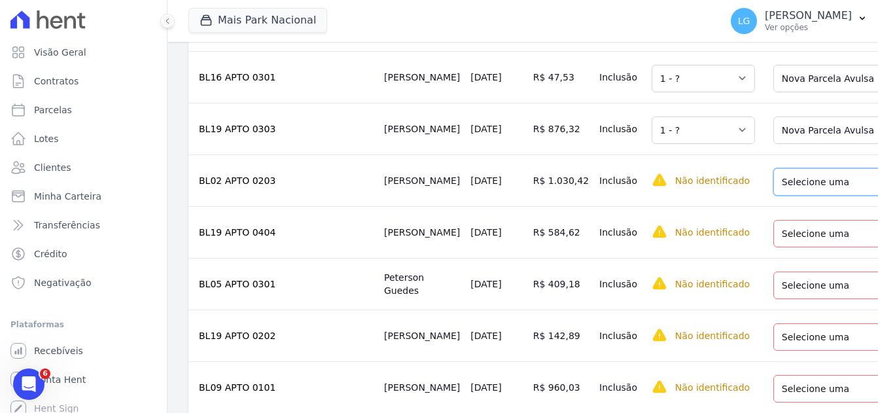
drag, startPoint x: 751, startPoint y: 193, endPoint x: 750, endPoint y: 206, distance: 13.1
click at [773, 193] on select "Selecione uma Nova Parcela Avulsa Parcela Avulsa Existente Parcela Normal (46 X…" at bounding box center [866, 181] width 186 height 27
click at [773, 246] on select "Selecione uma Nova Parcela Avulsa Parcela Avulsa Existente Parcela Normal (31 X…" at bounding box center [866, 233] width 186 height 27
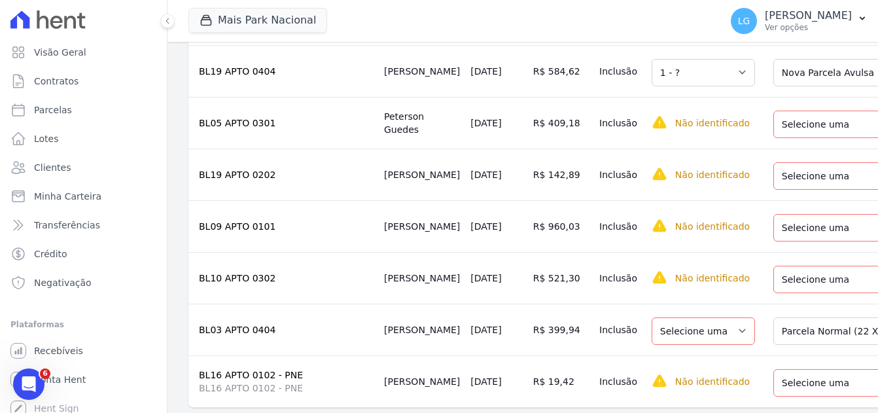
scroll to position [720, 0]
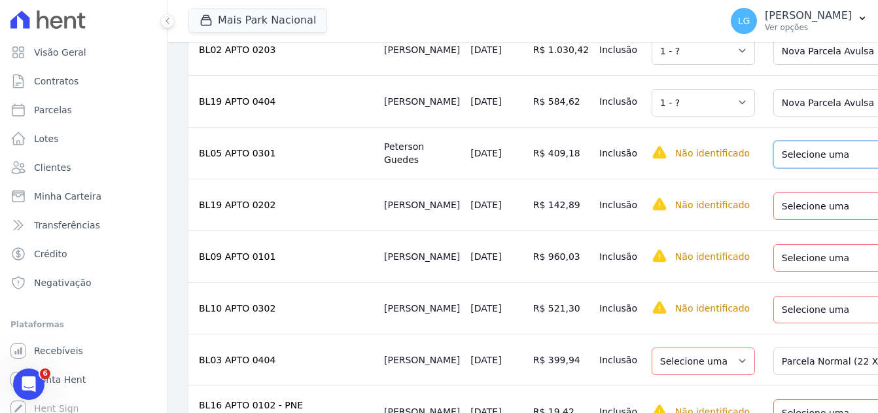
drag, startPoint x: 751, startPoint y: 162, endPoint x: 760, endPoint y: 183, distance: 22.0
click at [773, 163] on select "Selecione uma Nova Parcela Avulsa Parcela Avulsa Existente Parcela Normal (50 X…" at bounding box center [866, 154] width 186 height 27
click at [773, 220] on select "Selecione uma Nova Parcela Avulsa Parcela Avulsa Existente Parcela Normal (49 X…" at bounding box center [866, 205] width 186 height 27
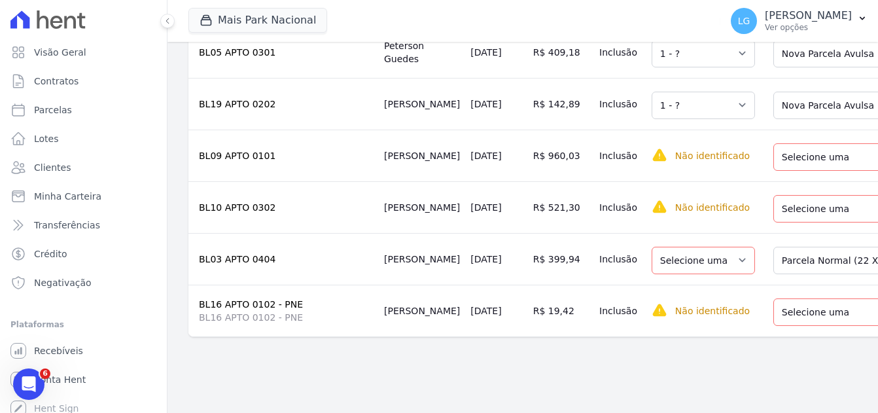
scroll to position [845, 0]
drag, startPoint x: 754, startPoint y: 144, endPoint x: 754, endPoint y: 162, distance: 18.3
click at [773, 144] on select "Selecione uma Nova Parcela Avulsa Parcela Avulsa Existente Parcela Normal (52 X…" at bounding box center [866, 156] width 186 height 27
drag, startPoint x: 776, startPoint y: 204, endPoint x: 776, endPoint y: 212, distance: 7.9
click at [776, 204] on select "Selecione uma Nova Parcela Avulsa Parcela Avulsa Existente Parcela Normal (51 X…" at bounding box center [866, 208] width 186 height 27
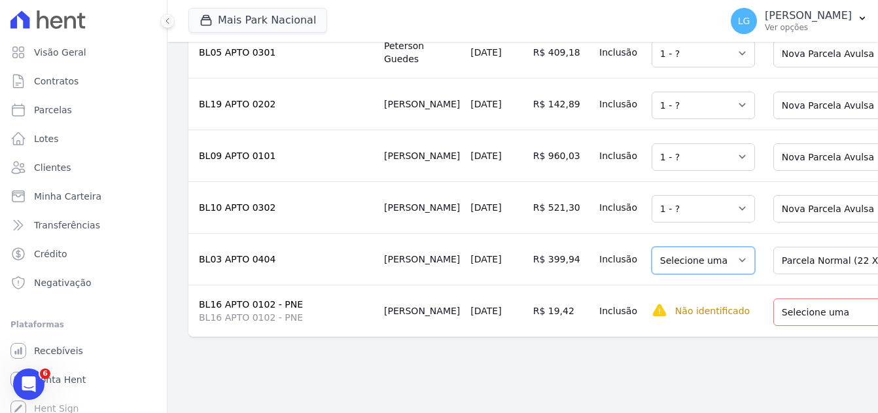
click at [659, 256] on select "Selecione uma" at bounding box center [703, 260] width 103 height 27
drag, startPoint x: 765, startPoint y: 254, endPoint x: 764, endPoint y: 263, distance: 8.6
click at [773, 254] on select "Selecione uma Nova Parcela Avulsa Parcela Avulsa Existente Parcela Normal (22 X…" at bounding box center [866, 260] width 186 height 27
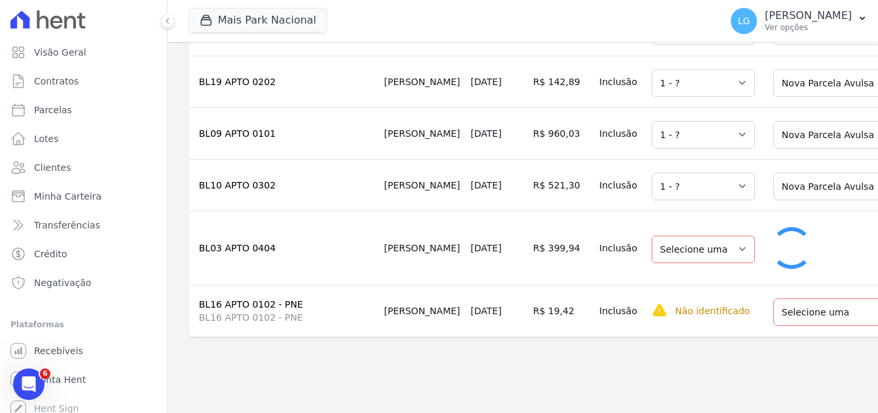
select select "1"
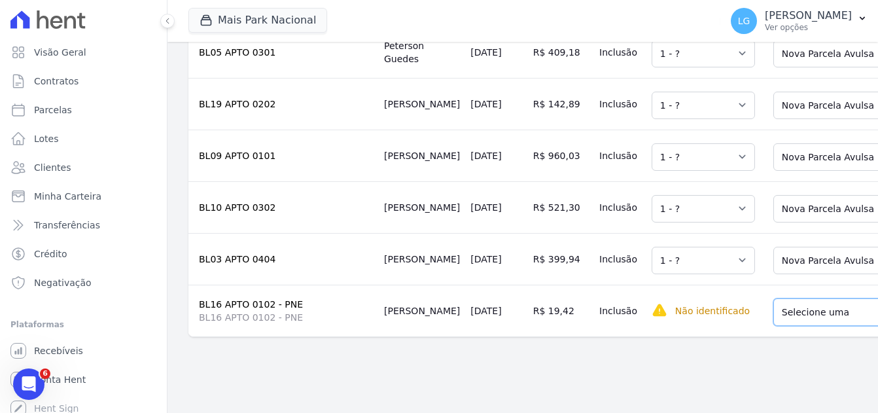
click at [773, 305] on select "Selecione uma Nova Parcela Avulsa Parcela Avulsa Existente Parcela Normal (60 X…" at bounding box center [866, 311] width 186 height 27
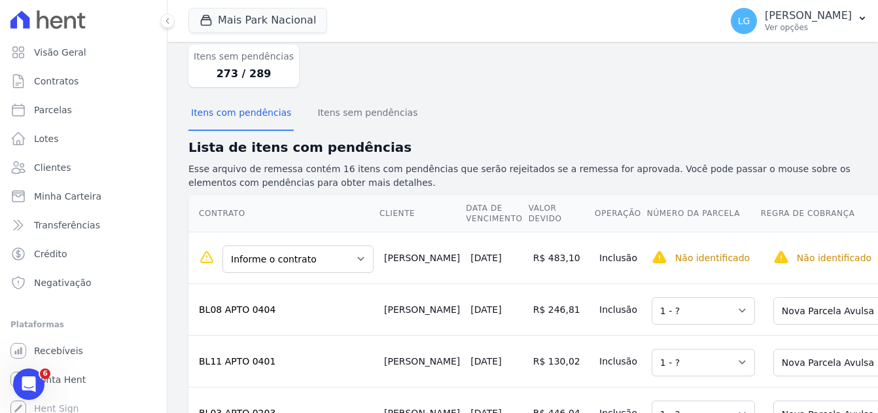
scroll to position [96, 0]
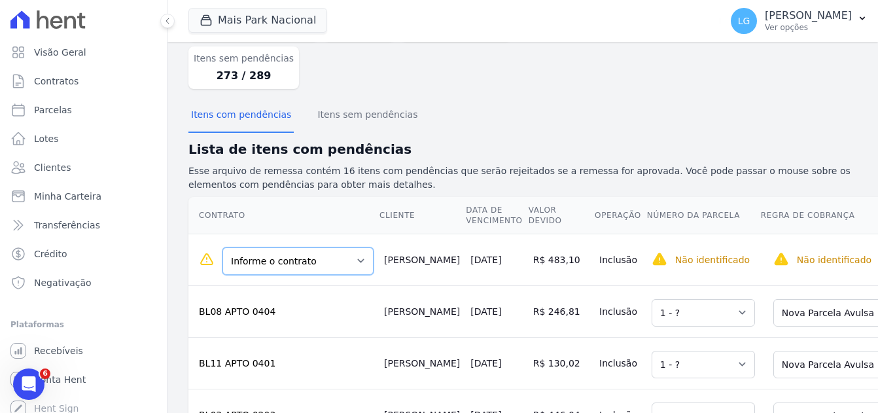
click at [337, 256] on select "Informe o contrato BL 15 APTO 0304 BL05 APTO 0101 - PNE BL15 APTO 0304" at bounding box center [297, 260] width 151 height 27
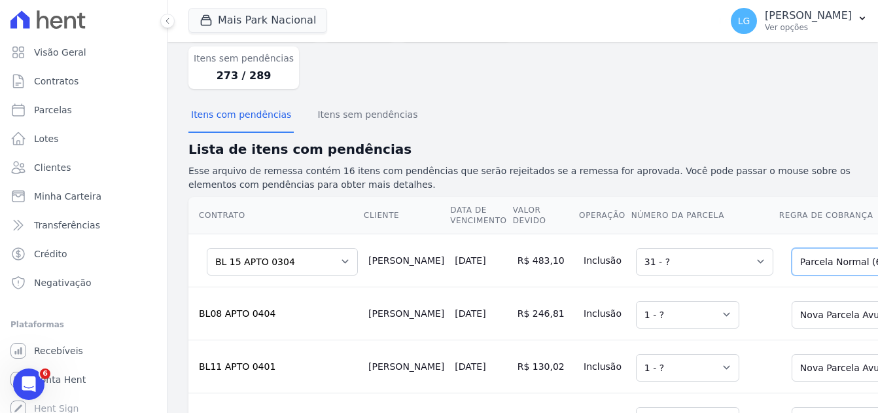
click at [792, 270] on select "Selecione uma Nova Parcela Avulsa Parcela Avulsa Existente Parcela Normal (60 X…" at bounding box center [885, 261] width 186 height 27
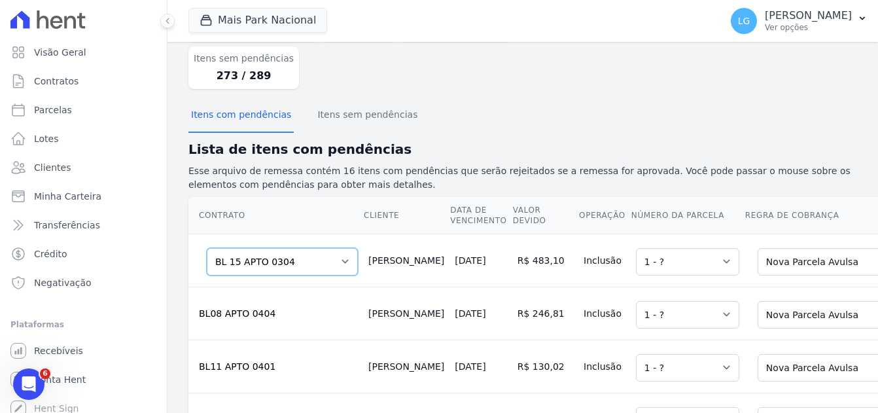
click at [298, 268] on select "Informe o contrato BL 15 APTO 0304 BL05 APTO 0101 - PNE BL15 APTO 0304" at bounding box center [282, 261] width 151 height 27
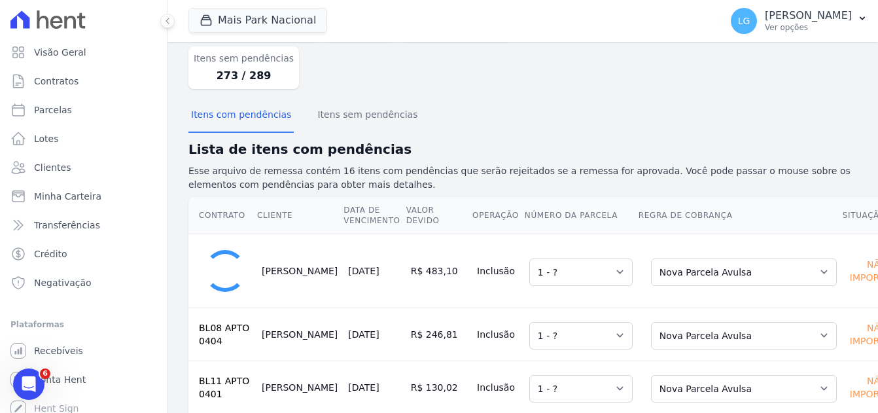
select select "1"
select select "none"
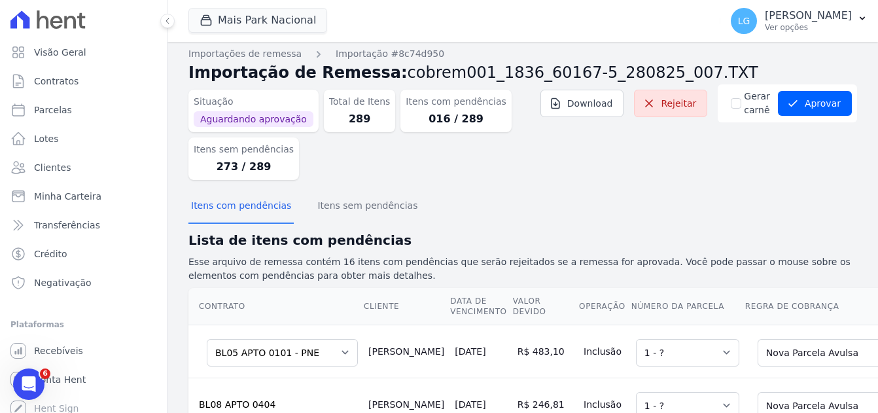
scroll to position [0, 0]
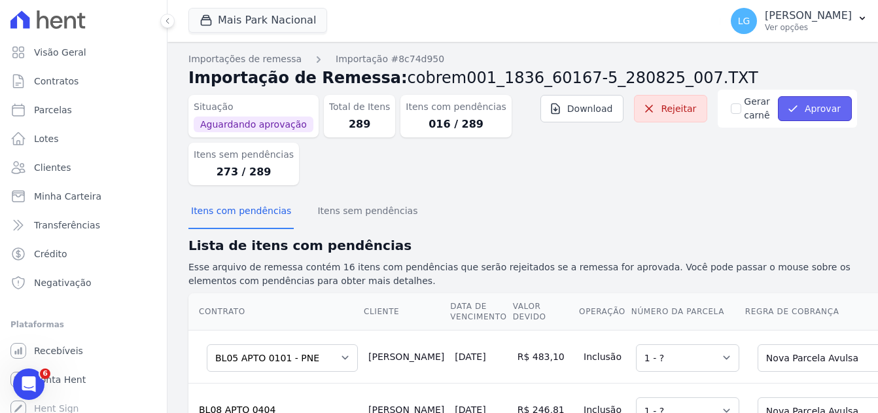
click at [798, 104] on button "Aprovar" at bounding box center [815, 108] width 74 height 25
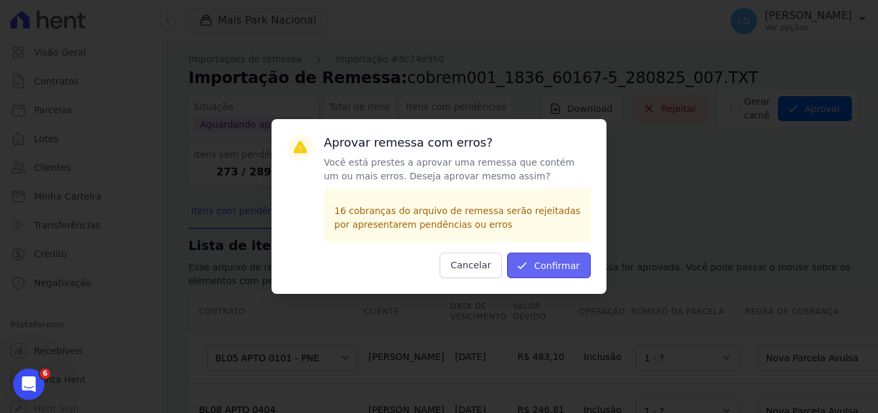
click at [536, 264] on button "Confirmar" at bounding box center [549, 266] width 84 height 26
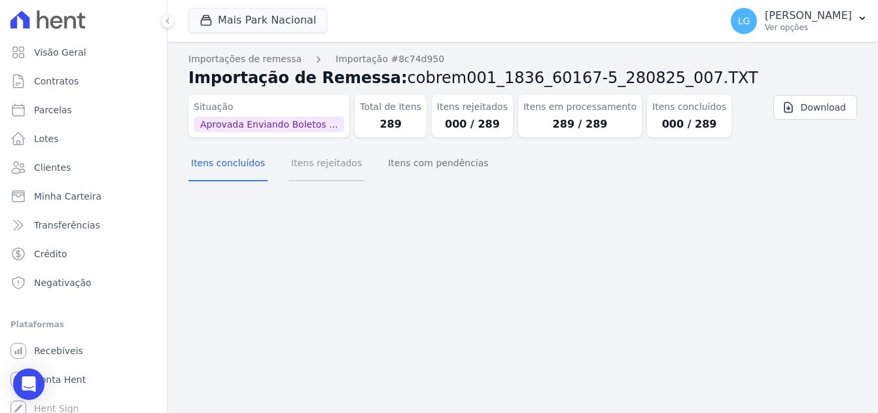
click at [306, 168] on button "Itens rejeitados" at bounding box center [327, 164] width 76 height 34
click at [242, 168] on button "Itens concluídos" at bounding box center [227, 164] width 79 height 34
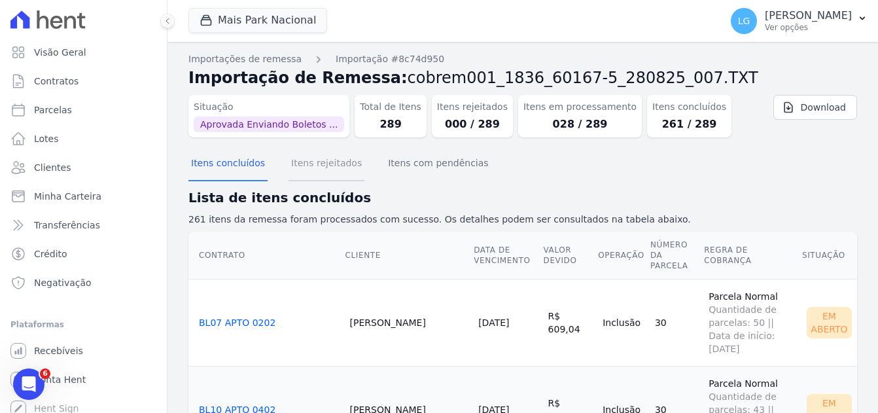
click at [336, 164] on button "Itens rejeitados" at bounding box center [327, 164] width 76 height 34
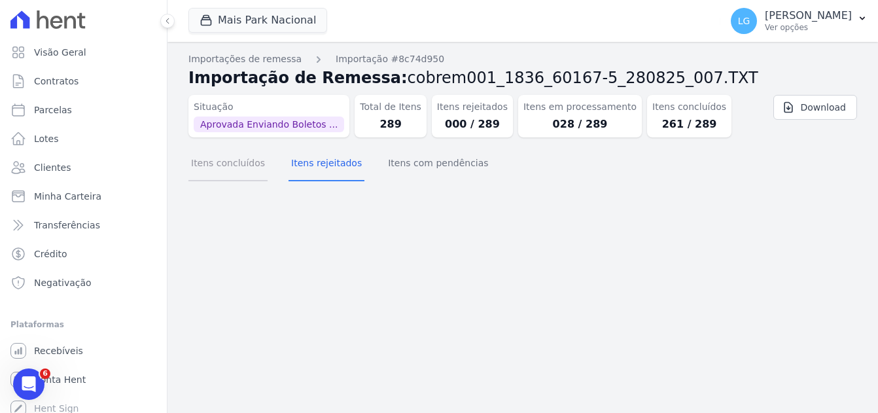
click at [235, 167] on button "Itens concluídos" at bounding box center [227, 164] width 79 height 34
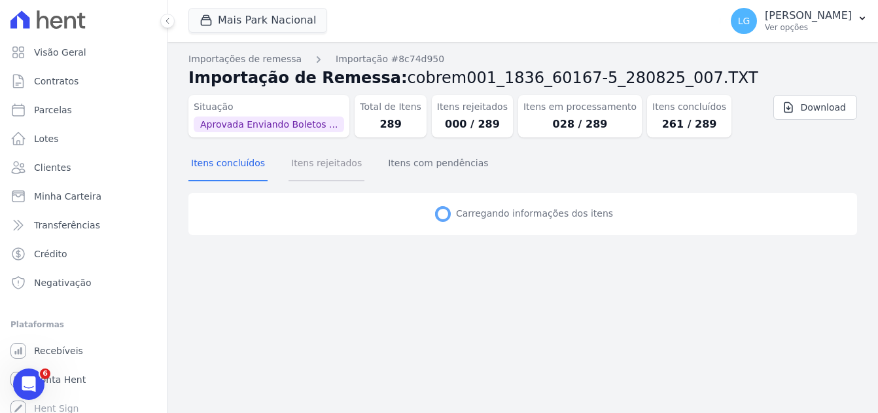
click at [308, 167] on button "Itens rejeitados" at bounding box center [327, 164] width 76 height 34
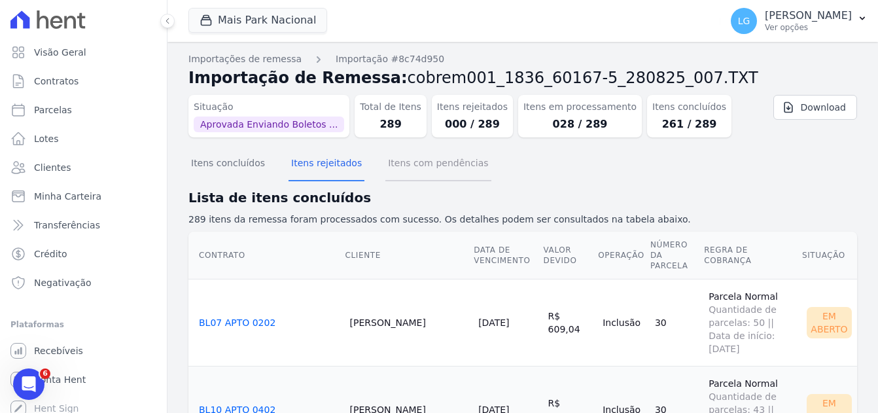
click at [412, 167] on button "Itens com pendências" at bounding box center [437, 164] width 105 height 34
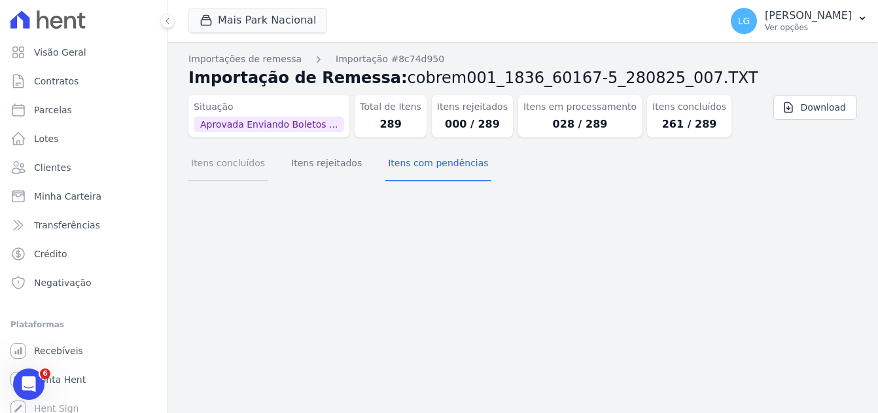
click at [243, 167] on button "Itens concluídos" at bounding box center [227, 164] width 79 height 34
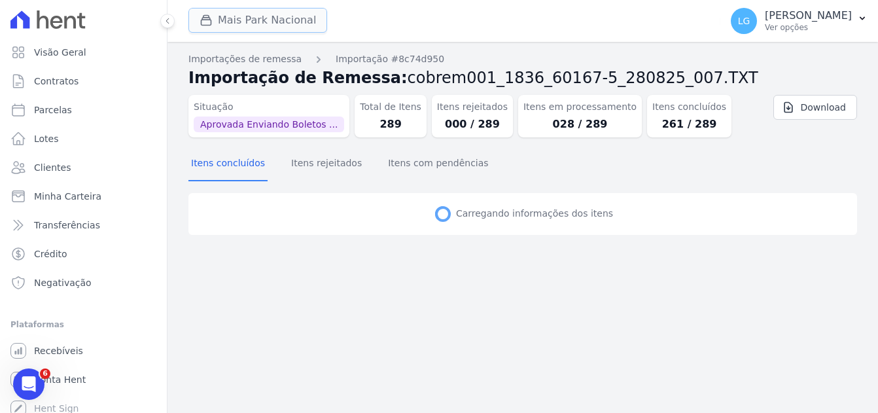
click at [299, 18] on button "Mais Park Nacional" at bounding box center [257, 20] width 139 height 25
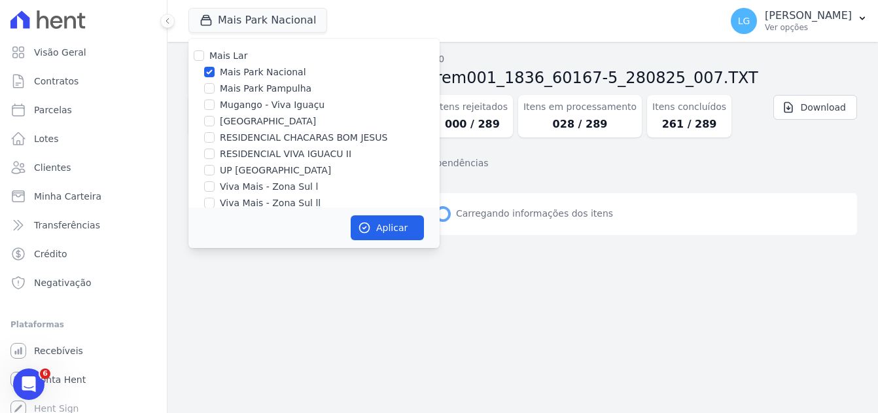
click at [228, 76] on label "Mais Park Nacional" at bounding box center [263, 72] width 86 height 14
click at [215, 76] on input "Mais Park Nacional" at bounding box center [209, 72] width 10 height 10
checkbox input "false"
click at [215, 86] on div "Mais Park Pampulha" at bounding box center [313, 89] width 251 height 14
click at [211, 89] on input "Mais Park Pampulha" at bounding box center [209, 88] width 10 height 10
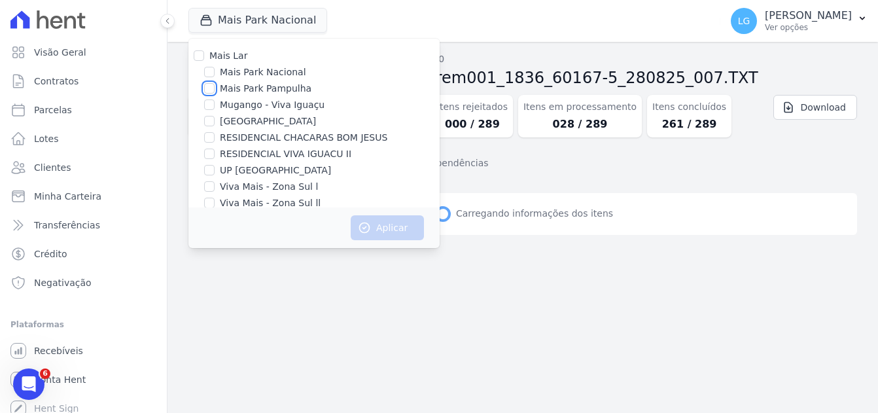
checkbox input "true"
click at [389, 231] on button "Aplicar" at bounding box center [387, 227] width 73 height 25
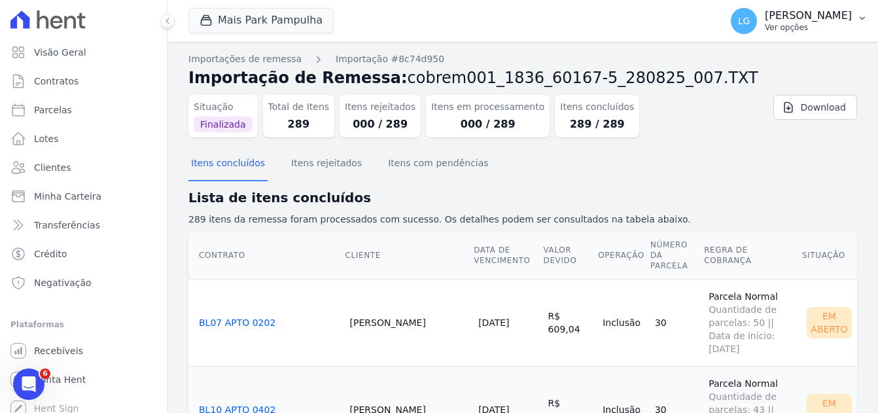
click at [818, 25] on p "Ver opções" at bounding box center [808, 27] width 87 height 10
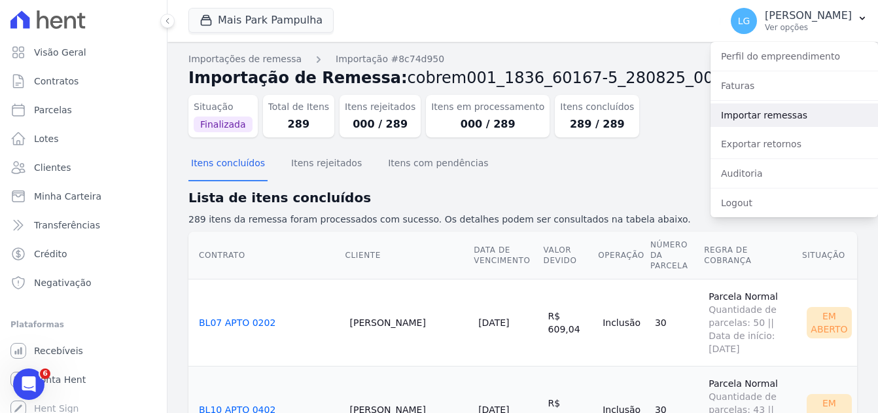
click at [779, 111] on link "Importar remessas" at bounding box center [794, 115] width 167 height 24
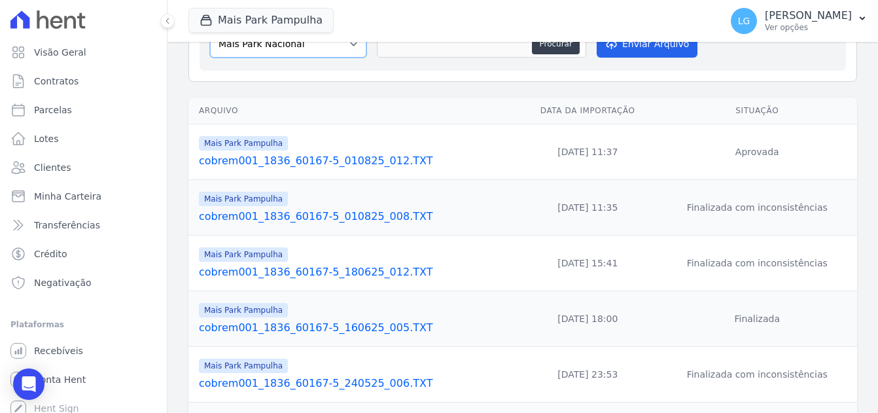
scroll to position [119, 0]
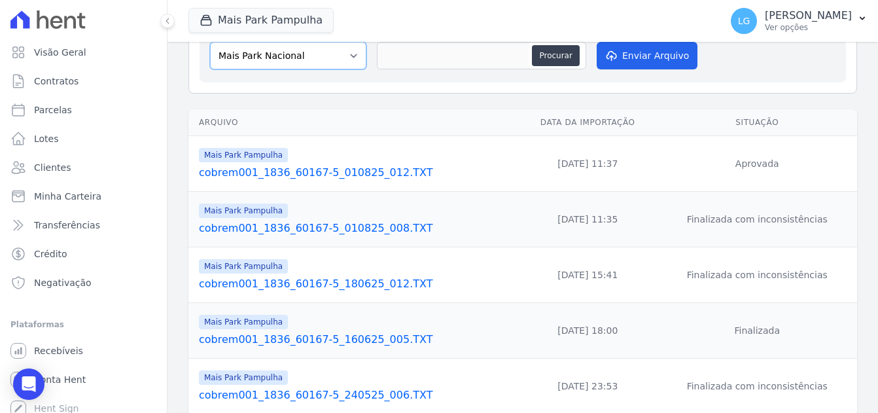
click at [309, 47] on select "[GEOGRAPHIC_DATA] [GEOGRAPHIC_DATA] Iguaçu [GEOGRAPHIC_DATA] RESIDENCIAL CHACAR…" at bounding box center [288, 55] width 156 height 27
select select "7a266eff-a90a-4bf5-8f48-74eb51a2d9c6"
click at [210, 42] on select "[GEOGRAPHIC_DATA] [GEOGRAPHIC_DATA] Iguaçu [GEOGRAPHIC_DATA] RESIDENCIAL CHACAR…" at bounding box center [288, 55] width 156 height 27
click at [556, 60] on button "Procurar" at bounding box center [555, 55] width 47 height 21
type input "cobrem001_1836_60167-5_280825_011.TXT"
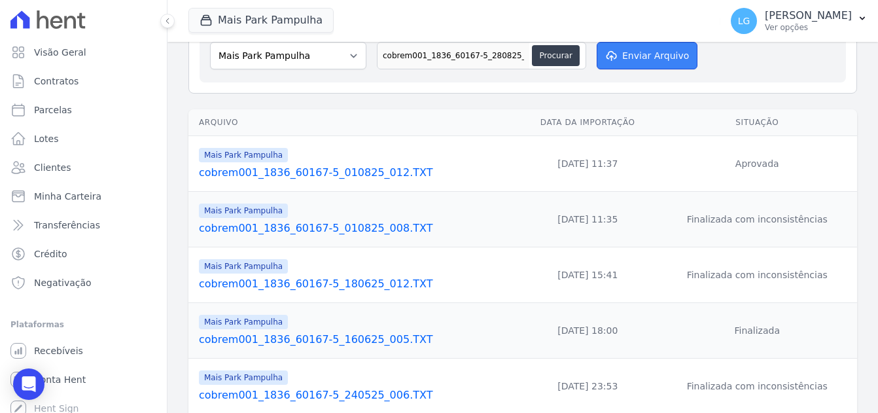
click at [651, 58] on button "Enviar Arquivo" at bounding box center [647, 55] width 101 height 27
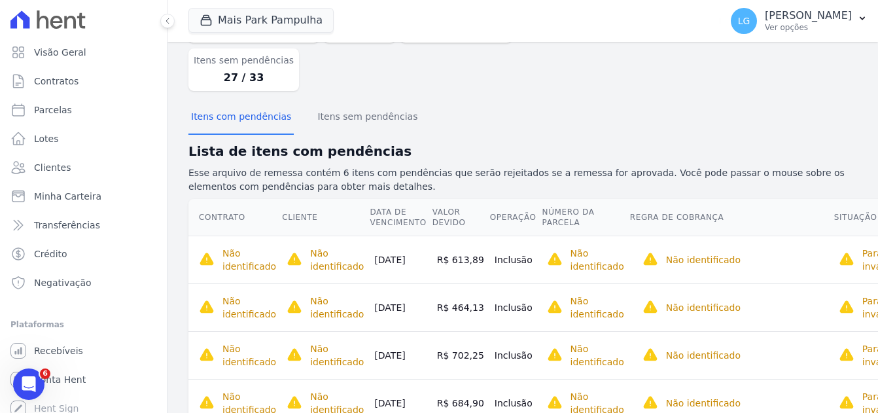
scroll to position [259, 0]
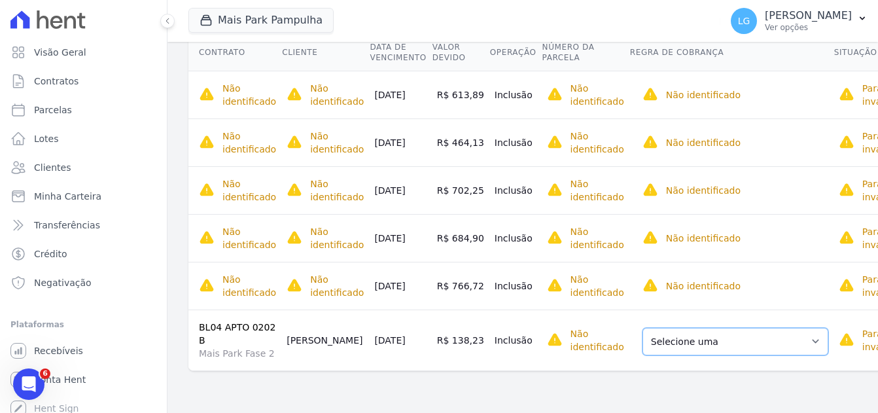
click at [661, 338] on select "Selecione uma Nova Parcela Avulsa Parcela Avulsa Existente Parcela Normal (14 X…" at bounding box center [735, 341] width 186 height 27
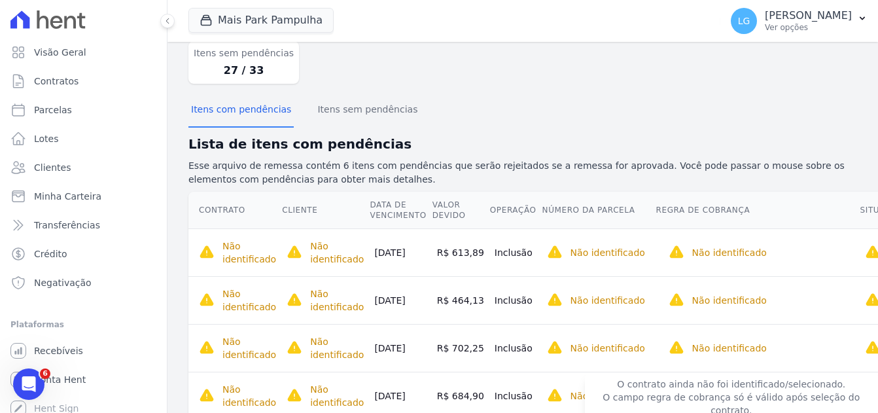
scroll to position [63, 0]
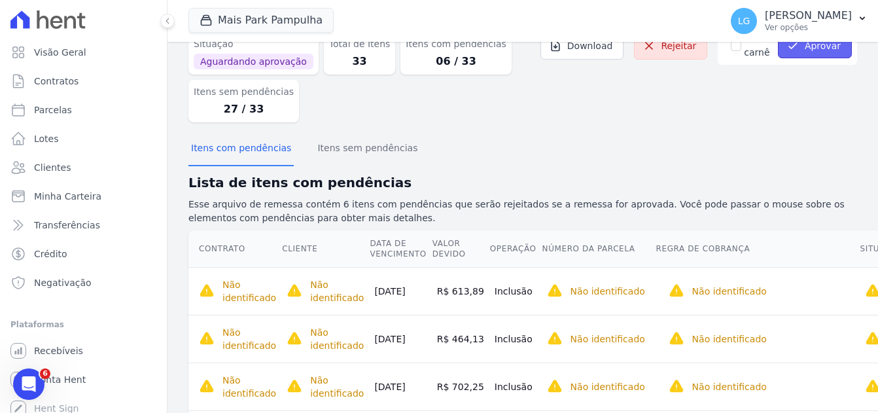
click at [795, 47] on button "Aprovar" at bounding box center [815, 45] width 74 height 25
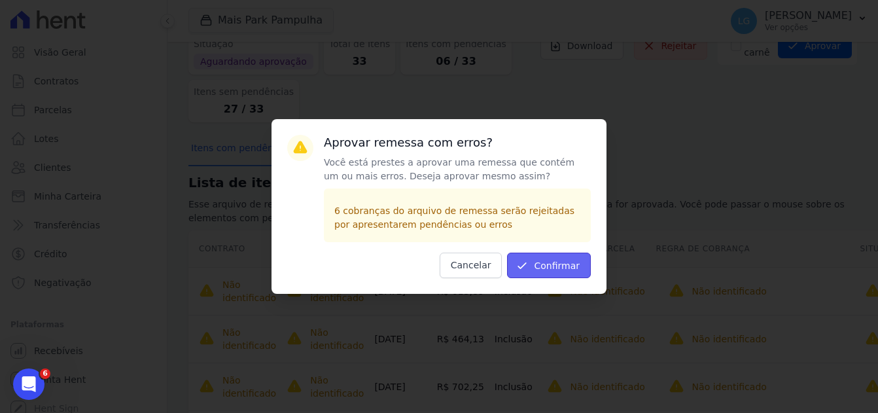
click at [561, 264] on button "Confirmar" at bounding box center [549, 266] width 84 height 26
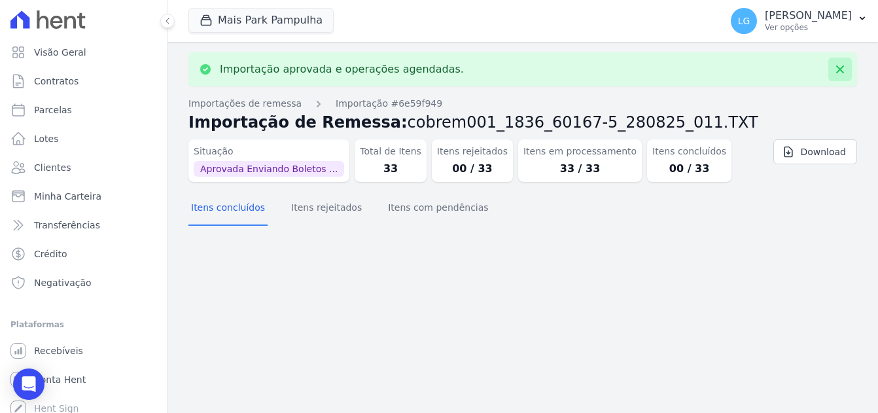
click at [842, 70] on icon at bounding box center [840, 69] width 13 height 13
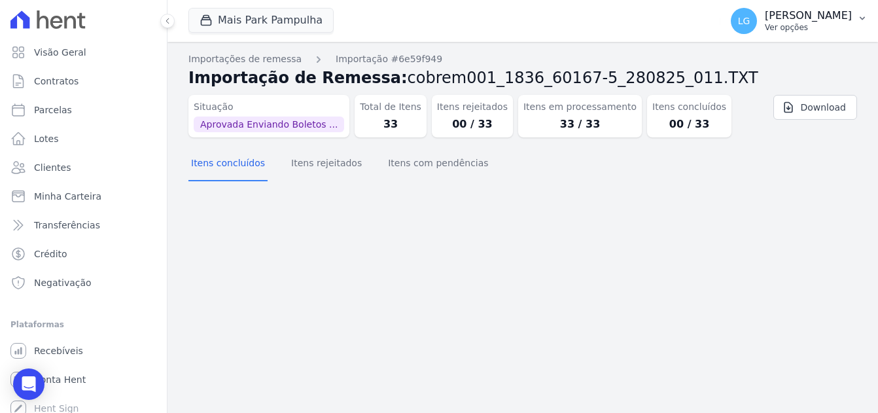
click at [828, 22] on p "[PERSON_NAME]" at bounding box center [808, 15] width 87 height 13
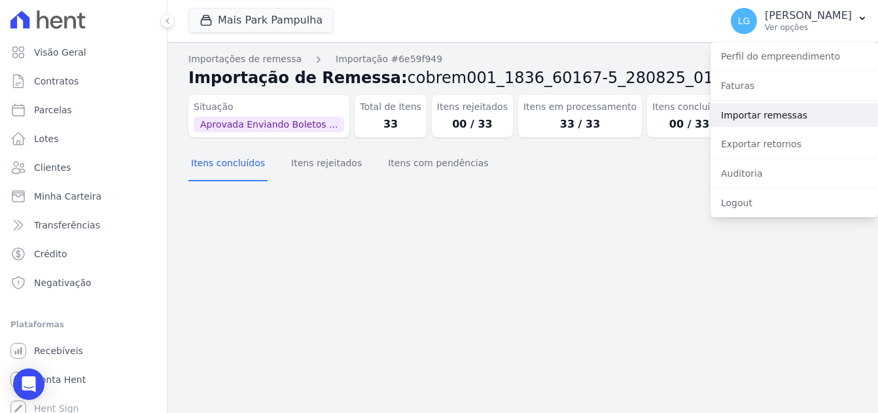
click at [766, 115] on link "Importar remessas" at bounding box center [794, 115] width 167 height 24
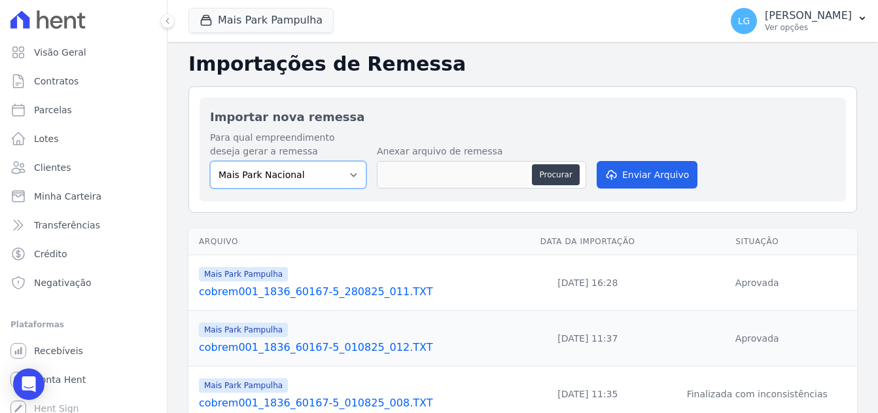
click at [321, 179] on select "[GEOGRAPHIC_DATA] [GEOGRAPHIC_DATA] Iguaçu [GEOGRAPHIC_DATA] RESIDENCIAL CHACAR…" at bounding box center [288, 174] width 156 height 27
select select "7a266eff-a90a-4bf5-8f48-74eb51a2d9c6"
click at [210, 161] on select "[GEOGRAPHIC_DATA] [GEOGRAPHIC_DATA] Iguaçu [GEOGRAPHIC_DATA] RESIDENCIAL CHACAR…" at bounding box center [288, 174] width 156 height 27
click at [548, 175] on button "Procurar" at bounding box center [555, 174] width 47 height 21
type input "cobrem001_1836_60167-5_280825_012.TXT"
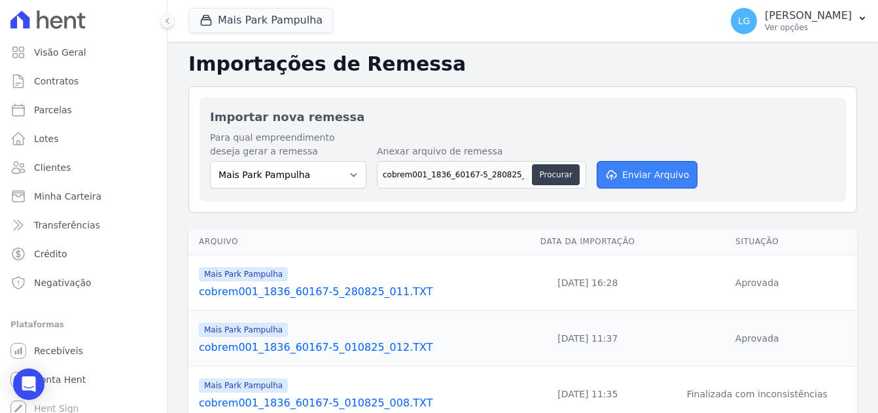
click at [640, 178] on button "Enviar Arquivo" at bounding box center [647, 174] width 101 height 27
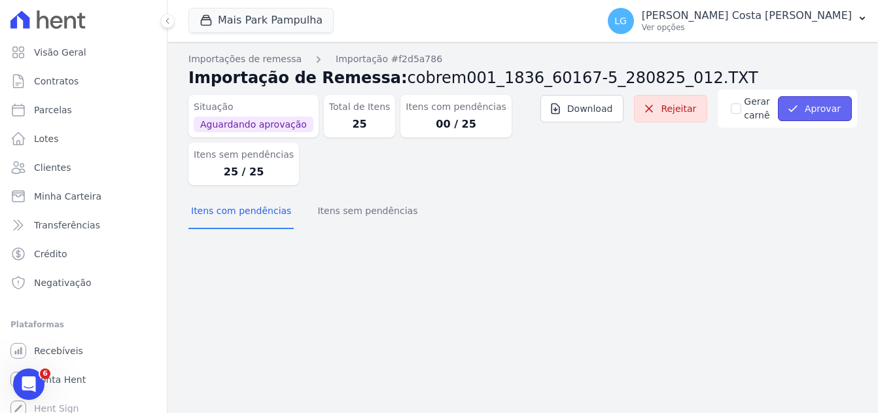
click at [818, 115] on button "Aprovar" at bounding box center [815, 108] width 74 height 25
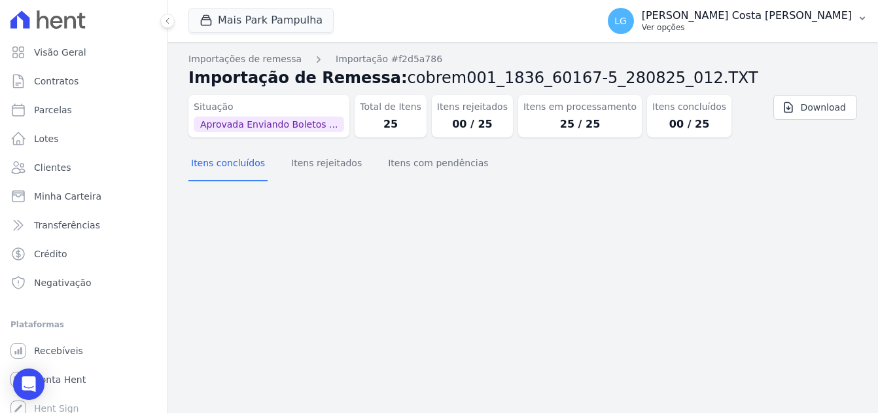
click at [815, 17] on p "[PERSON_NAME] Costa [PERSON_NAME]" at bounding box center [747, 15] width 210 height 13
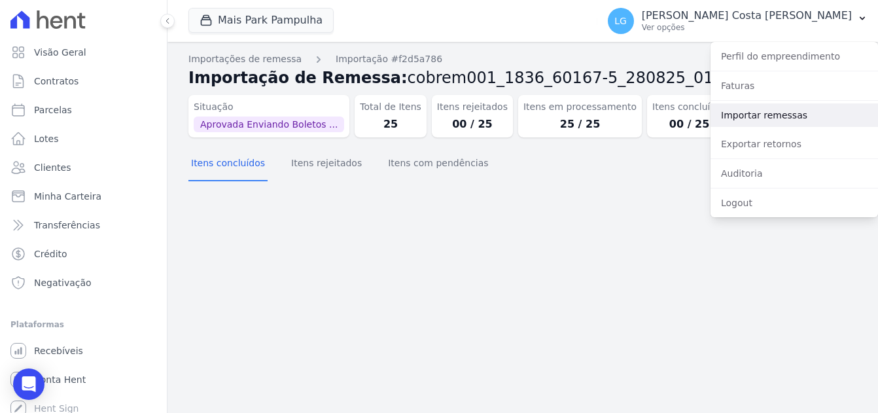
click at [778, 114] on link "Importar remessas" at bounding box center [794, 115] width 167 height 24
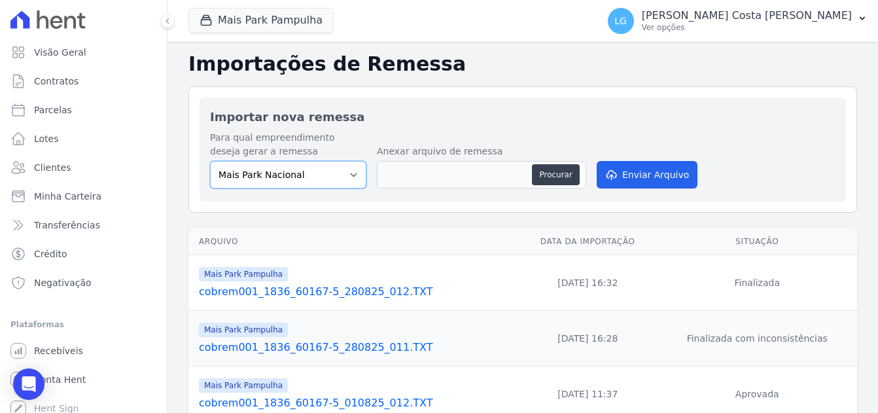
click at [333, 175] on select "[GEOGRAPHIC_DATA] [GEOGRAPHIC_DATA] Iguaçu [GEOGRAPHIC_DATA] RESIDENCIAL CHACAR…" at bounding box center [288, 174] width 156 height 27
select select "7a266eff-a90a-4bf5-8f48-74eb51a2d9c6"
click at [210, 161] on select "[GEOGRAPHIC_DATA] [GEOGRAPHIC_DATA] Iguaçu [GEOGRAPHIC_DATA] RESIDENCIAL CHACAR…" at bounding box center [288, 174] width 156 height 27
click at [550, 179] on button "Procurar" at bounding box center [555, 174] width 47 height 21
type input "cobrem001_1836_60167-5_280825_013.TXT"
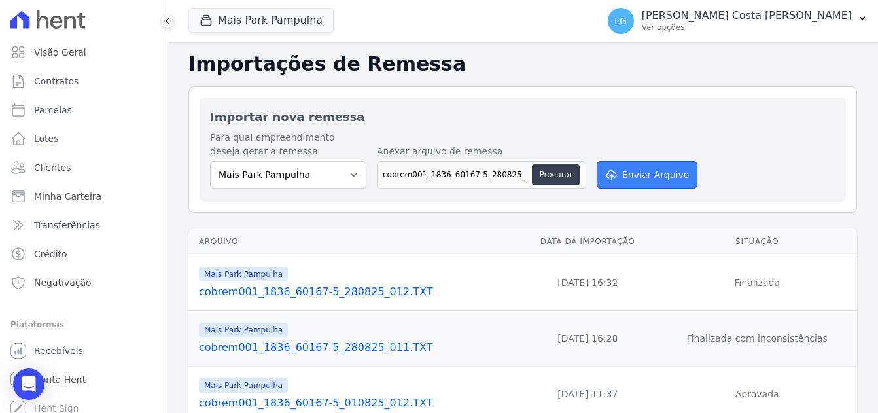
click at [619, 173] on button "Enviar Arquivo" at bounding box center [647, 174] width 101 height 27
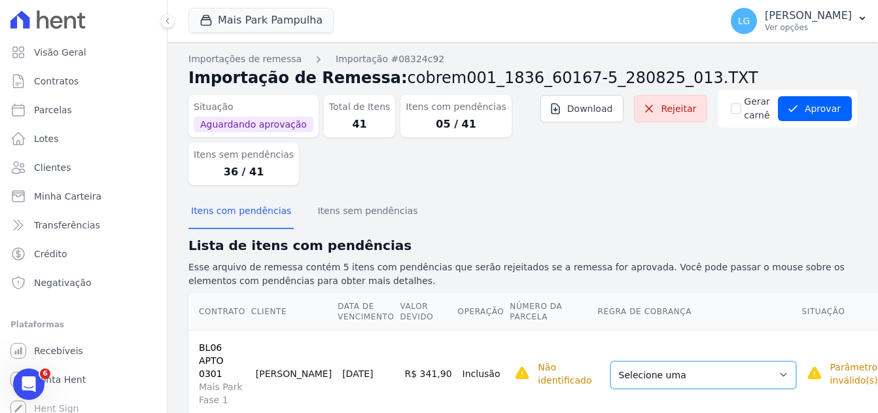
click at [697, 368] on select "Selecione uma Nova Parcela Avulsa Parcela Avulsa Existente Parcela Normal (42 X…" at bounding box center [703, 374] width 186 height 27
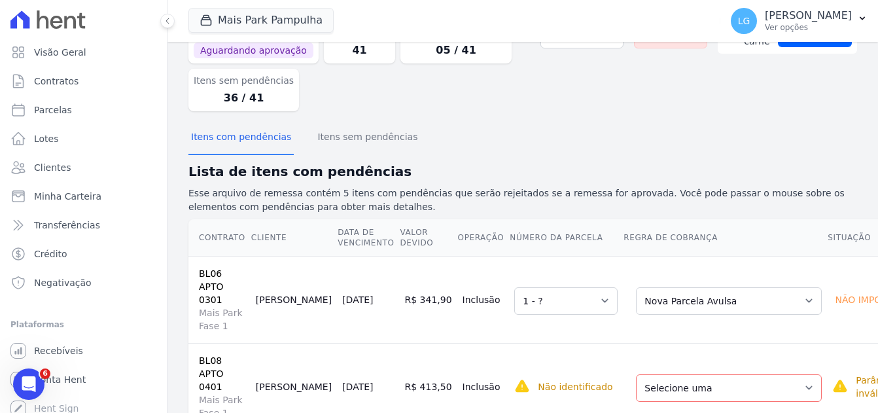
scroll to position [196, 0]
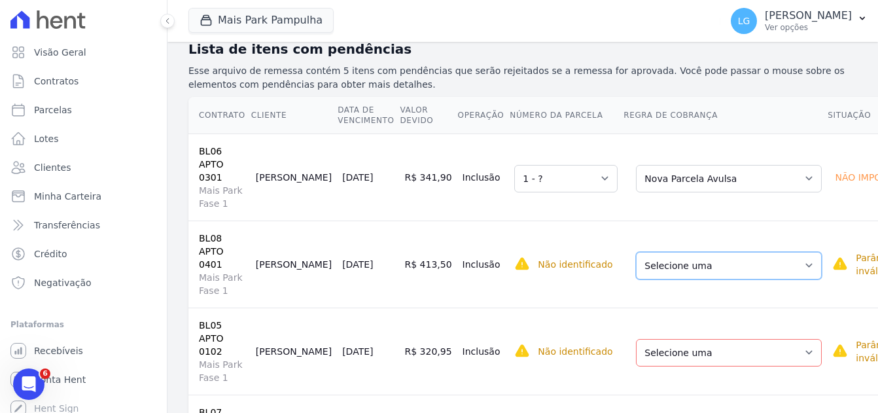
click at [652, 252] on select "Selecione uma Nova Parcela Avulsa Parcela Avulsa Existente Parcela Normal (44 X…" at bounding box center [729, 265] width 186 height 27
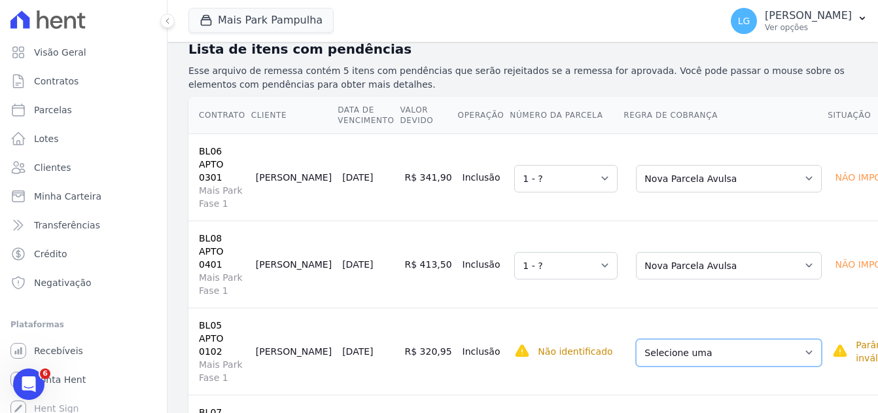
drag, startPoint x: 646, startPoint y: 317, endPoint x: 643, endPoint y: 324, distance: 7.7
click at [646, 339] on select "Selecione uma Nova Parcela Avulsa Parcela Avulsa Existente Parcela Normal (41 X…" at bounding box center [729, 352] width 186 height 27
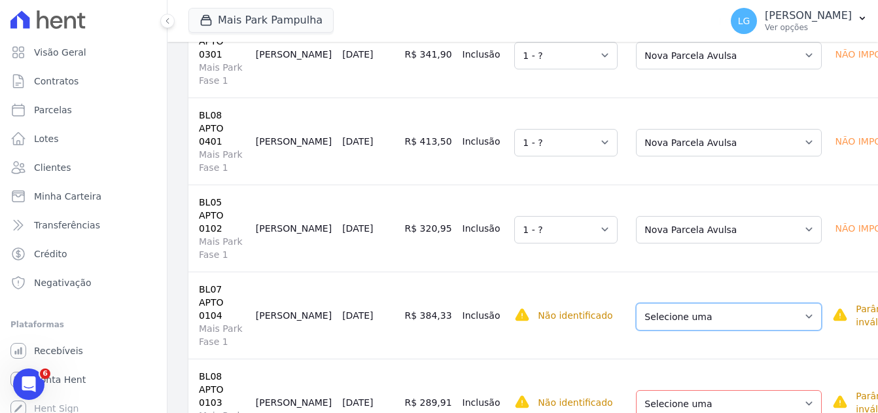
click at [636, 303] on select "Selecione uma Nova Parcela Avulsa Parcela Avulsa Existente Parcela Normal (38 X…" at bounding box center [729, 316] width 186 height 27
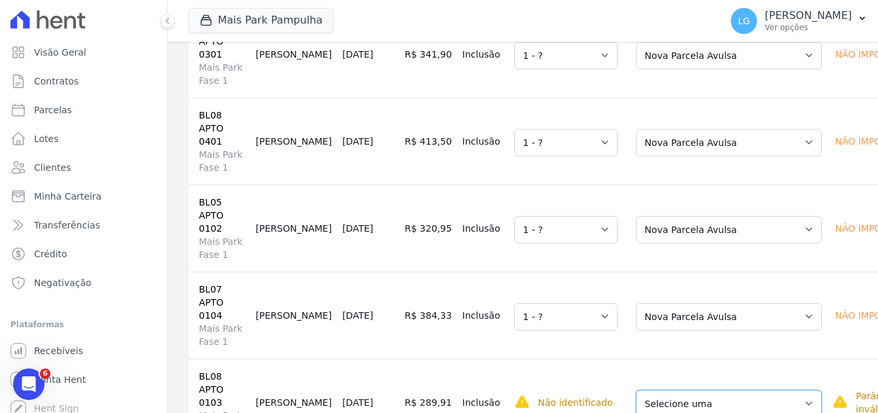
click at [642, 390] on select "Selecione uma Nova Parcela Avulsa Parcela Avulsa Existente Parcela Normal (35 X…" at bounding box center [729, 403] width 186 height 27
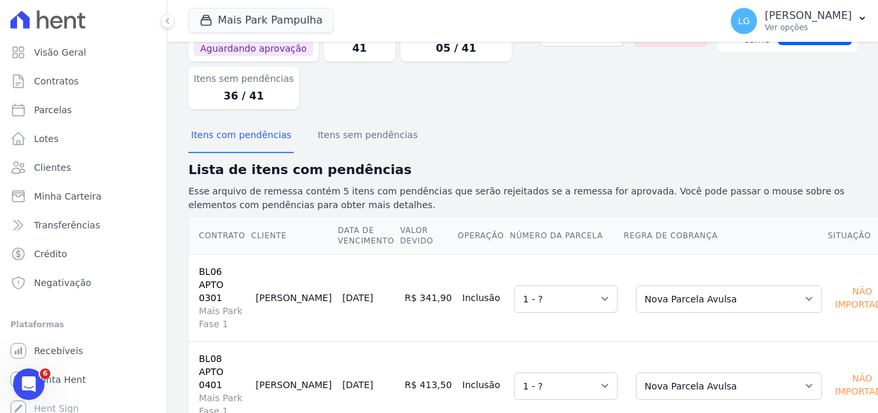
scroll to position [0, 0]
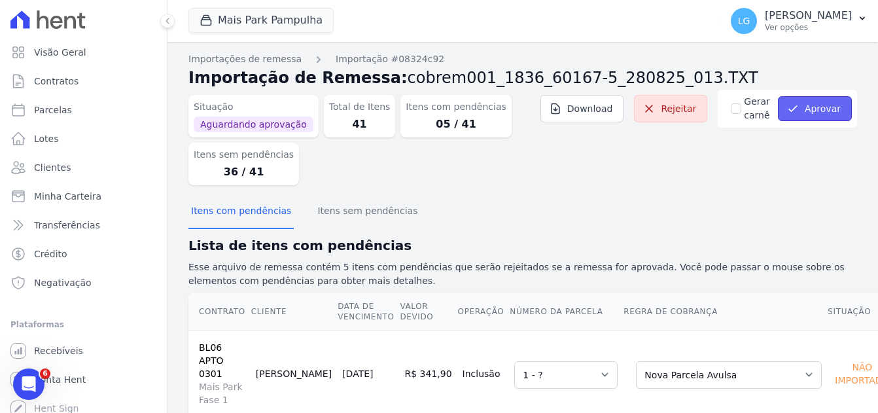
click at [806, 111] on button "Aprovar" at bounding box center [815, 108] width 74 height 25
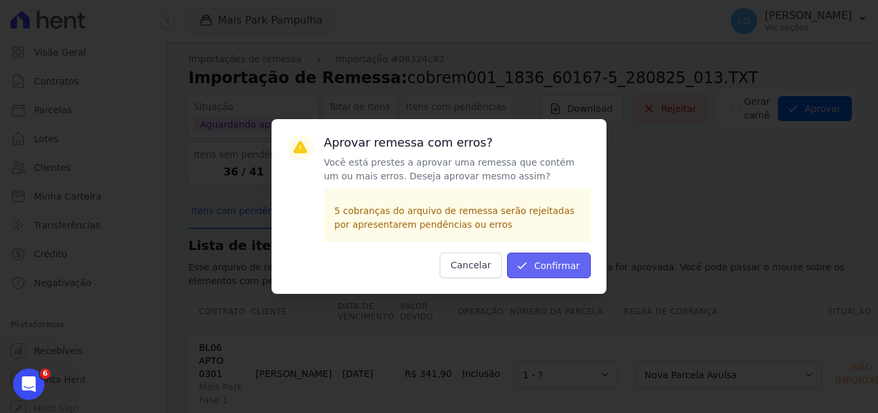
click at [574, 258] on button "Confirmar" at bounding box center [549, 266] width 84 height 26
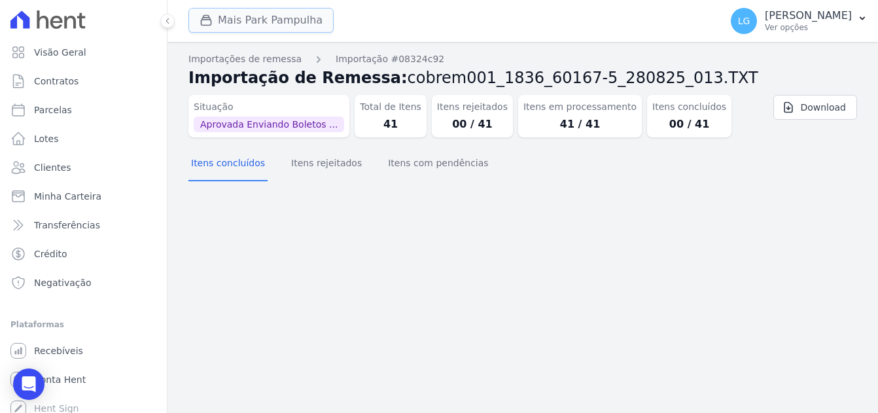
click at [290, 22] on button "Mais Park Pampulha" at bounding box center [260, 20] width 145 height 25
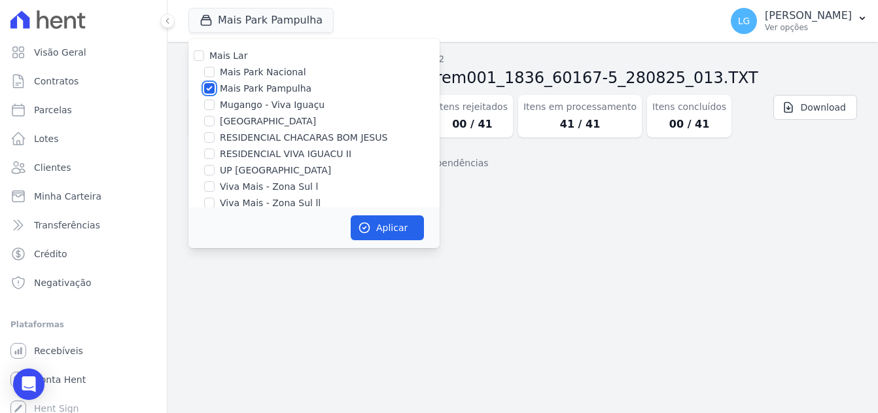
click at [210, 93] on input "Mais Park Pampulha" at bounding box center [209, 88] width 10 height 10
checkbox input "false"
click at [548, 242] on div "Importação aprovada e operações agendadas. Importações de remessa Importação #0…" at bounding box center [522, 227] width 711 height 371
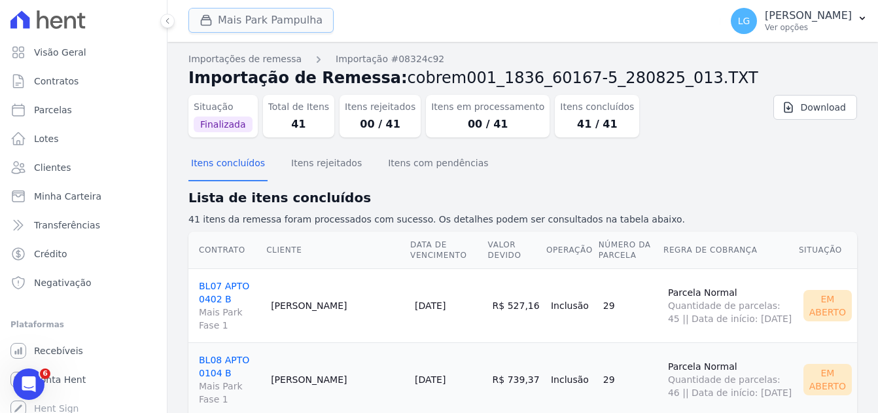
click at [271, 14] on button "Mais Park Pampulha" at bounding box center [260, 20] width 145 height 25
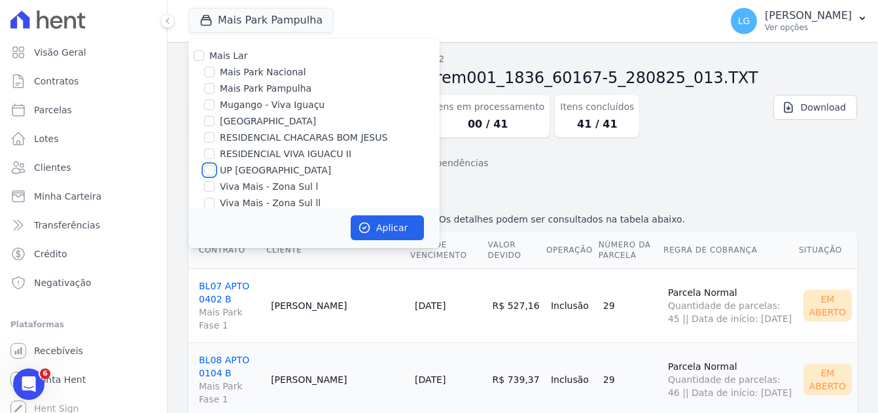
click at [212, 171] on input "UP [GEOGRAPHIC_DATA]" at bounding box center [209, 170] width 10 height 10
checkbox input "true"
click at [391, 220] on button "Aplicar" at bounding box center [387, 227] width 73 height 25
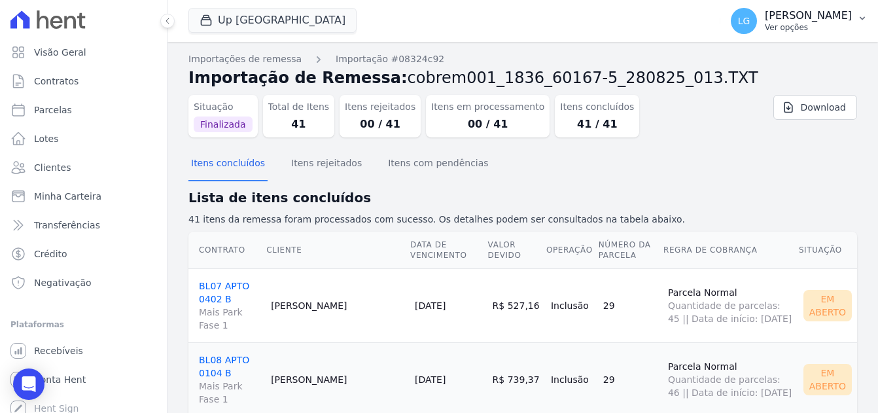
click at [765, 29] on p "Ver opções" at bounding box center [808, 27] width 87 height 10
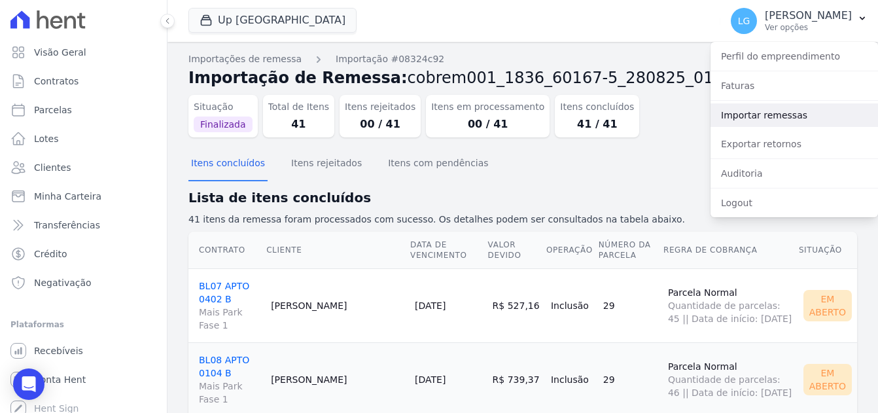
click at [745, 113] on link "Importar remessas" at bounding box center [794, 115] width 167 height 24
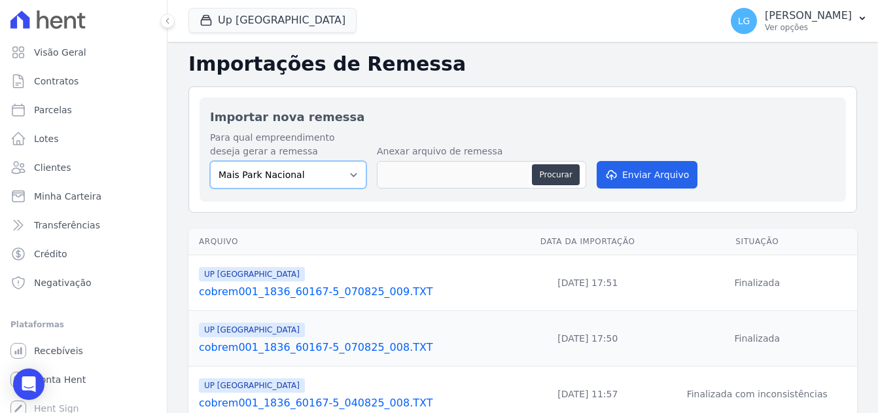
click at [341, 178] on select "[GEOGRAPHIC_DATA] [GEOGRAPHIC_DATA] Iguaçu [GEOGRAPHIC_DATA] RESIDENCIAL CHACAR…" at bounding box center [288, 174] width 156 height 27
select select "e6757d31-ef2c-407d-bc72-989ba5344f64"
click at [210, 161] on select "[GEOGRAPHIC_DATA] [GEOGRAPHIC_DATA] Iguaçu [GEOGRAPHIC_DATA] RESIDENCIAL CHACAR…" at bounding box center [288, 174] width 156 height 27
